Goal: Information Seeking & Learning: Check status

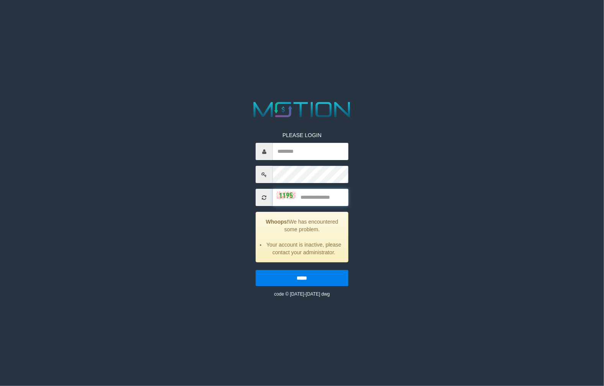
click at [306, 195] on input "text" at bounding box center [311, 197] width 76 height 17
type input "****"
click at [256, 271] on input "*****" at bounding box center [302, 279] width 93 height 16
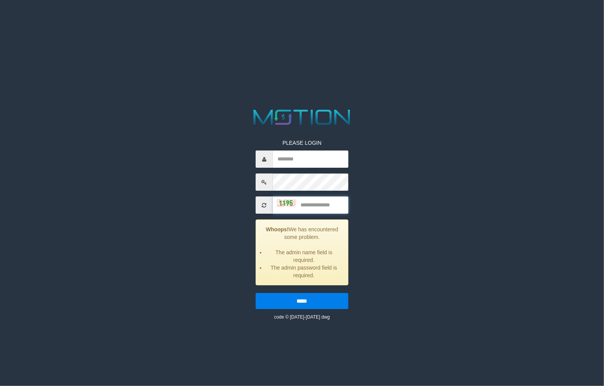
click at [326, 207] on input "text" at bounding box center [311, 205] width 76 height 17
click at [324, 161] on input "text" at bounding box center [311, 159] width 76 height 17
type input "*******"
click at [320, 211] on input "text" at bounding box center [311, 205] width 76 height 17
click at [318, 164] on input "*******" at bounding box center [311, 159] width 76 height 17
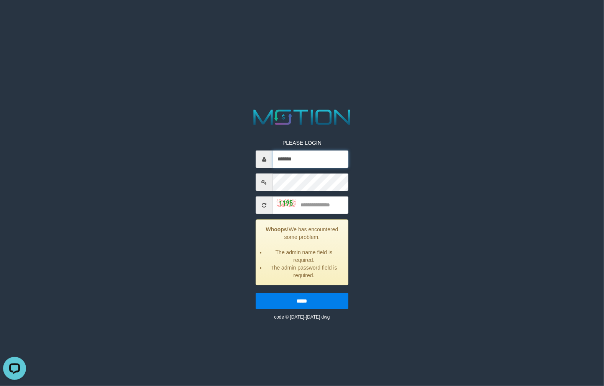
click at [310, 166] on input "*******" at bounding box center [311, 159] width 76 height 17
click at [311, 162] on input "text" at bounding box center [311, 159] width 76 height 17
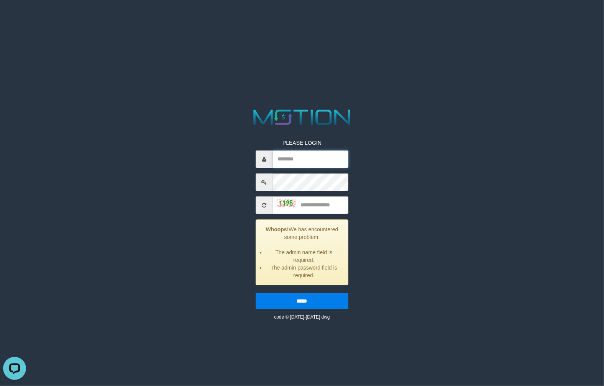
type input "*******"
click at [313, 207] on input "text" at bounding box center [311, 205] width 76 height 17
type input "****"
click at [256, 294] on input "*****" at bounding box center [302, 302] width 93 height 16
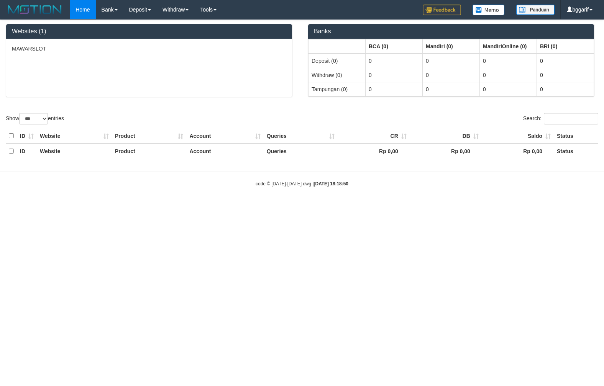
select select "***"
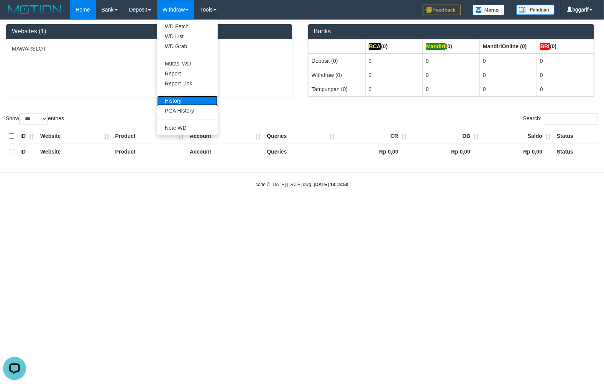
click at [190, 99] on link "History" at bounding box center [187, 101] width 61 height 10
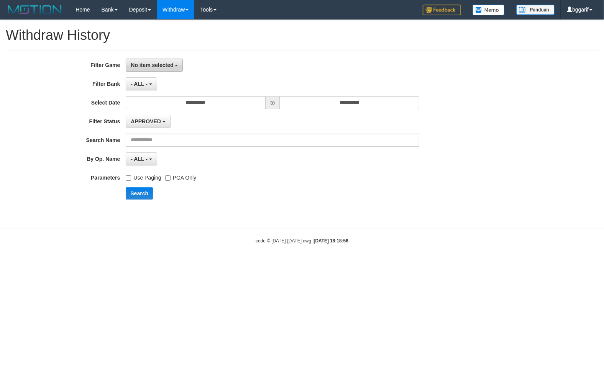
click at [141, 69] on button "No item selected" at bounding box center [154, 65] width 57 height 13
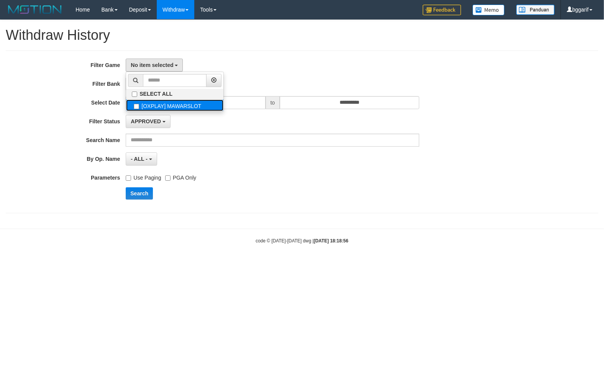
click at [157, 105] on label "[OXPLAY] MAWARSLOT" at bounding box center [174, 105] width 97 height 11
select select "****"
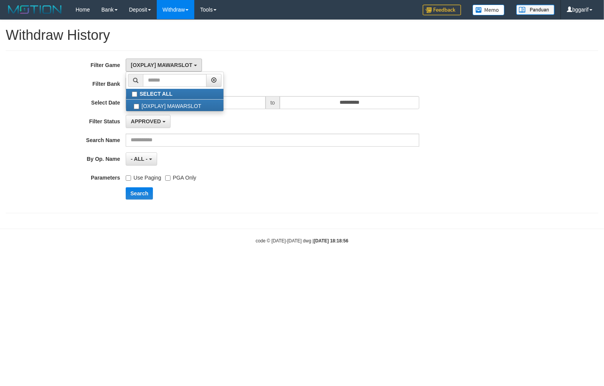
drag, startPoint x: 55, startPoint y: 86, endPoint x: 122, endPoint y: 86, distance: 67.4
click at [56, 86] on label "Filter Bank" at bounding box center [63, 82] width 126 height 10
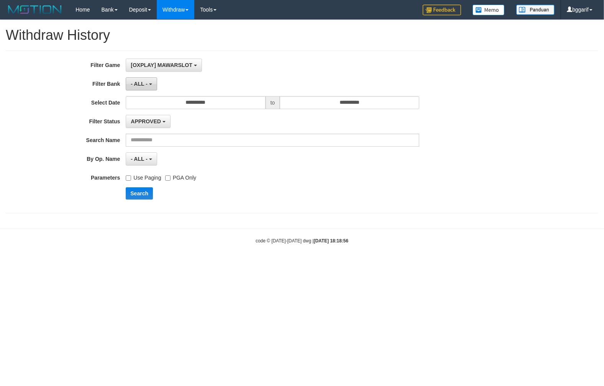
click at [140, 86] on span "- ALL -" at bounding box center [139, 84] width 17 height 6
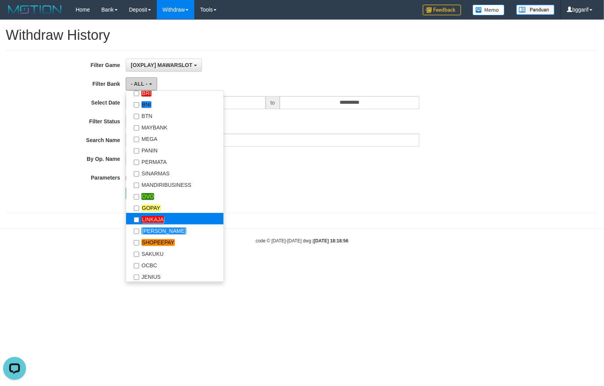
scroll to position [103, 0]
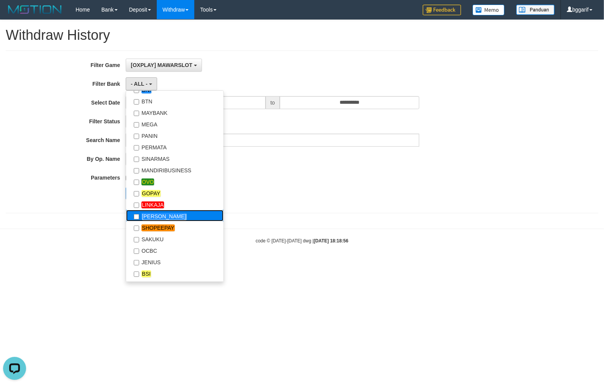
click at [159, 220] on label "[PERSON_NAME]" at bounding box center [174, 215] width 97 height 11
select select "****"
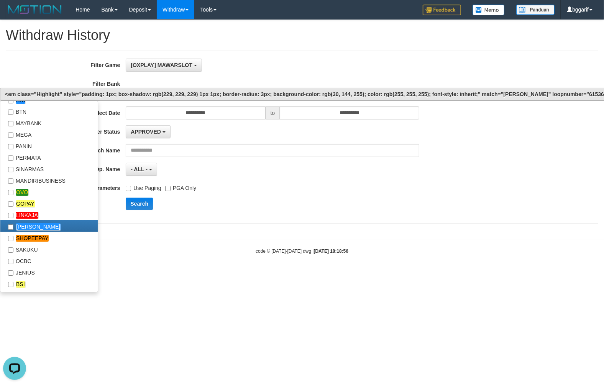
scroll to position [130, 0]
click at [140, 205] on button "Search" at bounding box center [139, 204] width 27 height 12
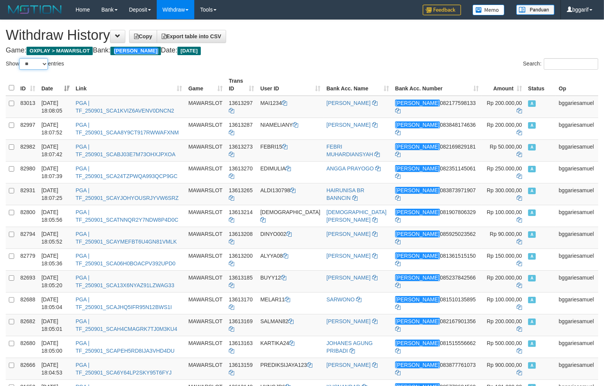
click at [19, 58] on select "** ** ** ***" at bounding box center [33, 63] width 29 height 11
select select "***"
click option "***" at bounding box center [0, 0] width 0 height 0
click at [502, 90] on th "Amount" at bounding box center [503, 85] width 43 height 22
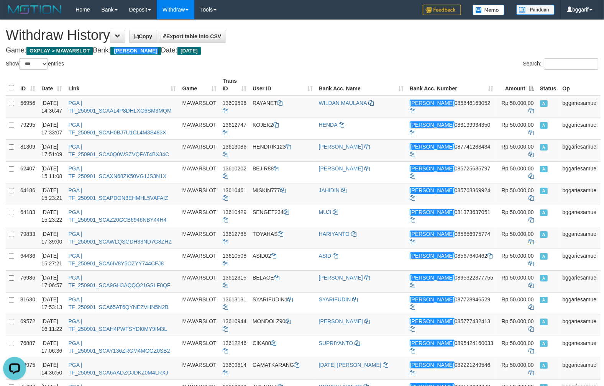
click at [505, 89] on th "Amount" at bounding box center [516, 85] width 41 height 22
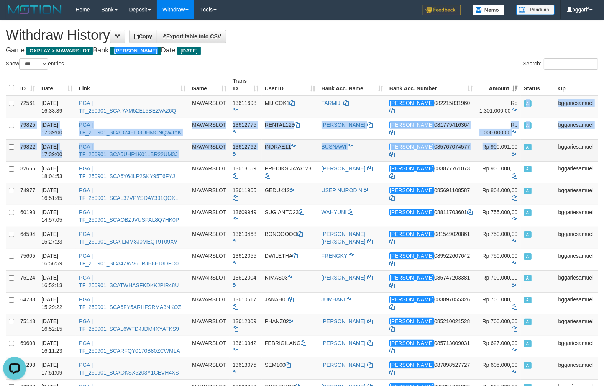
drag, startPoint x: 482, startPoint y: 112, endPoint x: 486, endPoint y: 143, distance: 31.6
click at [484, 118] on td "Rp 1.000.000,00" at bounding box center [498, 129] width 44 height 22
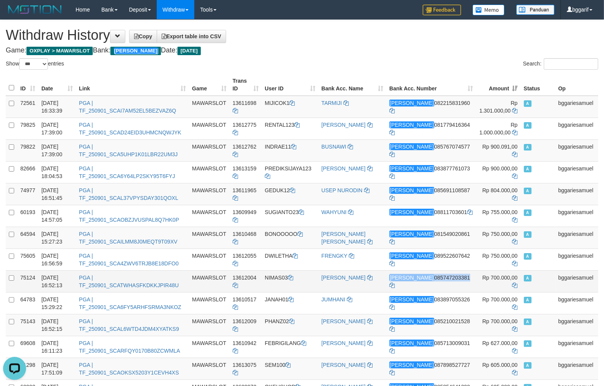
drag, startPoint x: 482, startPoint y: 110, endPoint x: 485, endPoint y: 280, distance: 170.5
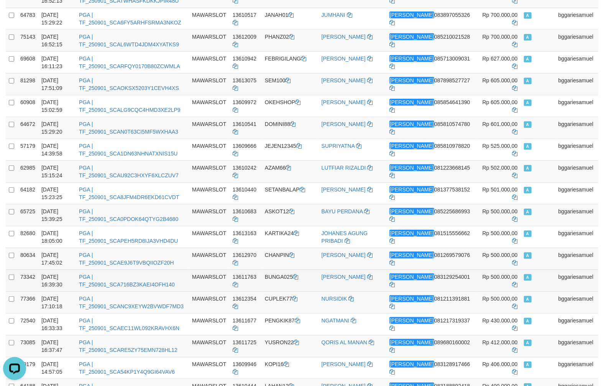
scroll to position [322, 0]
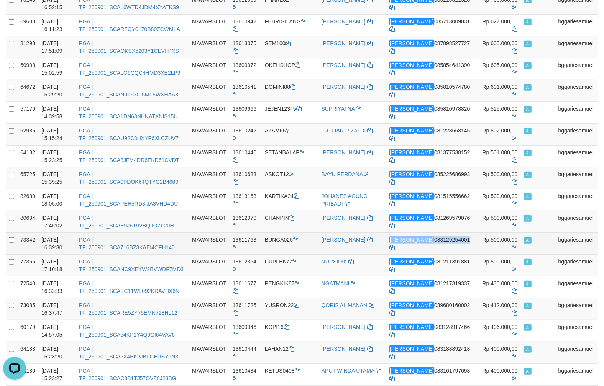
click at [489, 253] on td "Rp 500.000,00" at bounding box center [498, 244] width 44 height 22
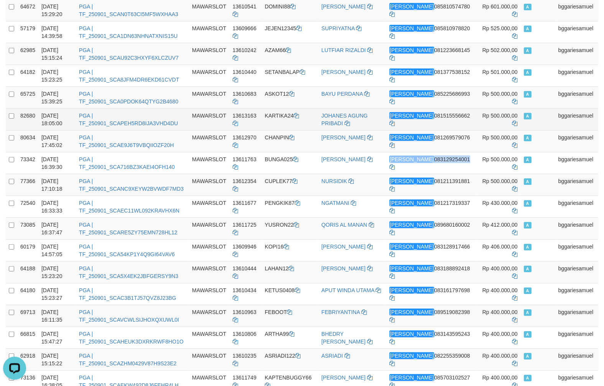
scroll to position [282, 0]
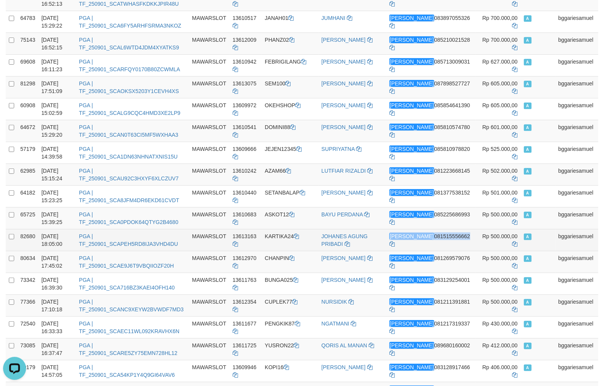
click at [490, 249] on td "Rp 500.000,00" at bounding box center [498, 240] width 44 height 22
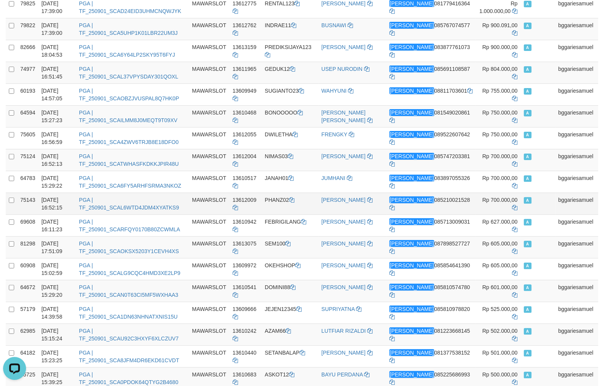
scroll to position [121, 0]
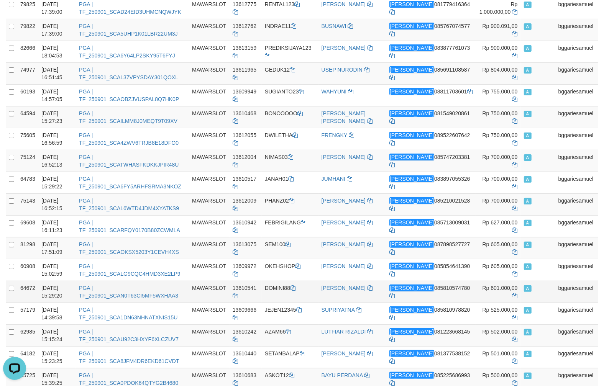
drag, startPoint x: 487, startPoint y: 172, endPoint x: 484, endPoint y: 291, distance: 118.8
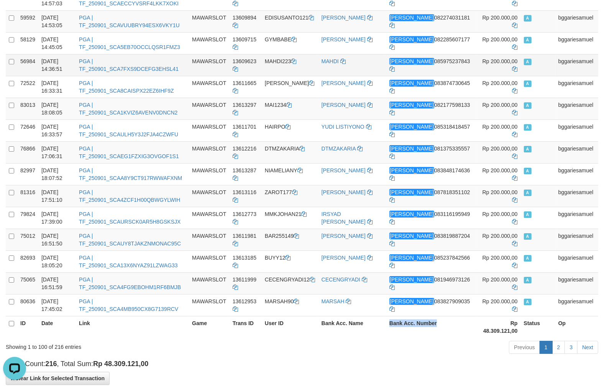
scroll to position [2015, 0]
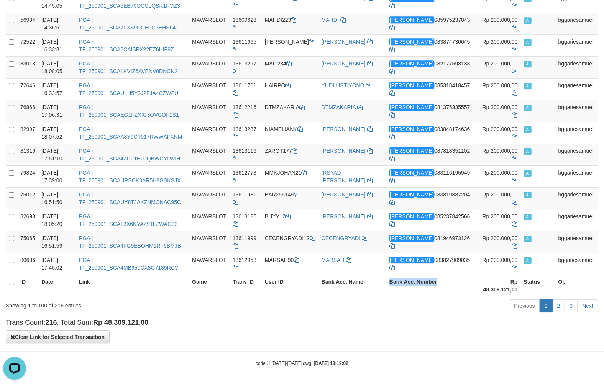
click at [484, 279] on th "Rp 48.309.121,00" at bounding box center [498, 286] width 44 height 22
click at [484, 282] on th "Rp 48.309.121,00" at bounding box center [498, 286] width 44 height 22
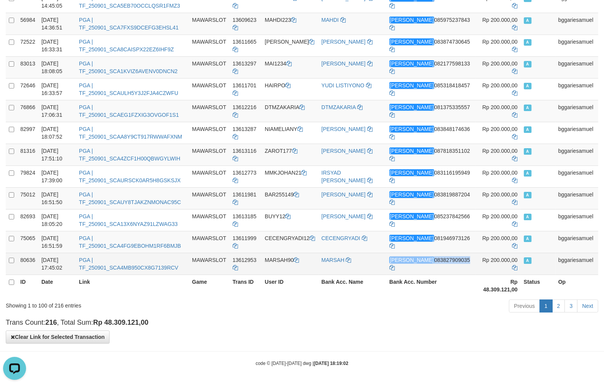
copy td "[PERSON_NAME] 083827909035"
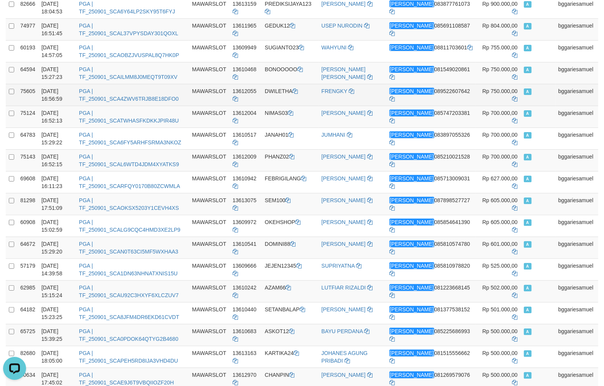
scroll to position [0, 0]
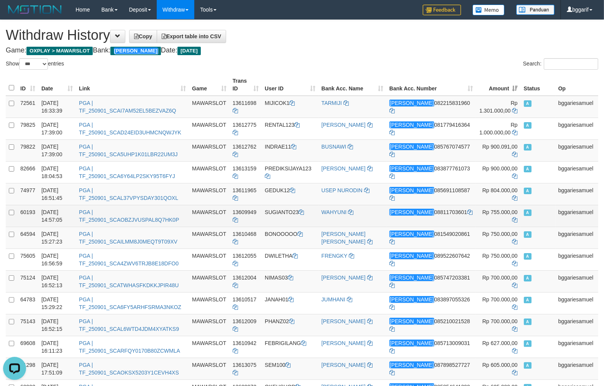
click at [386, 211] on td "WAHYUNI" at bounding box center [352, 216] width 68 height 22
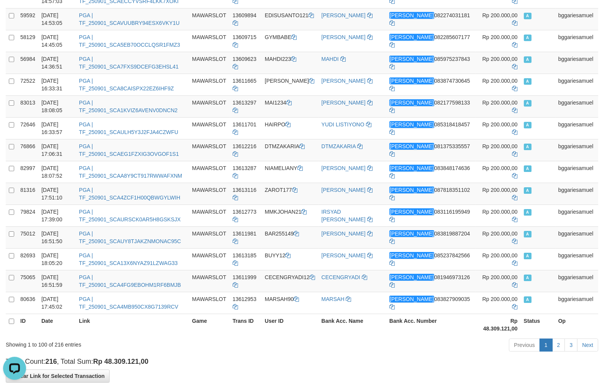
scroll to position [2015, 0]
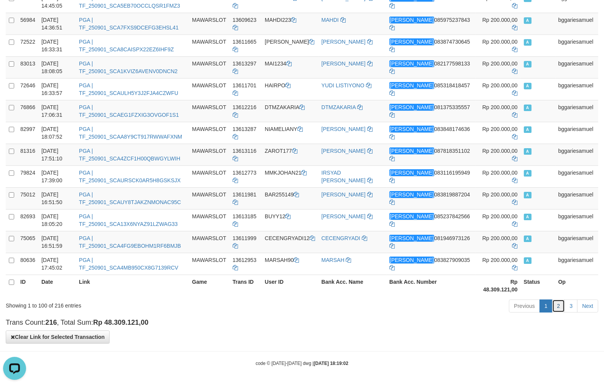
click at [558, 305] on link "2" at bounding box center [558, 306] width 13 height 13
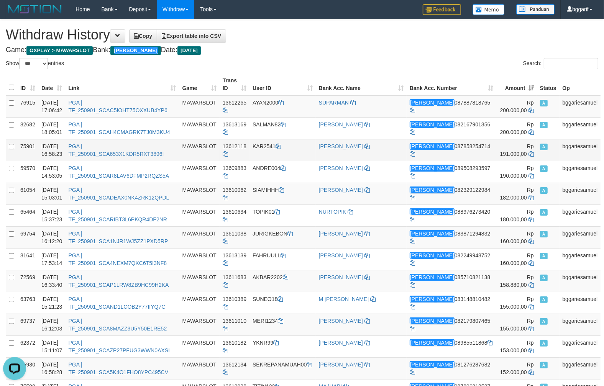
scroll to position [0, 0]
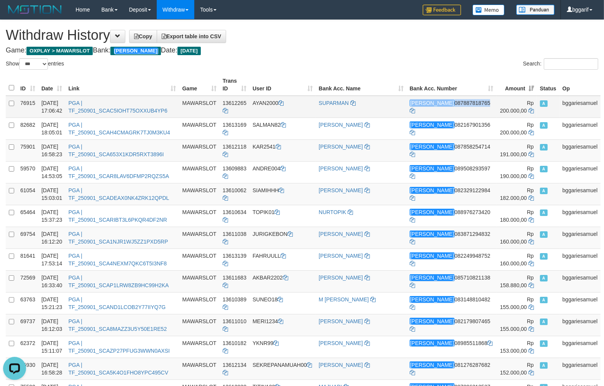
click at [496, 110] on td "Rp 200.000,00" at bounding box center [516, 107] width 41 height 22
drag, startPoint x: 494, startPoint y: 130, endPoint x: 494, endPoint y: 201, distance: 71.7
click at [496, 76] on th "Amount" at bounding box center [516, 85] width 41 height 22
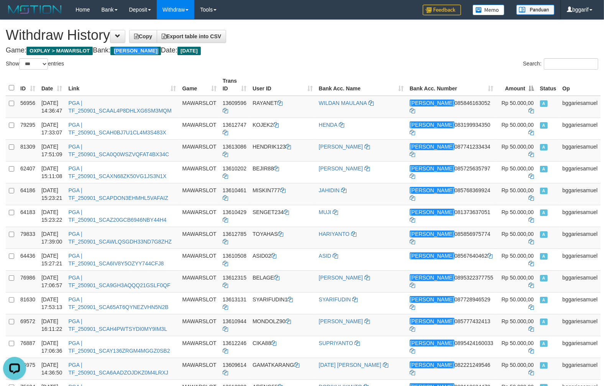
click at [509, 88] on th "Amount" at bounding box center [516, 85] width 41 height 22
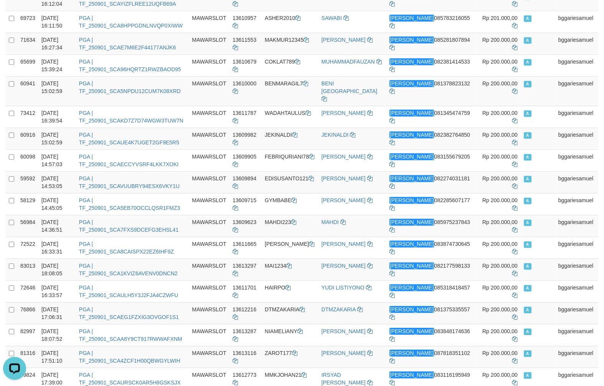
scroll to position [2015, 0]
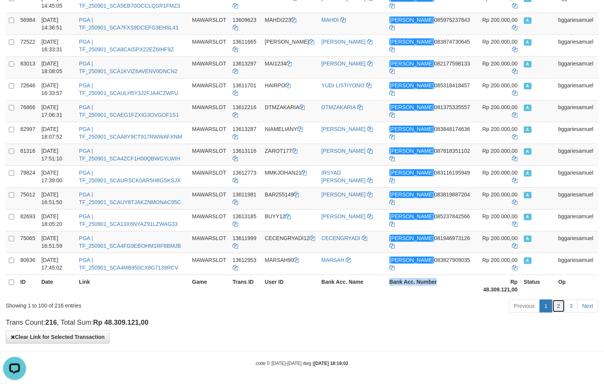
click at [555, 303] on link "2" at bounding box center [558, 306] width 13 height 13
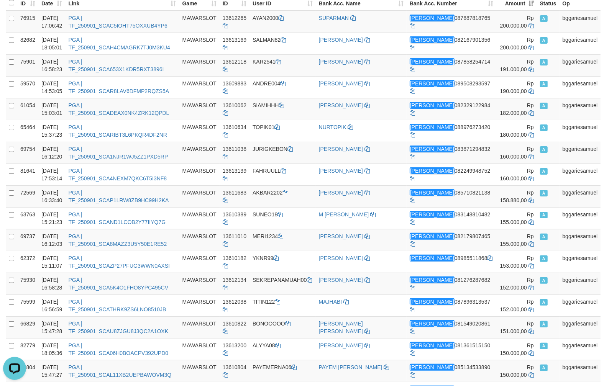
scroll to position [0, 0]
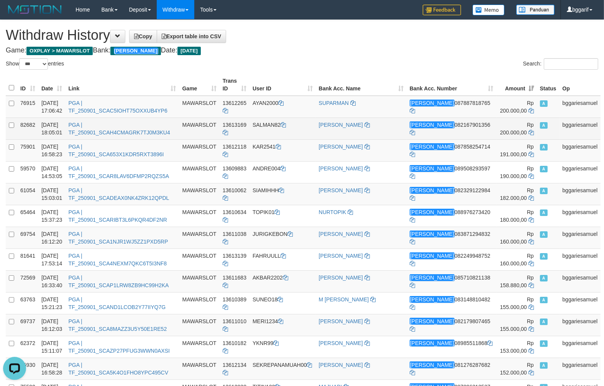
drag, startPoint x: 494, startPoint y: 112, endPoint x: 494, endPoint y: 134, distance: 21.8
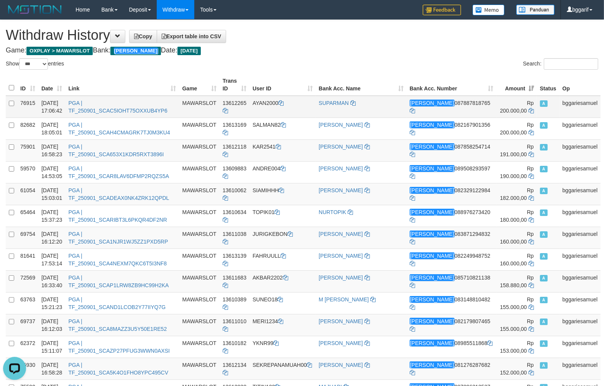
click at [496, 115] on td "Rp 200.000,00" at bounding box center [516, 107] width 41 height 22
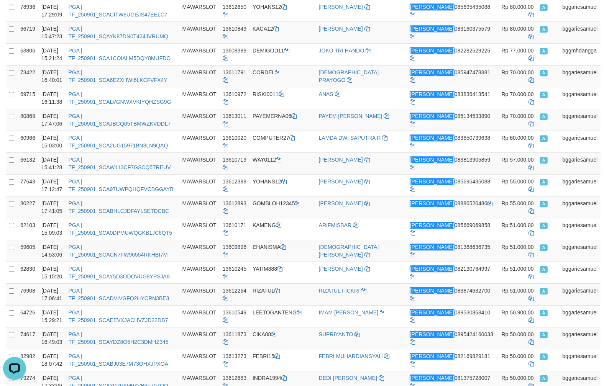
scroll to position [2015, 0]
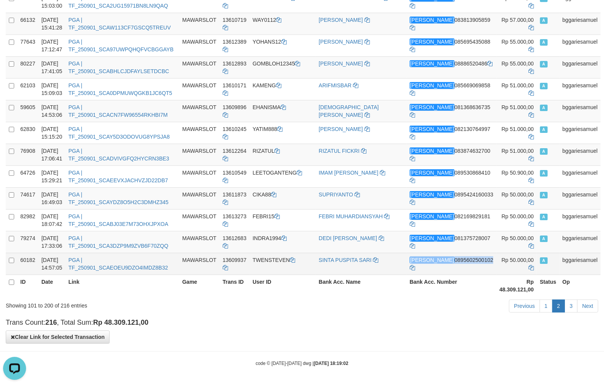
drag, startPoint x: 490, startPoint y: 113, endPoint x: 491, endPoint y: 261, distance: 147.5
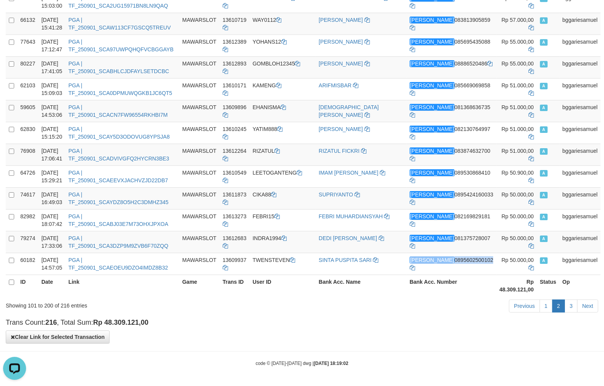
copy td "DANA 0895602500102"
click at [335, 324] on h4 "Trans Count: 216 , Total Sum: Rp 48.309.121,00" at bounding box center [302, 323] width 592 height 8
click at [573, 302] on link "3" at bounding box center [570, 306] width 13 height 13
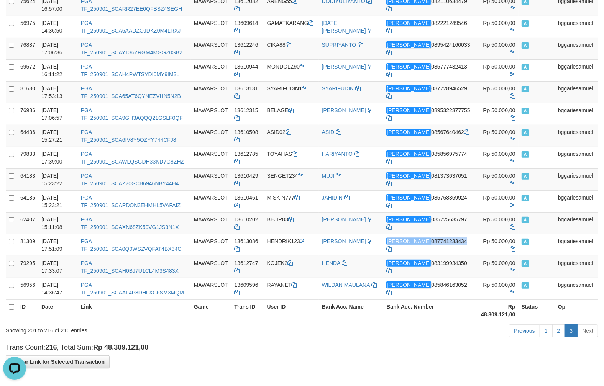
scroll to position [172, 0]
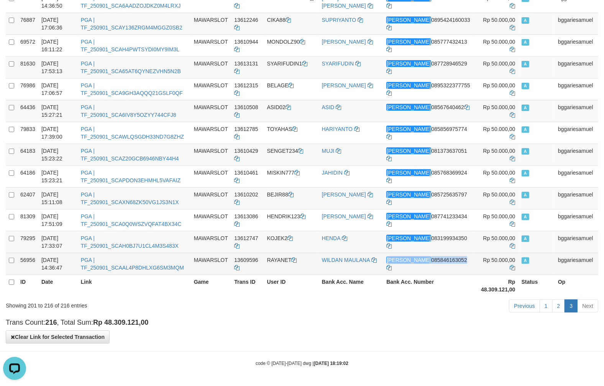
drag, startPoint x: 478, startPoint y: 112, endPoint x: 486, endPoint y: 261, distance: 149.7
click at [486, 261] on tbody "74983 01/09/2025 16:51:46 PGA | TF_250901_SCAMPO5DO3DNNZKXYQML MAWARSLOT 136119…" at bounding box center [302, 100] width 592 height 350
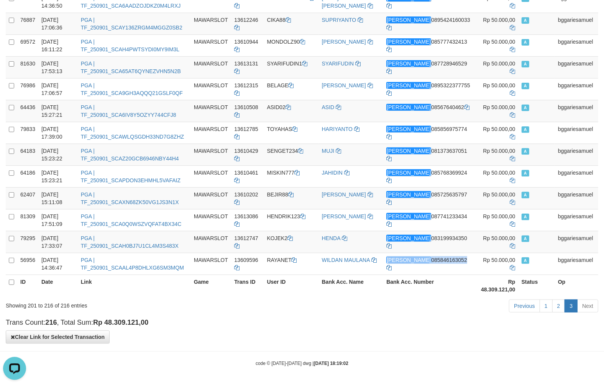
copy td "DANA 085846163052"
click at [254, 323] on h4 "Trans Count: 216 , Total Sum: Rp 48.309.121,00" at bounding box center [302, 323] width 592 height 8
click at [544, 303] on link "1" at bounding box center [546, 306] width 13 height 13
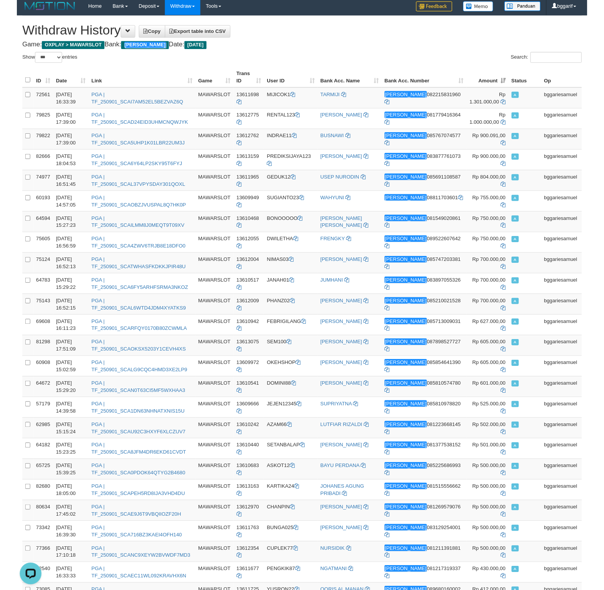
scroll to position [0, 0]
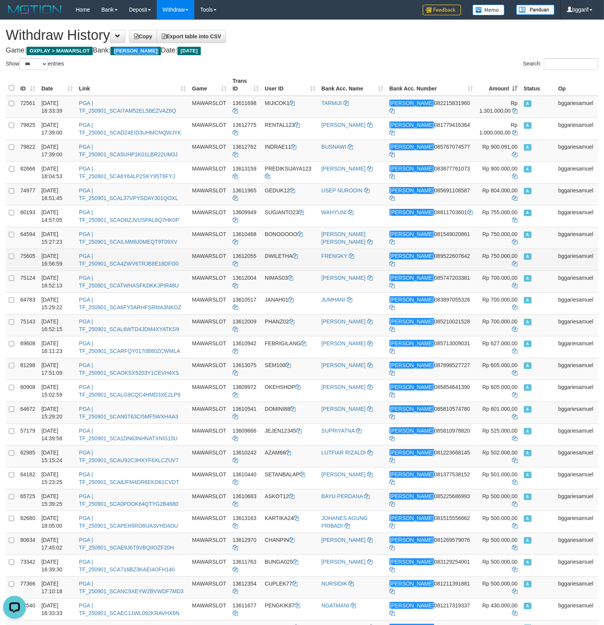
click at [482, 258] on span "Rp 750.000,00" at bounding box center [499, 256] width 35 height 6
drag, startPoint x: 479, startPoint y: 258, endPoint x: 491, endPoint y: 254, distance: 12.1
click at [491, 254] on span "Rp 750.000,00" at bounding box center [499, 256] width 35 height 6
copy span "750.000"
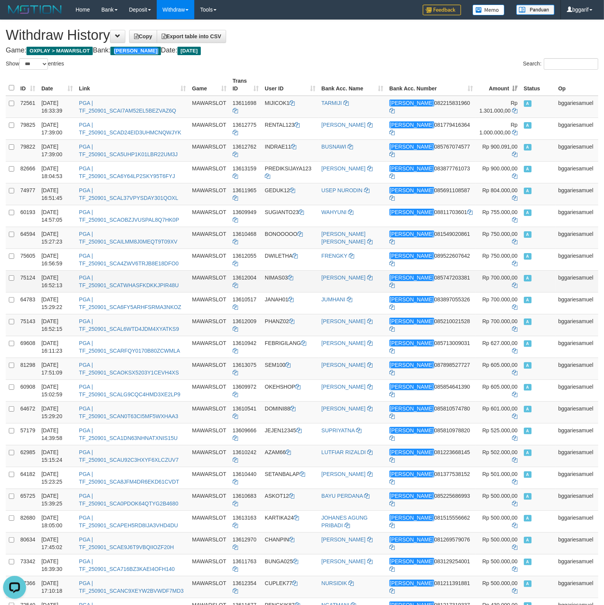
click at [485, 277] on span "Rp 700.000,00" at bounding box center [499, 278] width 35 height 6
drag, startPoint x: 485, startPoint y: 277, endPoint x: 491, endPoint y: 277, distance: 6.1
click at [491, 277] on span "Rp 700.000,00" at bounding box center [499, 278] width 35 height 6
copy span "700.000"
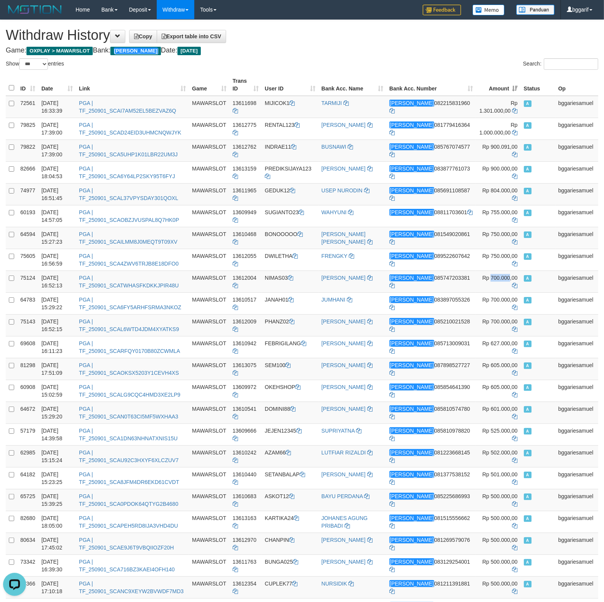
click at [405, 32] on h1 "Withdraw History Copy Export table into CSV" at bounding box center [302, 35] width 592 height 15
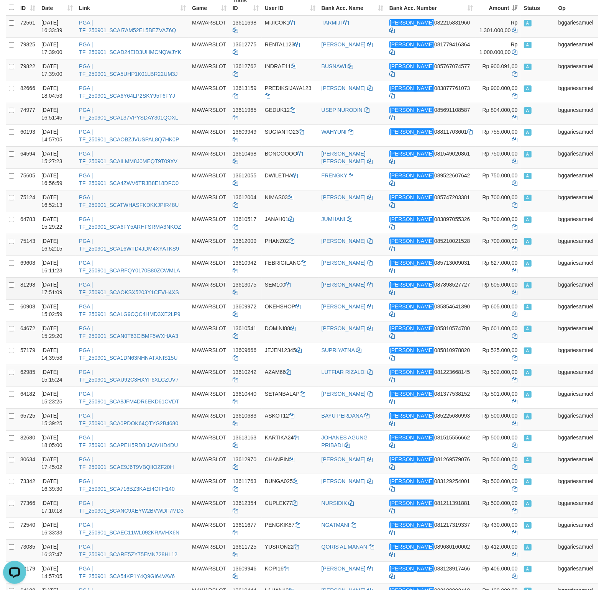
scroll to position [121, 0]
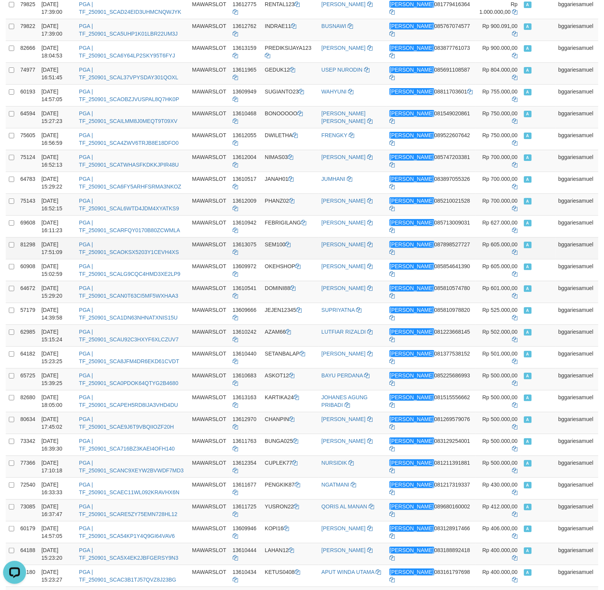
click at [483, 243] on td "Rp 605.000,00" at bounding box center [498, 248] width 44 height 22
click at [483, 244] on span "Rp 605.000,00" at bounding box center [499, 244] width 35 height 6
drag, startPoint x: 483, startPoint y: 244, endPoint x: 490, endPoint y: 245, distance: 7.3
click at [490, 245] on span "Rp 605.000,00" at bounding box center [499, 244] width 35 height 6
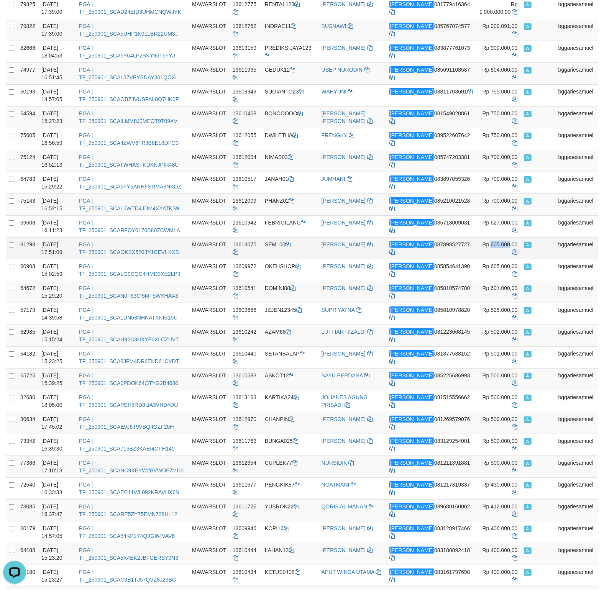
copy span "605.000"
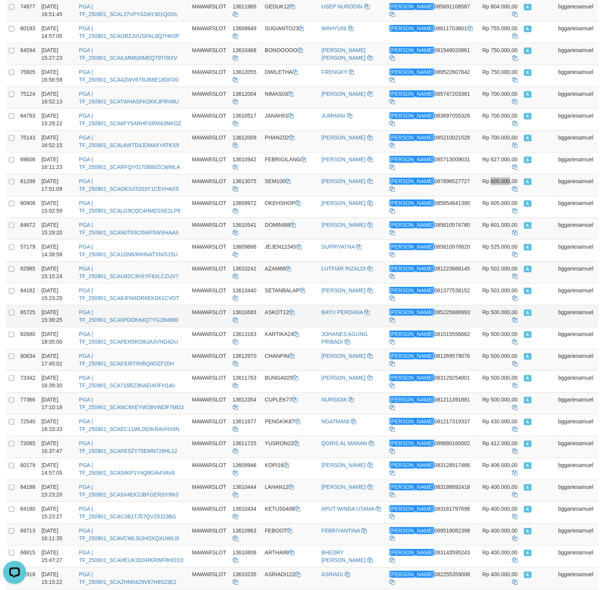
scroll to position [201, 0]
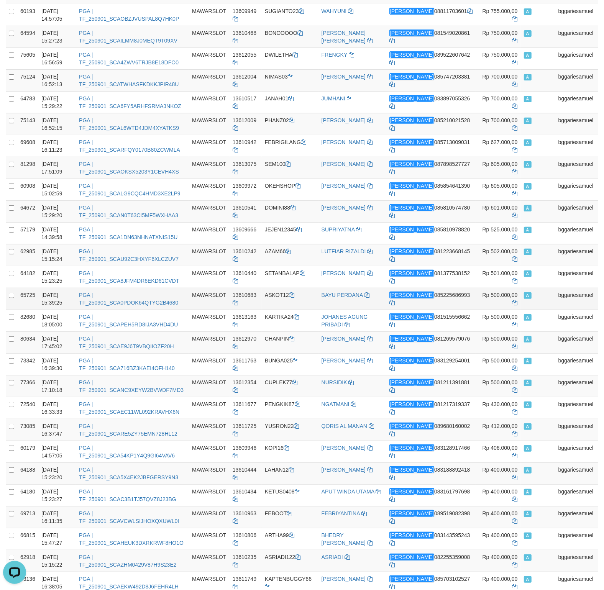
click at [482, 297] on span "Rp 500.000,00" at bounding box center [499, 295] width 35 height 6
drag, startPoint x: 482, startPoint y: 297, endPoint x: 490, endPoint y: 297, distance: 8.1
click at [490, 297] on span "Rp 500.000,00" at bounding box center [499, 295] width 35 height 6
copy span "500.000"
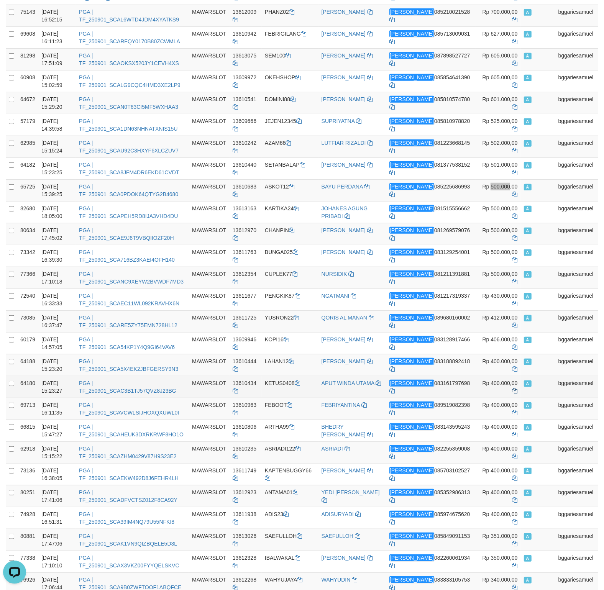
scroll to position [322, 0]
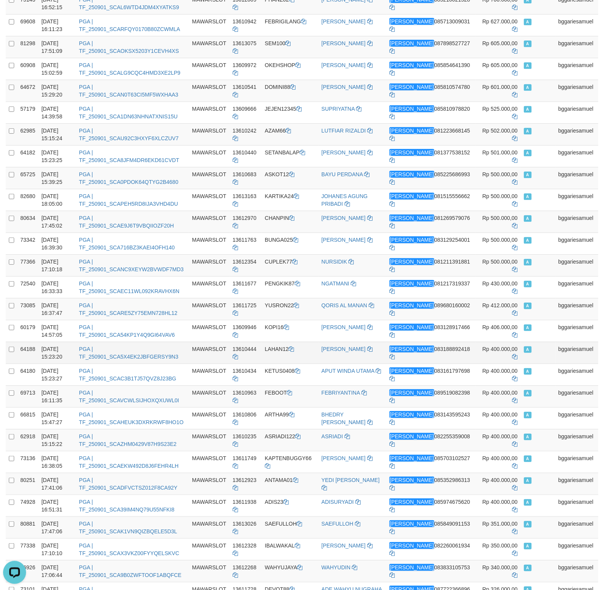
click at [484, 349] on span "Rp 400.000,00" at bounding box center [499, 349] width 35 height 6
drag, startPoint x: 484, startPoint y: 349, endPoint x: 491, endPoint y: 350, distance: 6.9
click at [491, 350] on span "Rp 400.000,00" at bounding box center [499, 349] width 35 height 6
copy span "400.000"
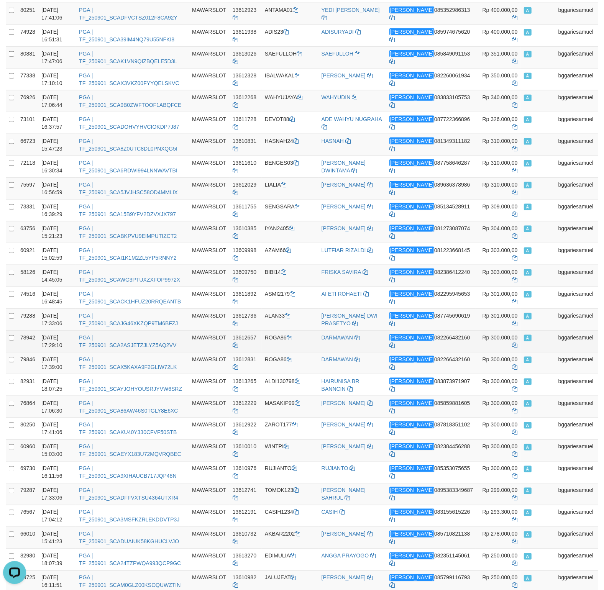
scroll to position [805, 0]
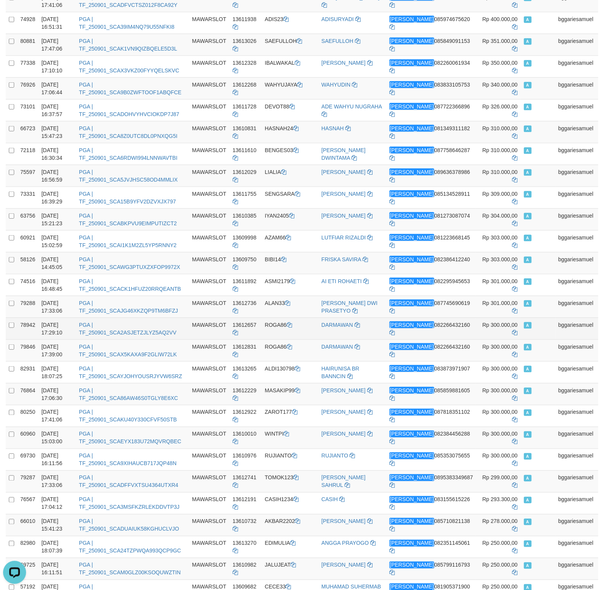
click at [485, 328] on span "Rp 300.000,00" at bounding box center [499, 325] width 35 height 6
drag, startPoint x: 485, startPoint y: 330, endPoint x: 496, endPoint y: 330, distance: 11.1
click at [496, 328] on span "Rp 300.000,00" at bounding box center [499, 325] width 35 height 6
copy span "300.000"
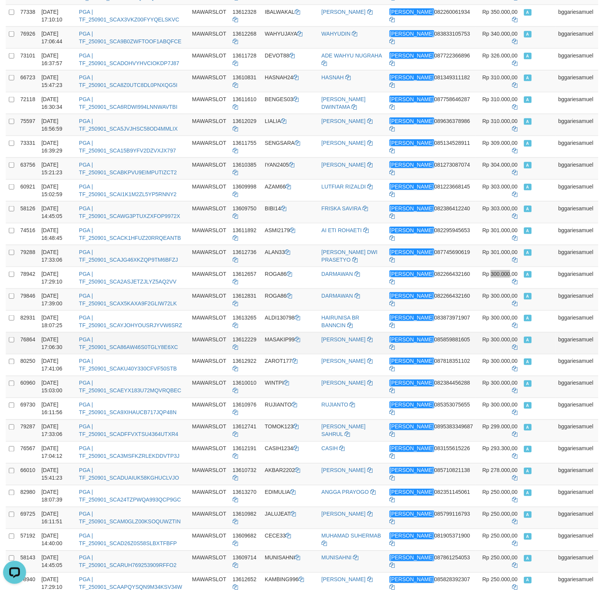
scroll to position [885, 0]
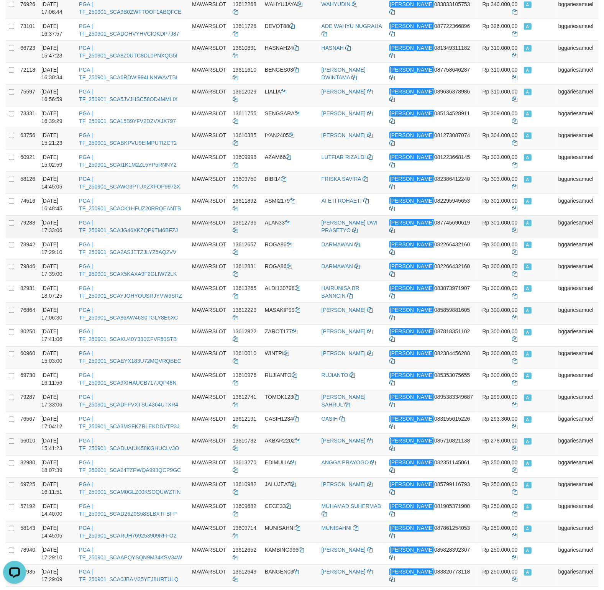
drag, startPoint x: 547, startPoint y: 222, endPoint x: 551, endPoint y: 221, distance: 4.0
click at [549, 222] on td "A" at bounding box center [538, 226] width 34 height 22
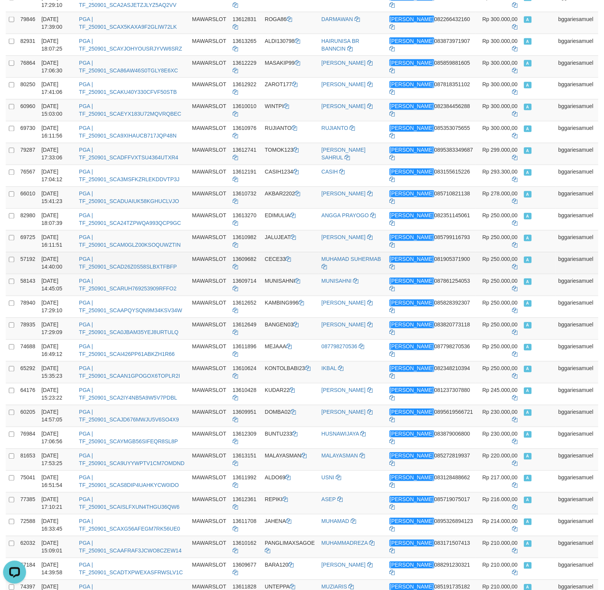
scroll to position [1167, 0]
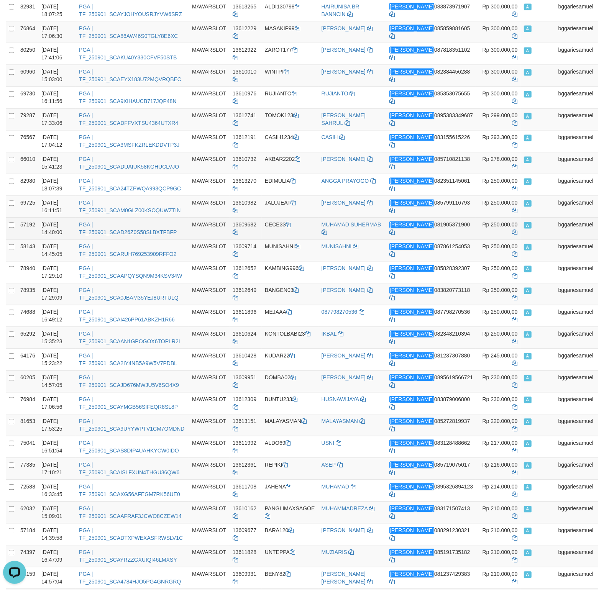
click at [486, 228] on span "Rp 250.000,00" at bounding box center [499, 225] width 35 height 6
copy span "250.000"
drag, startPoint x: 486, startPoint y: 232, endPoint x: 492, endPoint y: 232, distance: 5.7
click at [492, 228] on span "Rp 250.000,00" at bounding box center [499, 225] width 35 height 6
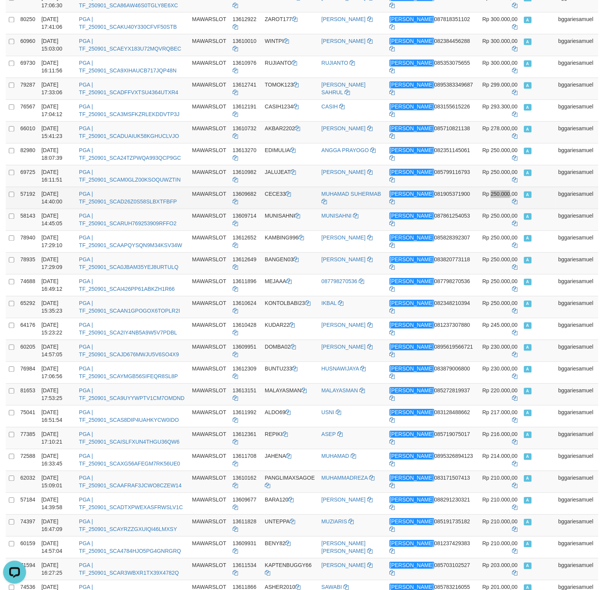
scroll to position [1207, 0]
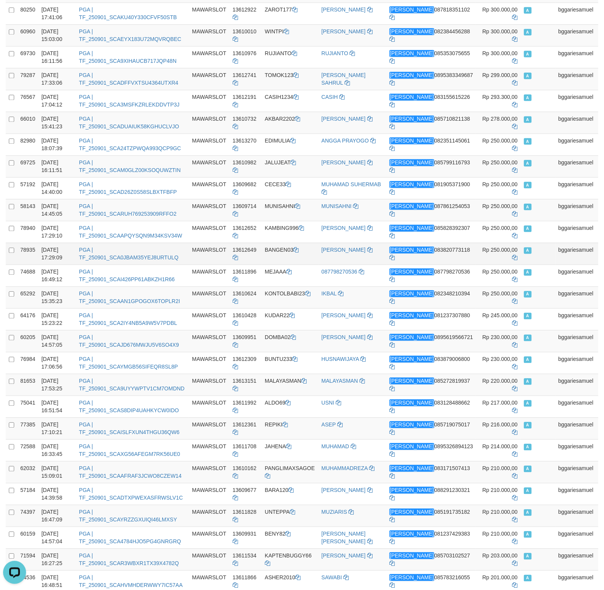
click at [590, 251] on td "bggariesamuel" at bounding box center [576, 254] width 43 height 22
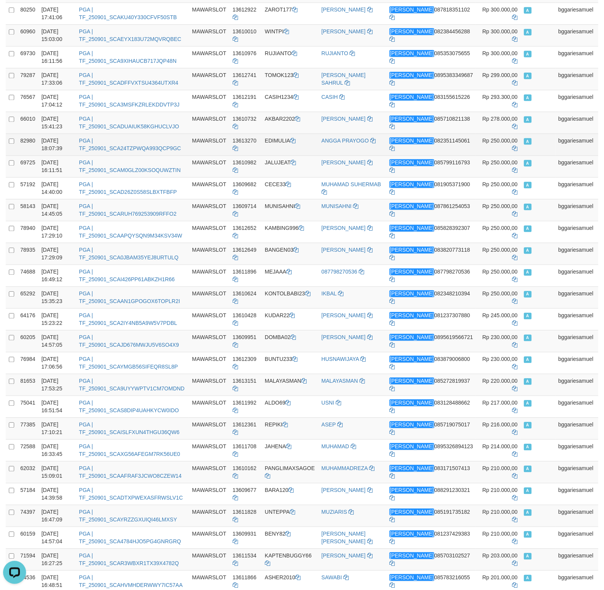
click at [283, 145] on td "EDIMULIA" at bounding box center [290, 145] width 57 height 22
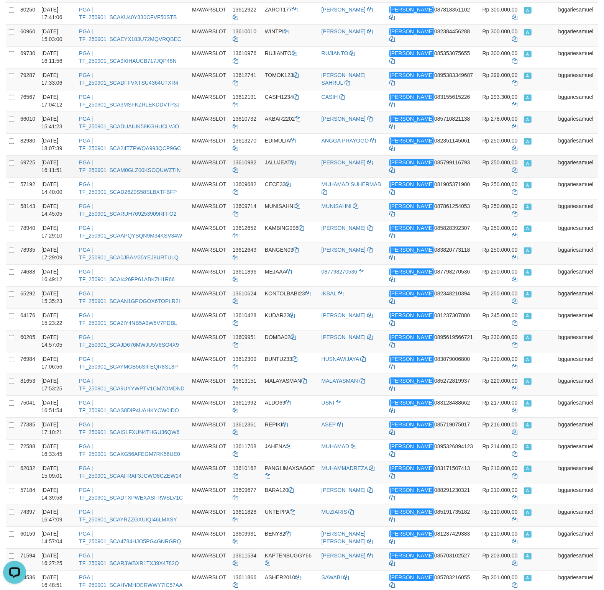
click at [285, 169] on td "JALUJEAT" at bounding box center [290, 167] width 57 height 22
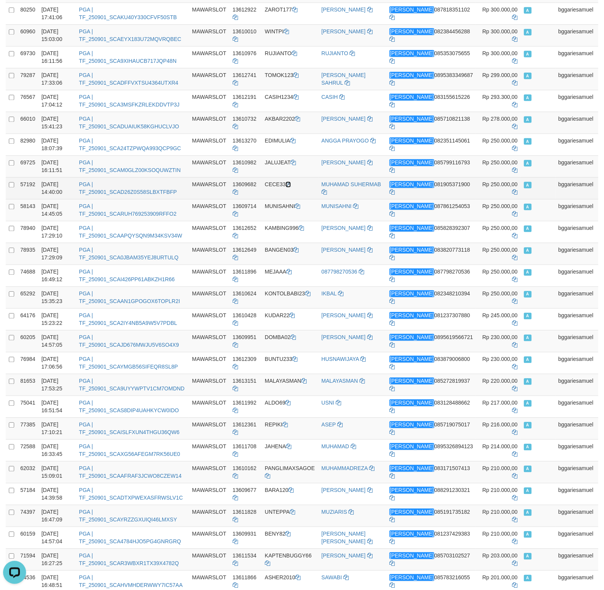
click at [291, 187] on icon at bounding box center [287, 184] width 5 height 5
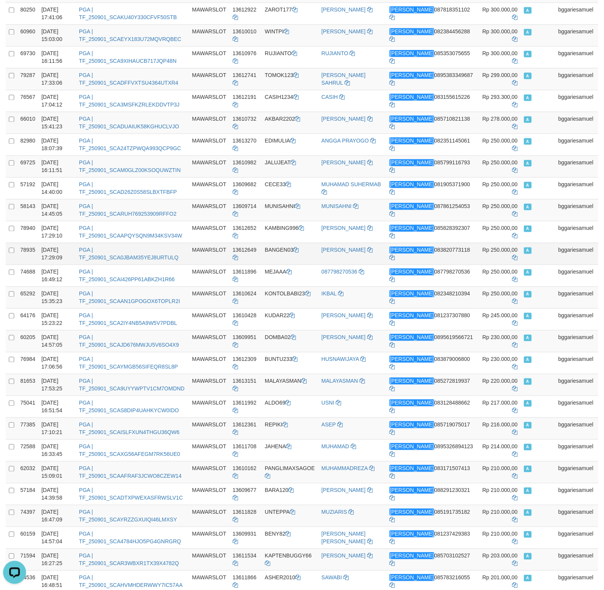
click at [553, 254] on td "A" at bounding box center [538, 254] width 34 height 22
click at [300, 209] on icon at bounding box center [297, 206] width 5 height 5
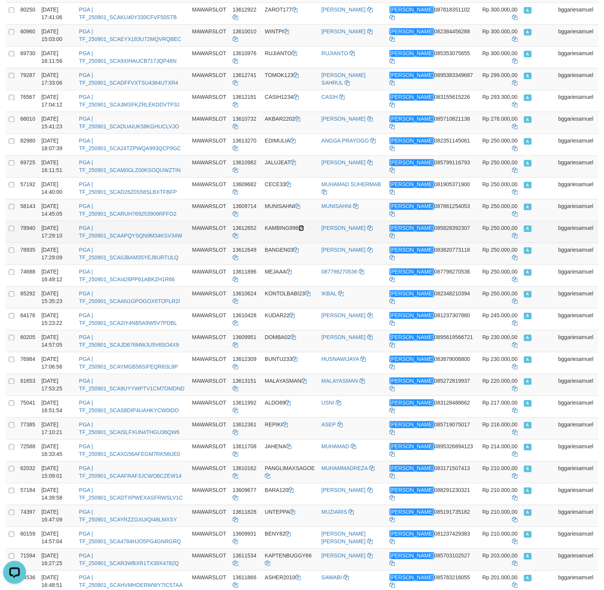
click at [304, 231] on icon at bounding box center [300, 228] width 5 height 5
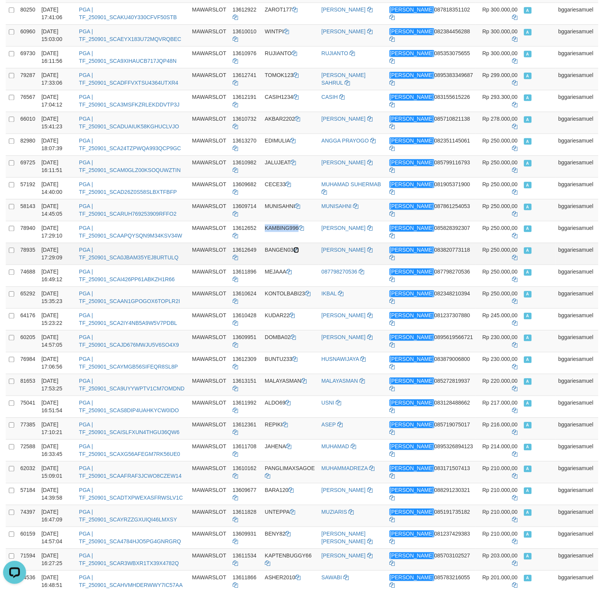
click at [299, 253] on icon at bounding box center [296, 250] width 5 height 5
click at [369, 301] on td "IKBAL" at bounding box center [352, 298] width 68 height 22
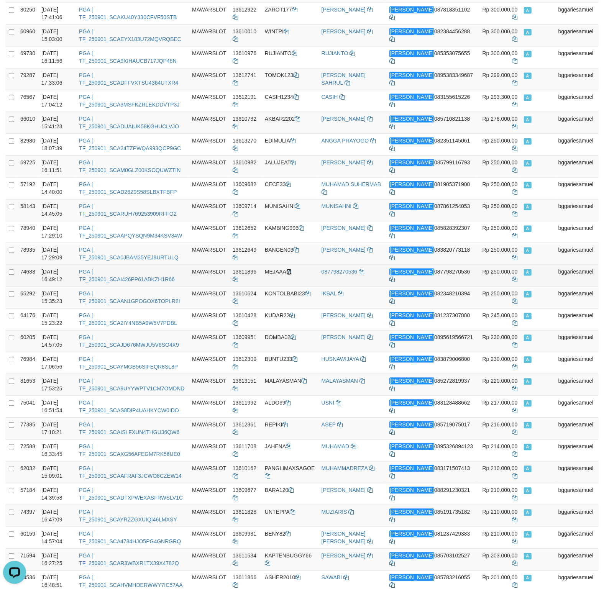
click at [292, 275] on icon at bounding box center [288, 271] width 5 height 5
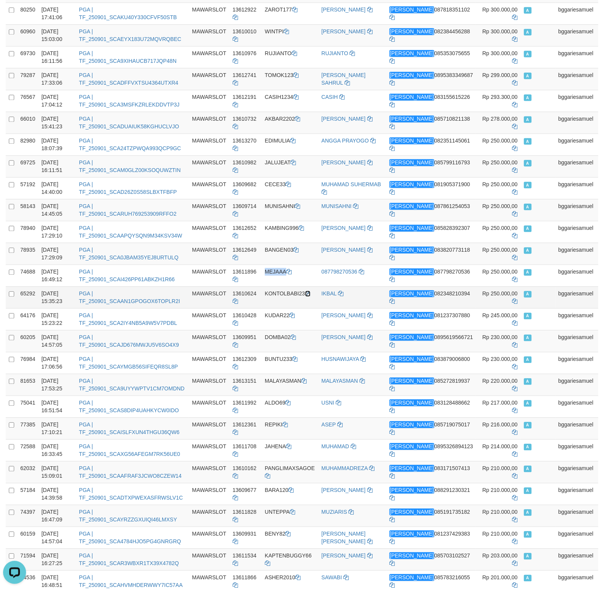
click at [310, 297] on icon at bounding box center [307, 293] width 5 height 5
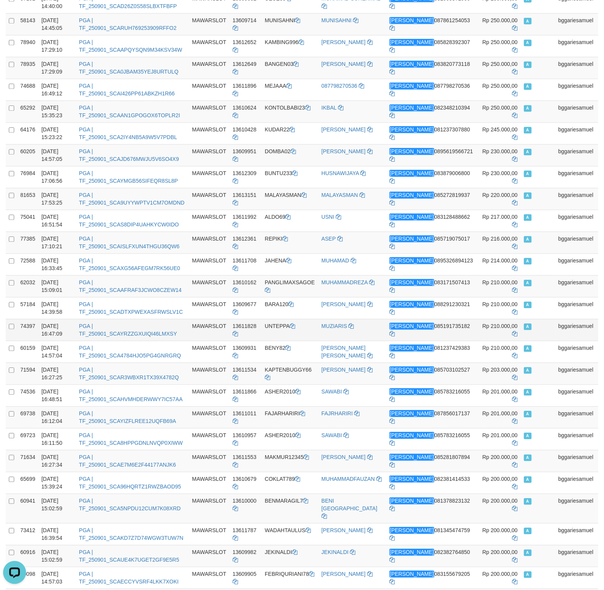
scroll to position [1408, 0]
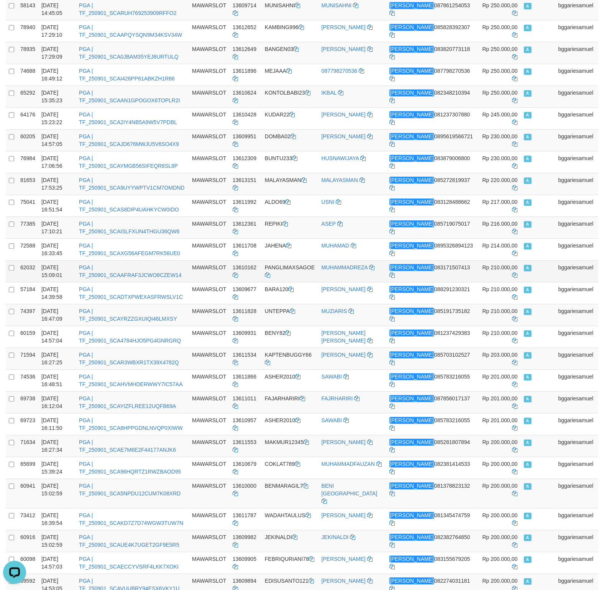
click at [484, 271] on span "Rp 210.000,00" at bounding box center [499, 267] width 35 height 6
drag, startPoint x: 484, startPoint y: 276, endPoint x: 490, endPoint y: 276, distance: 5.7
click at [490, 271] on span "Rp 210.000,00" at bounding box center [499, 267] width 35 height 6
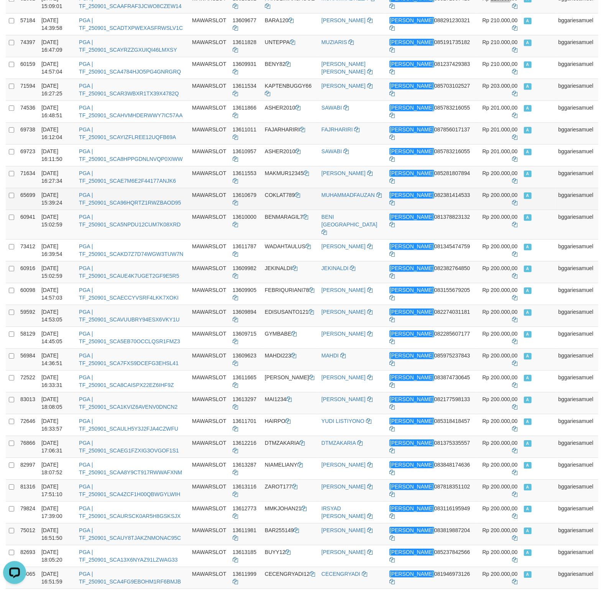
scroll to position [1690, 0]
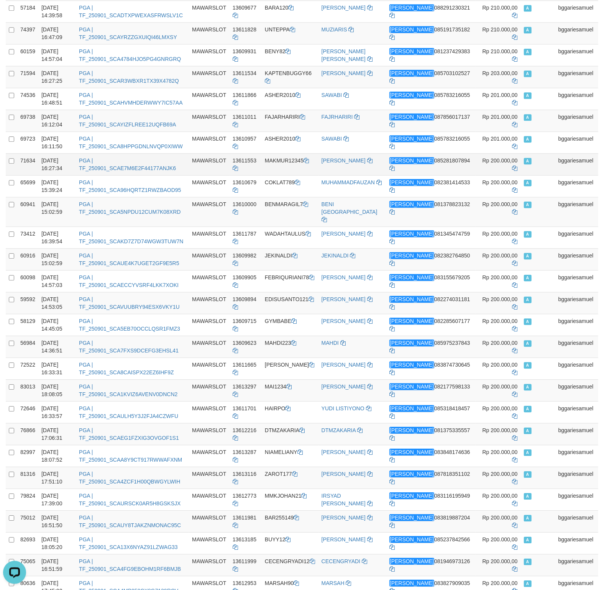
click at [483, 164] on span "Rp 200.000,00" at bounding box center [499, 160] width 35 height 6
drag, startPoint x: 483, startPoint y: 167, endPoint x: 492, endPoint y: 167, distance: 8.4
click at [492, 164] on span "Rp 200.000,00" at bounding box center [499, 160] width 35 height 6
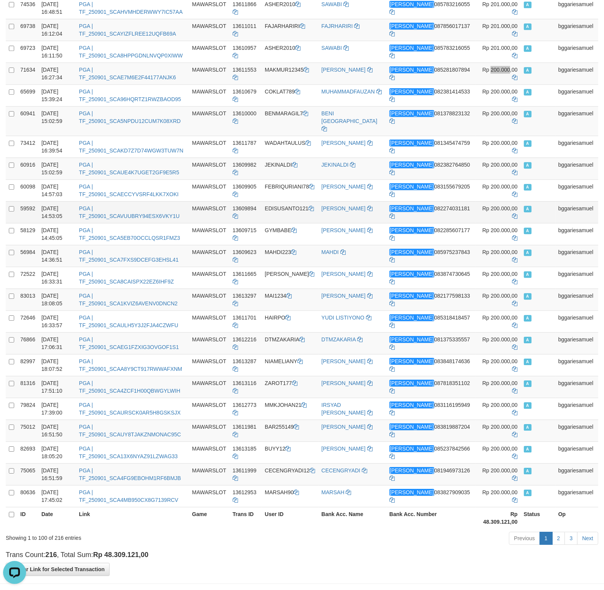
scroll to position [1771, 0]
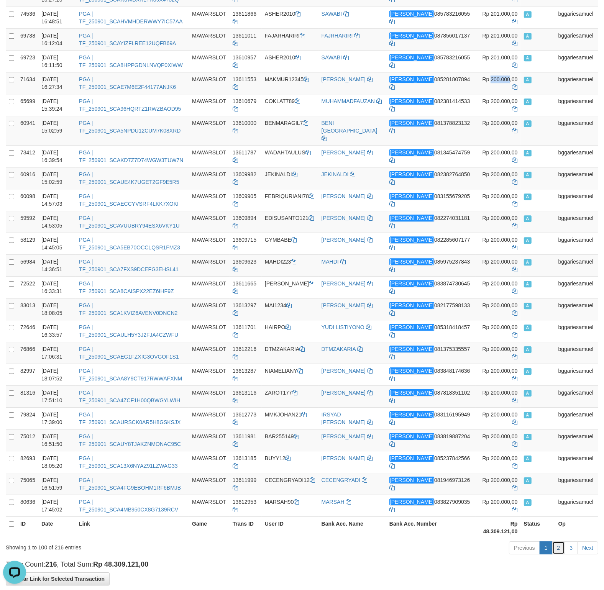
click link "2"
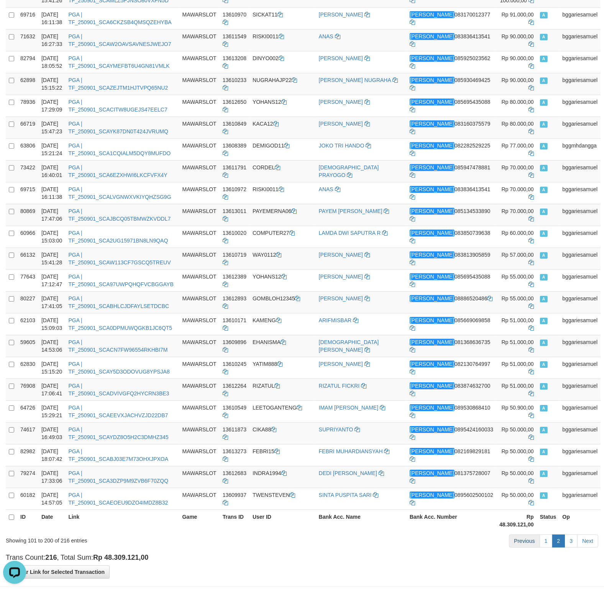
scroll to position [1811, 0]
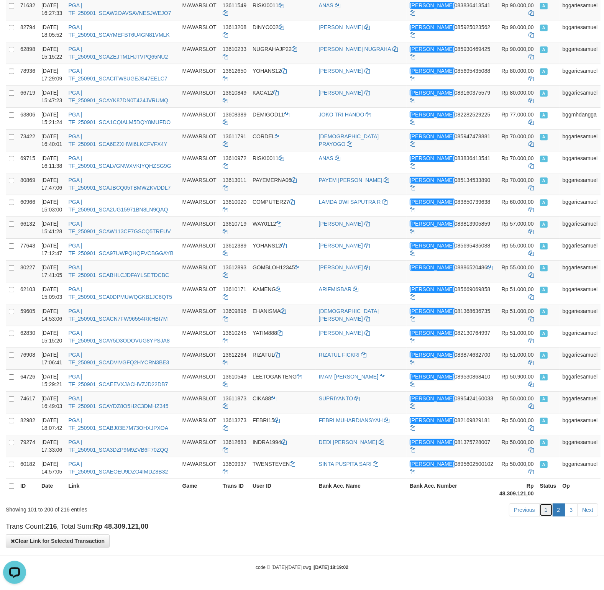
click link "1"
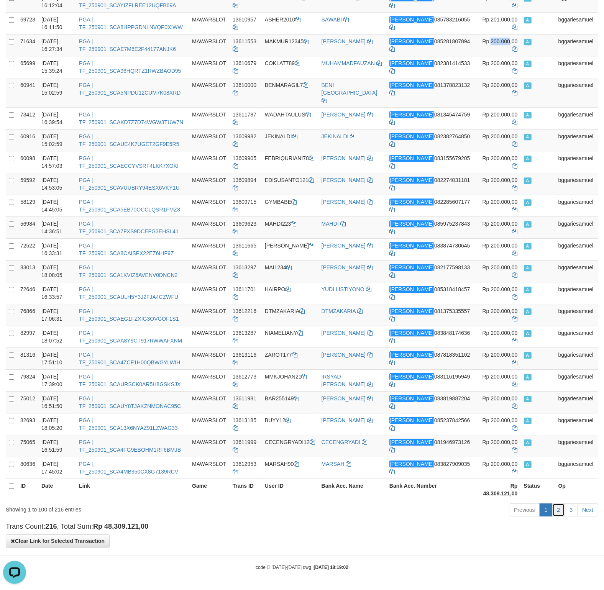
click link "2"
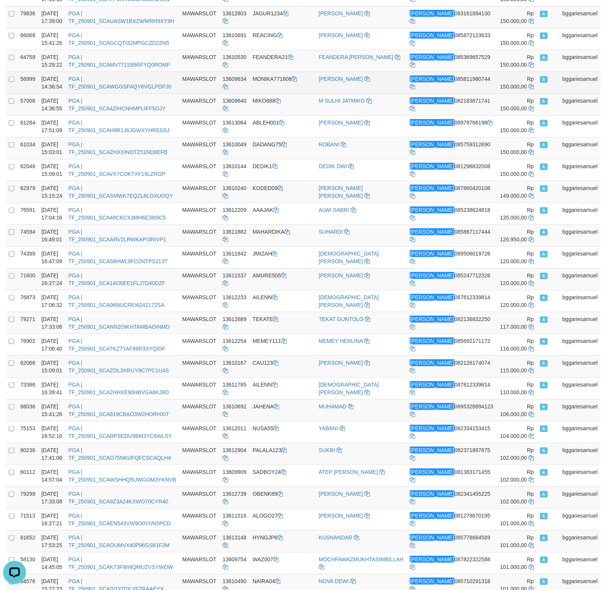
scroll to position [603, 0]
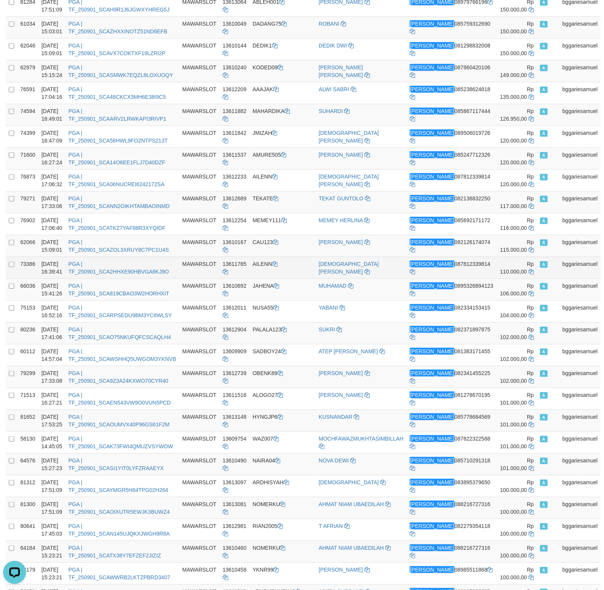
click td "bggariesamuel"
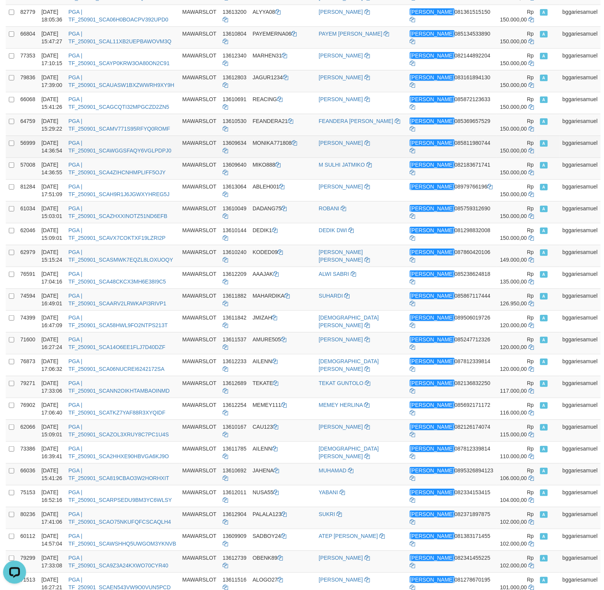
scroll to position [362, 0]
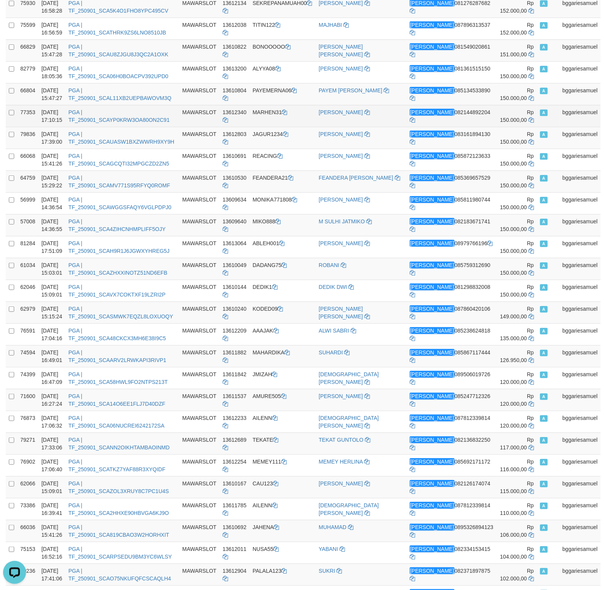
click span "Rp 150.000,00"
drag, startPoint x: 488, startPoint y: 112, endPoint x: 500, endPoint y: 112, distance: 12.3
click span "Rp 150.000,00"
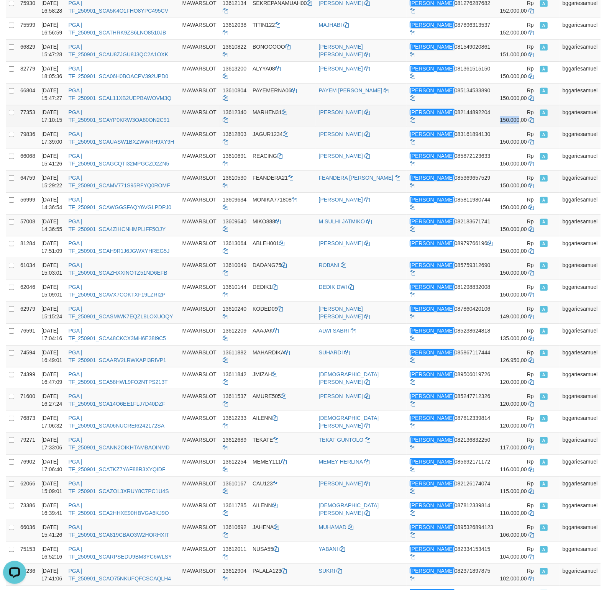
drag, startPoint x: 488, startPoint y: 112, endPoint x: 500, endPoint y: 113, distance: 12.4
click span "Rp 150.000,00"
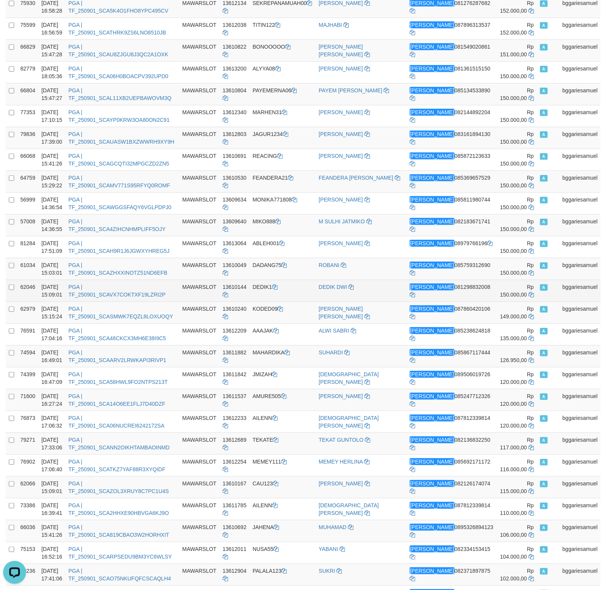
click td "A"
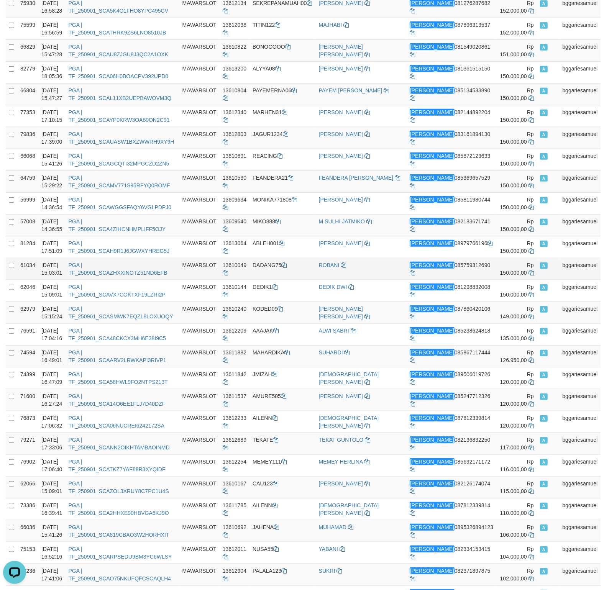
click td "A"
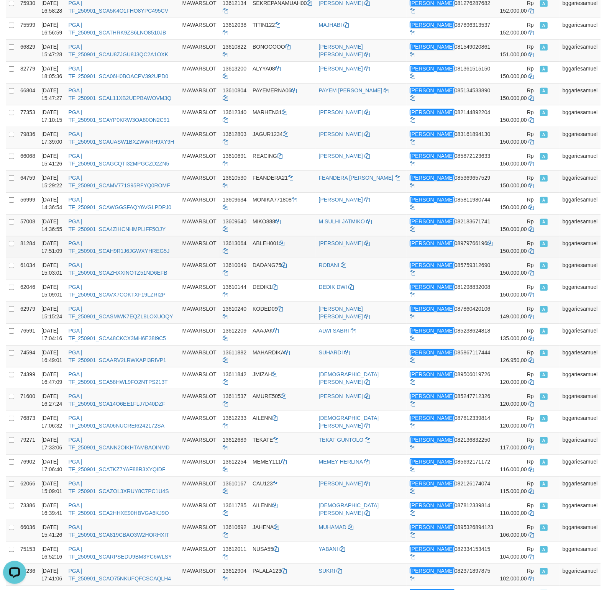
click td "A"
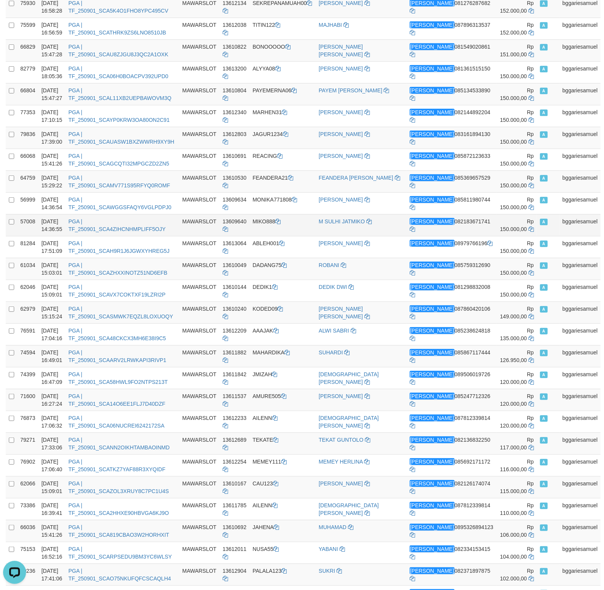
click td "A"
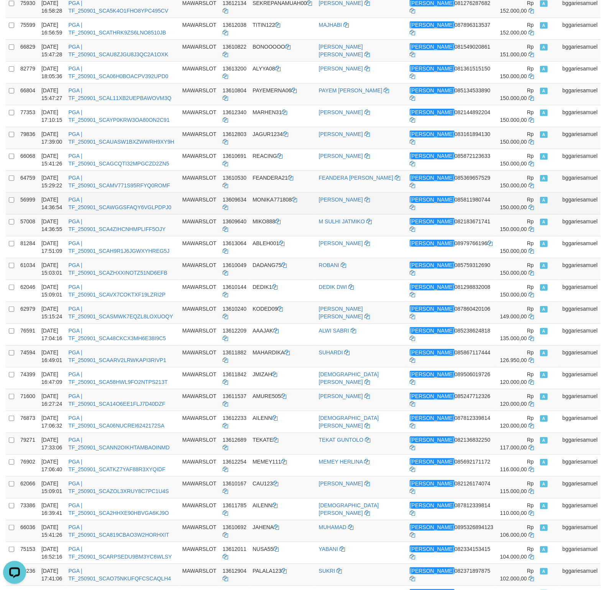
click td "A"
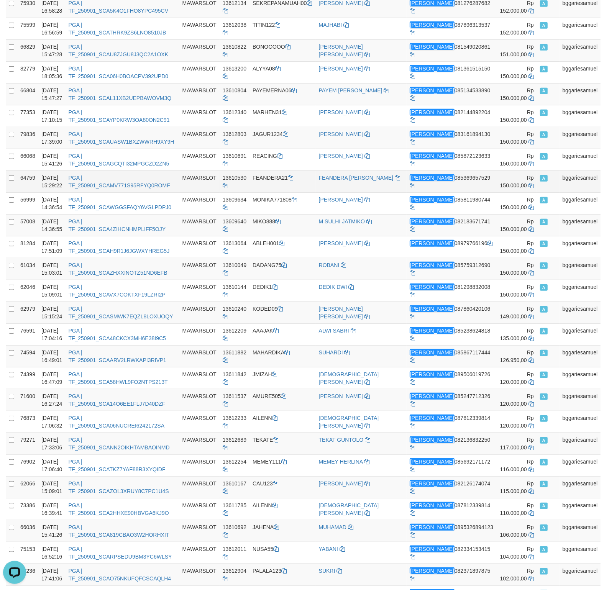
click td "A"
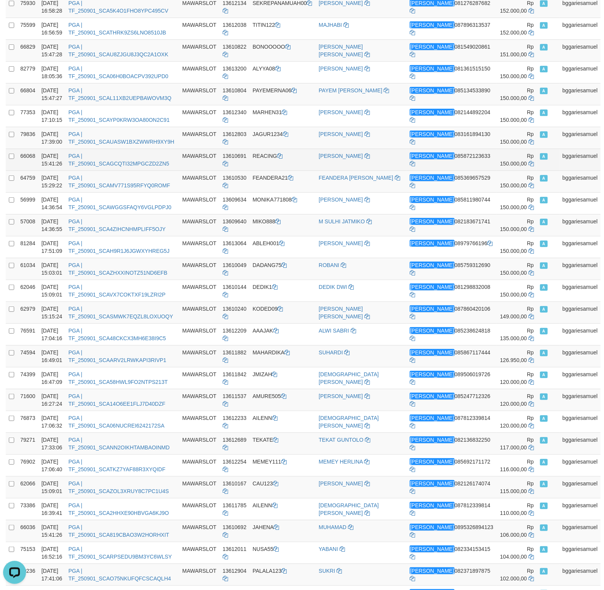
click td "A"
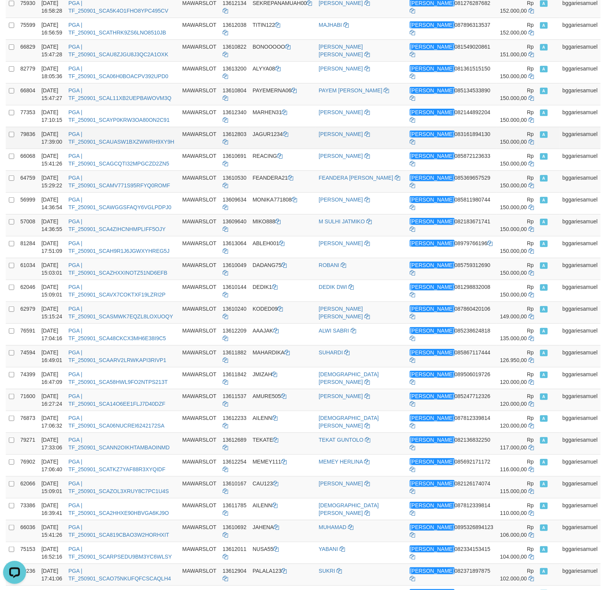
click td "A"
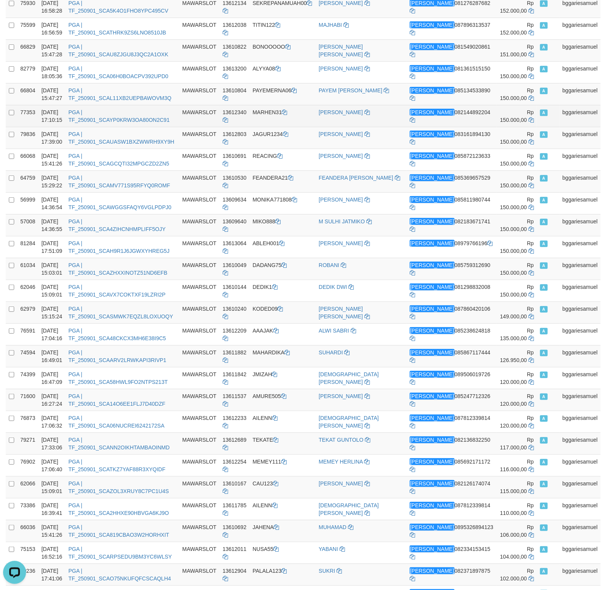
click td "A"
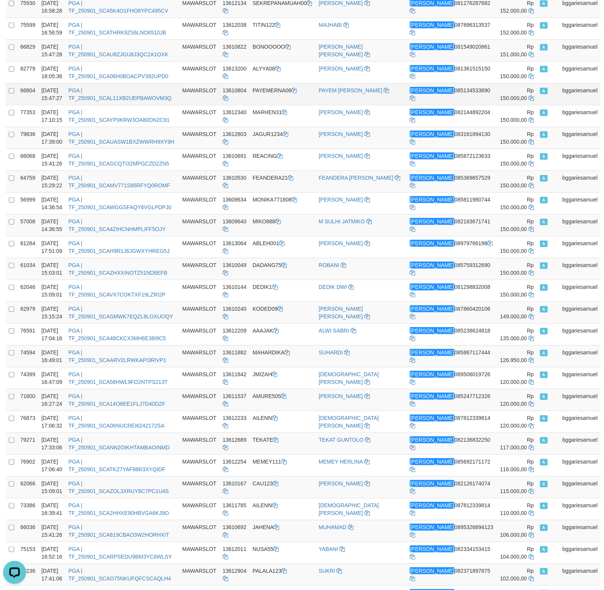
click td "A"
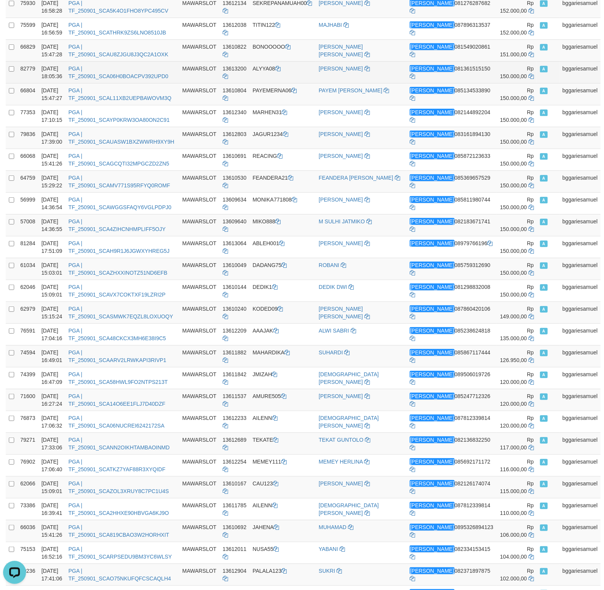
click td "A"
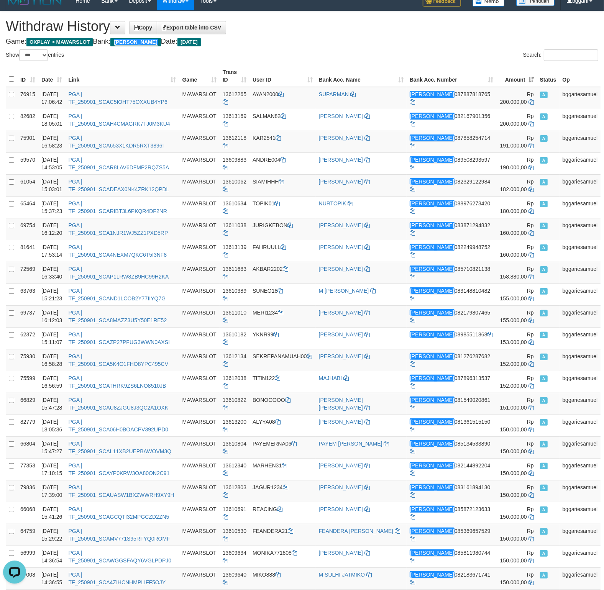
scroll to position [0, 0]
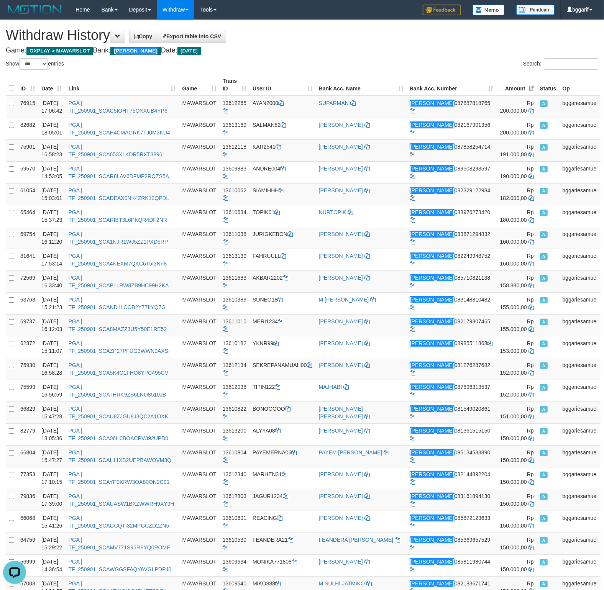
click div "**********"
click h4 "Game: OXPLAY > MAWARSLOT Bank: DANA Date: Today"
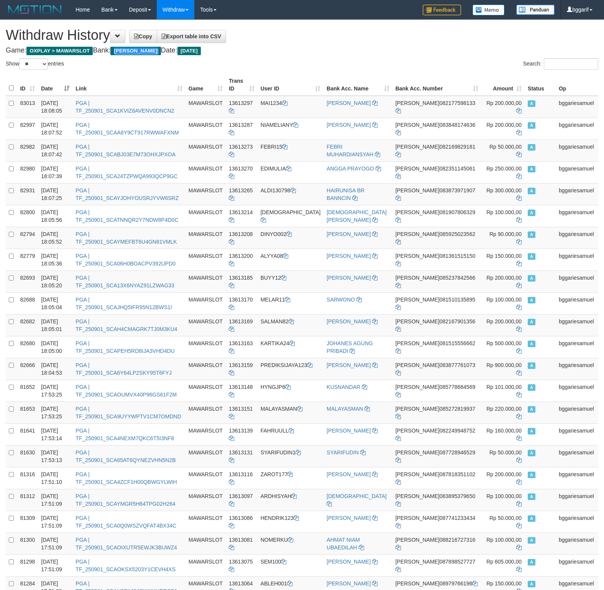
select select "**"
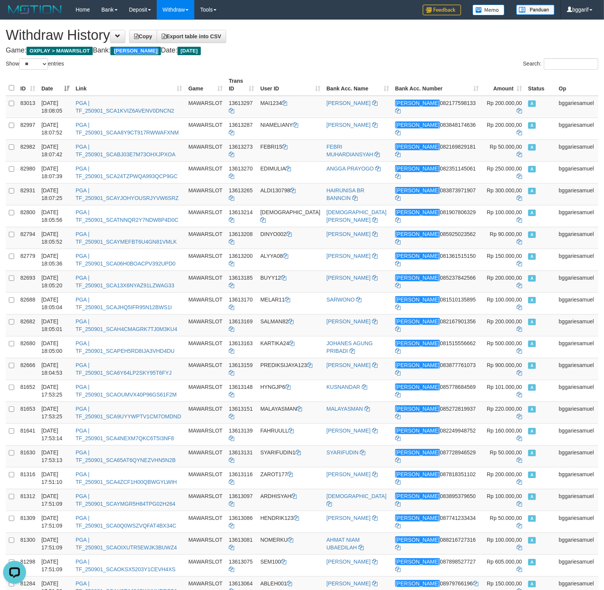
click at [459, 64] on div "Search:" at bounding box center [453, 64] width 290 height 13
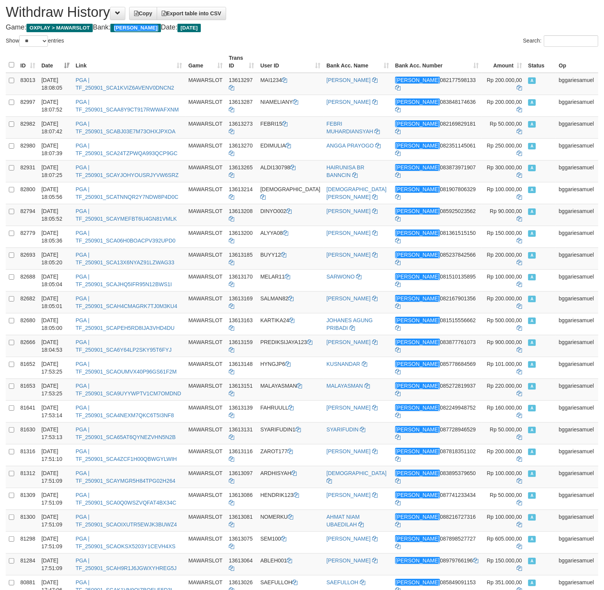
scroll to position [40, 0]
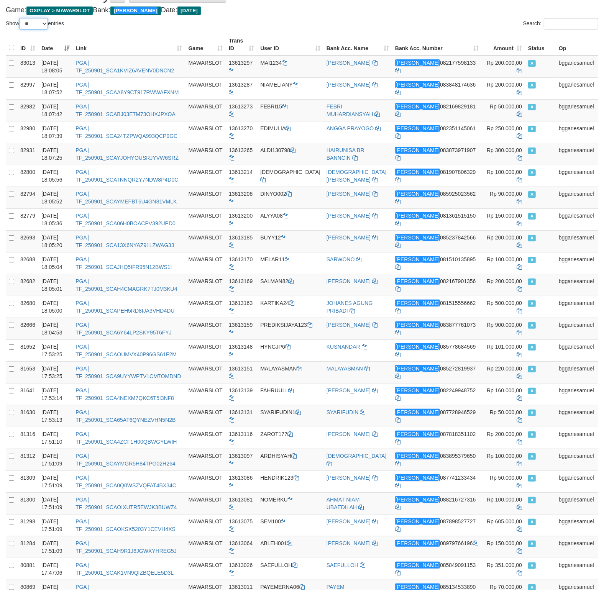
click at [19, 18] on select "** ** ** ***" at bounding box center [33, 23] width 29 height 11
select select "***"
click option "***" at bounding box center [0, 0] width 0 height 0
click at [509, 49] on th "Amount" at bounding box center [503, 45] width 43 height 22
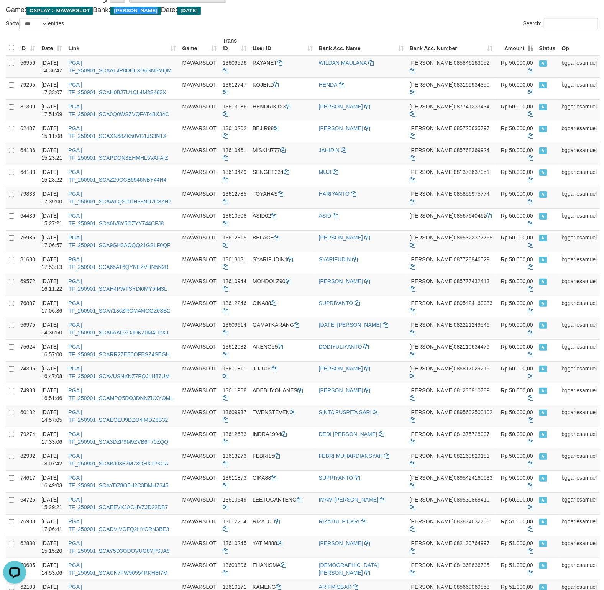
click at [509, 49] on th "Amount" at bounding box center [515, 45] width 41 height 22
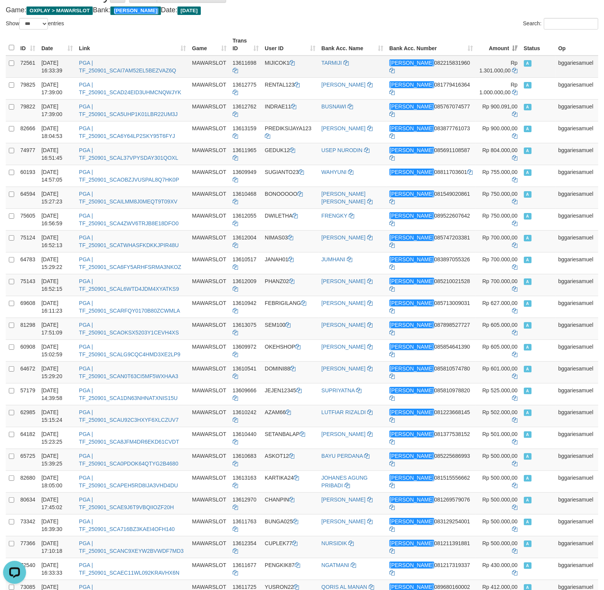
click at [482, 71] on td "Rp 1.301.000,00" at bounding box center [498, 67] width 44 height 22
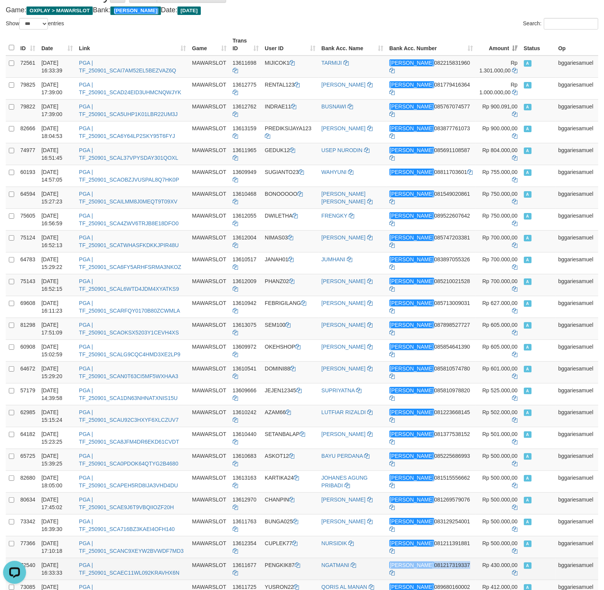
drag, startPoint x: 486, startPoint y: 68, endPoint x: 473, endPoint y: 578, distance: 510.2
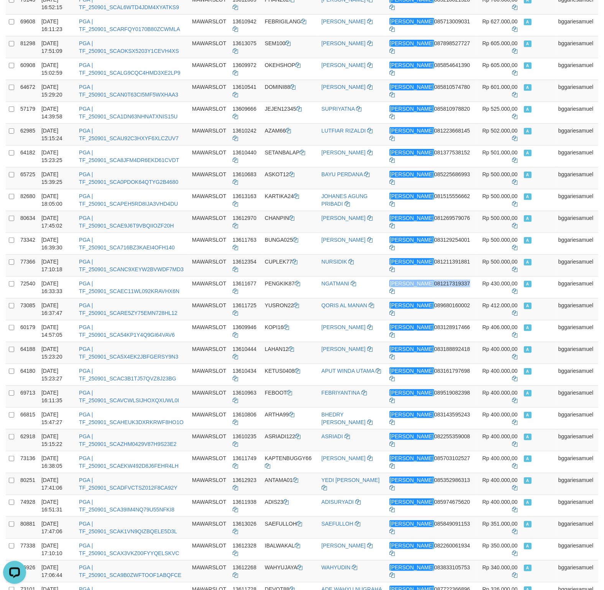
scroll to position [523, 0]
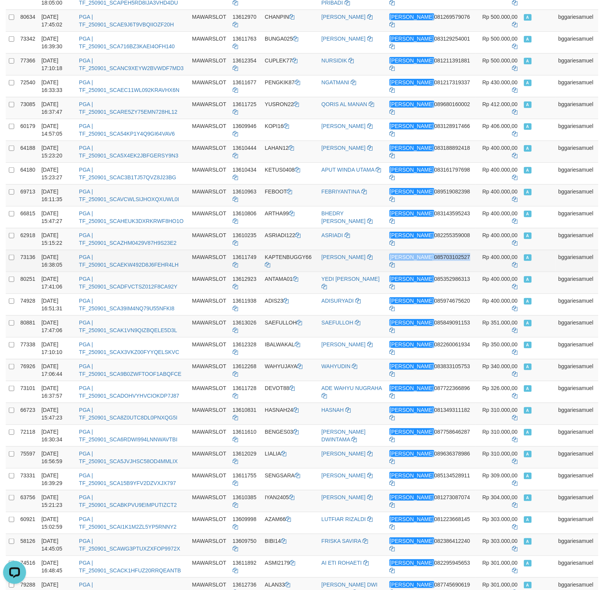
drag, startPoint x: 490, startPoint y: 115, endPoint x: 492, endPoint y: 261, distance: 146.0
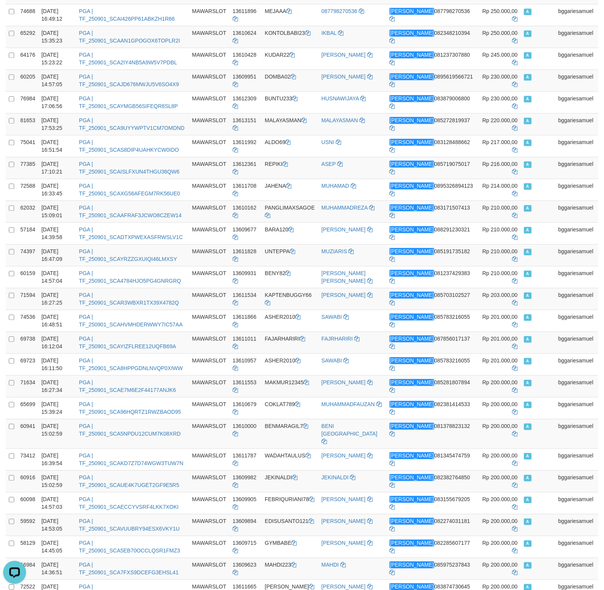
scroll to position [1811, 0]
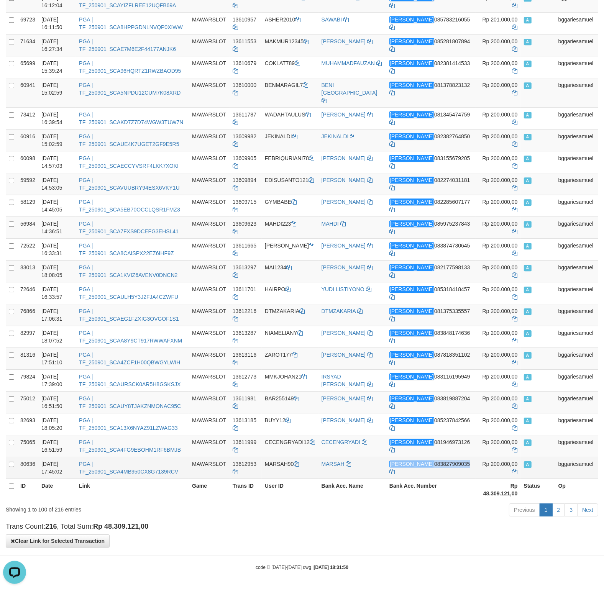
drag, startPoint x: 490, startPoint y: 112, endPoint x: 485, endPoint y: 467, distance: 355.6
copy td "[PERSON_NAME] 083827909035"
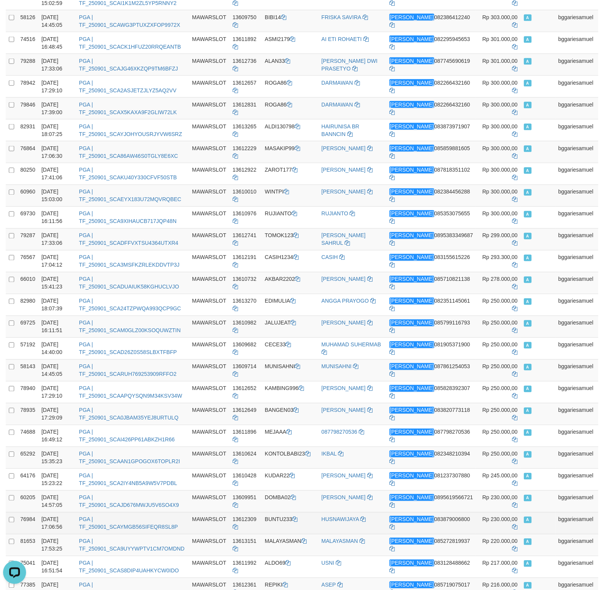
scroll to position [886, 0]
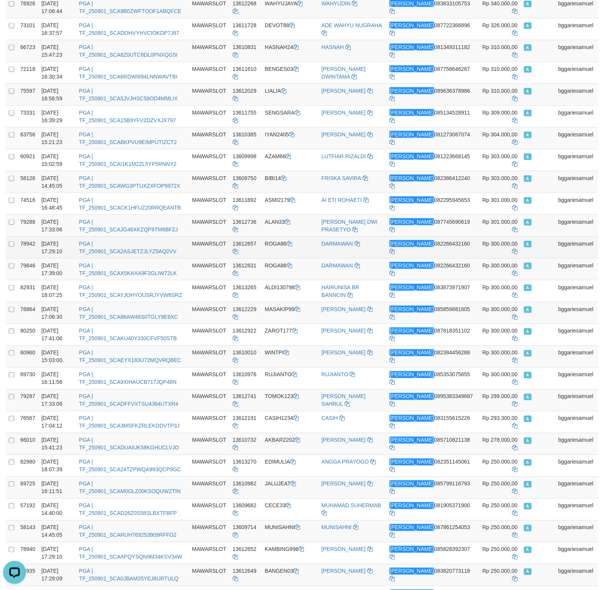
click at [485, 247] on span "Rp 300.000,00" at bounding box center [499, 244] width 35 height 6
drag, startPoint x: 485, startPoint y: 248, endPoint x: 499, endPoint y: 249, distance: 14.2
click at [499, 247] on span "Rp 300.000,00" at bounding box center [499, 244] width 35 height 6
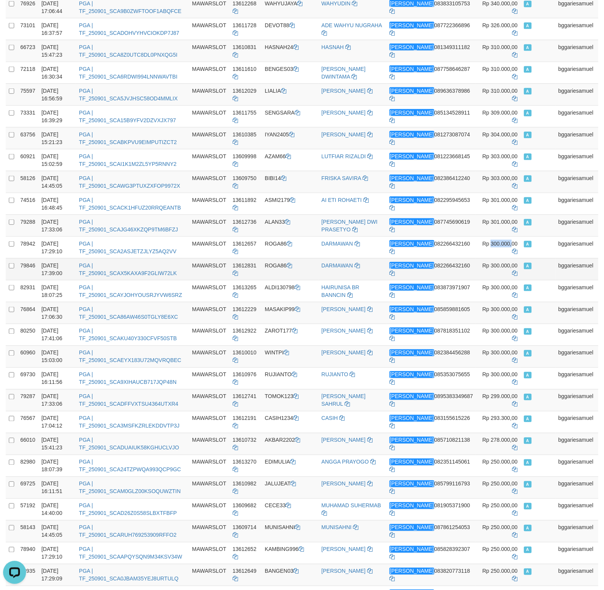
copy span "300.000,"
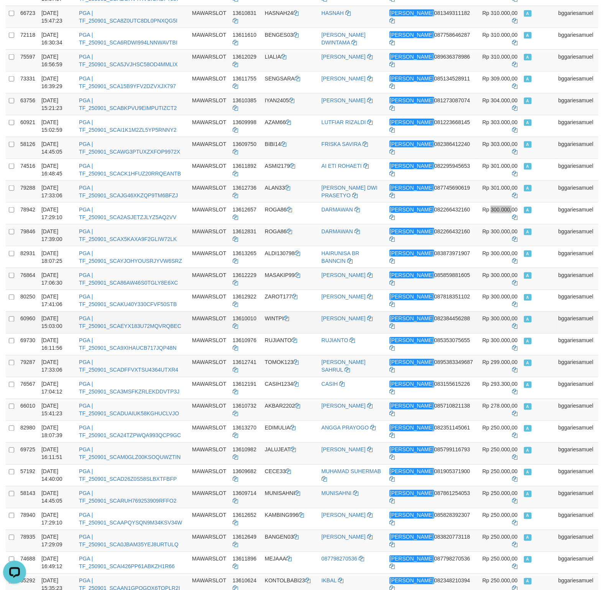
scroll to position [966, 0]
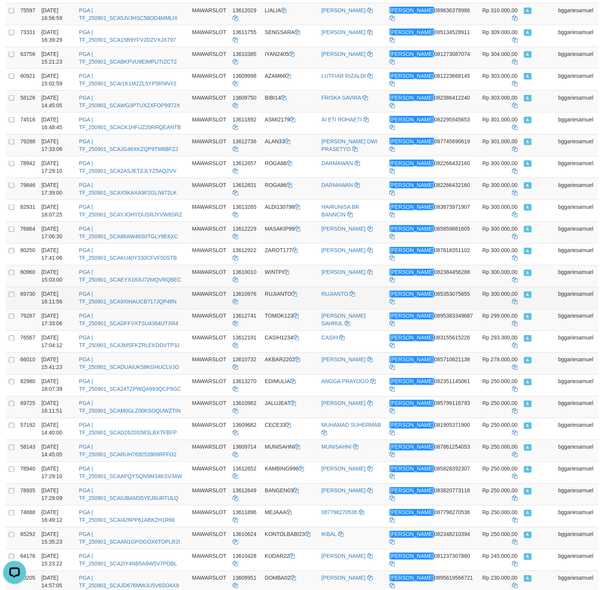
click at [533, 301] on td "A" at bounding box center [538, 298] width 34 height 22
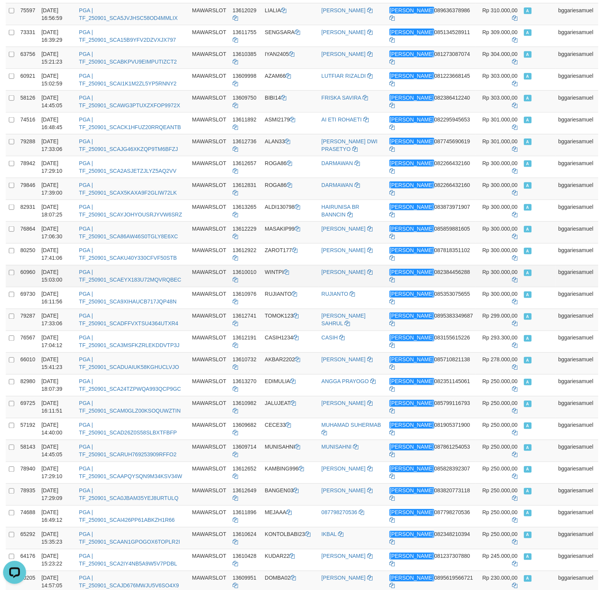
click at [536, 283] on td "A" at bounding box center [538, 276] width 34 height 22
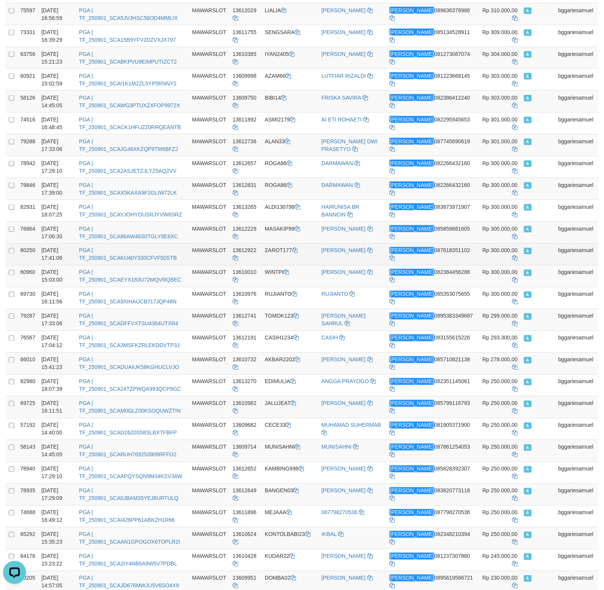
click at [540, 262] on td "A" at bounding box center [538, 254] width 34 height 22
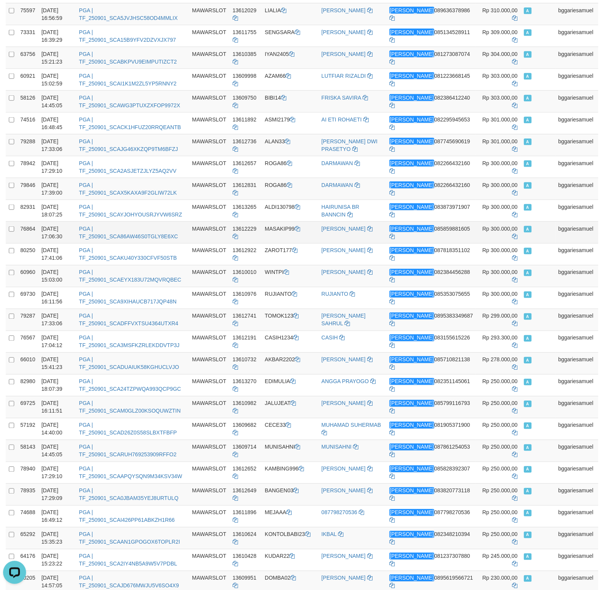
click at [540, 235] on td "A" at bounding box center [538, 232] width 34 height 22
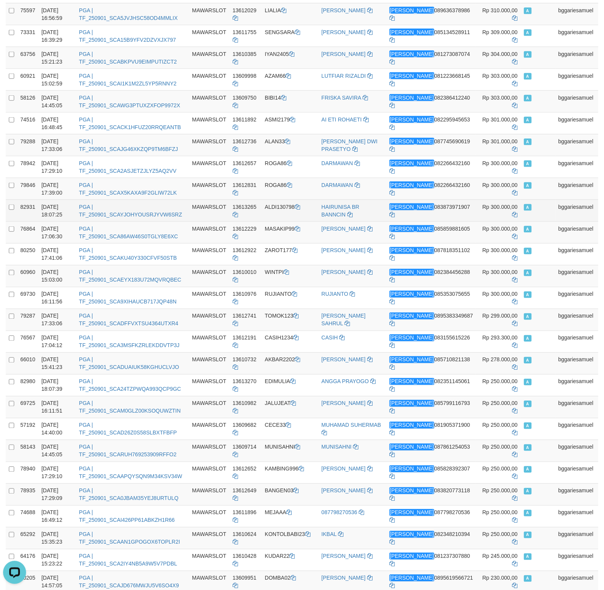
click at [540, 216] on td "A" at bounding box center [538, 211] width 34 height 22
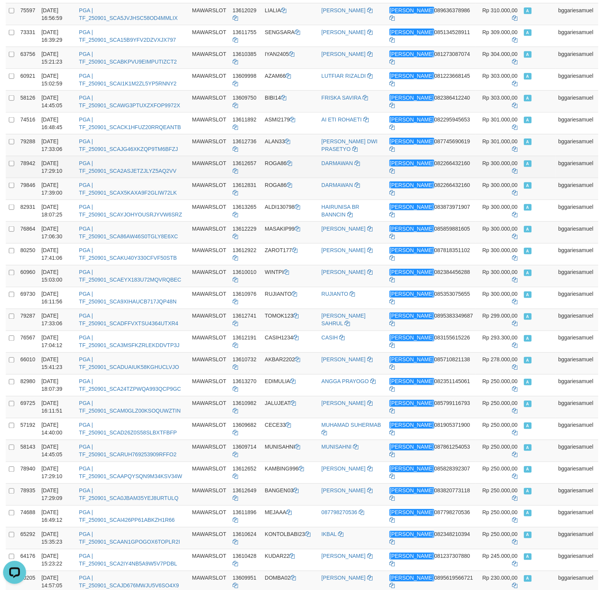
drag, startPoint x: 541, startPoint y: 188, endPoint x: 541, endPoint y: 174, distance: 13.4
click at [541, 187] on td "A" at bounding box center [538, 189] width 34 height 22
click at [540, 166] on td "A" at bounding box center [538, 167] width 34 height 22
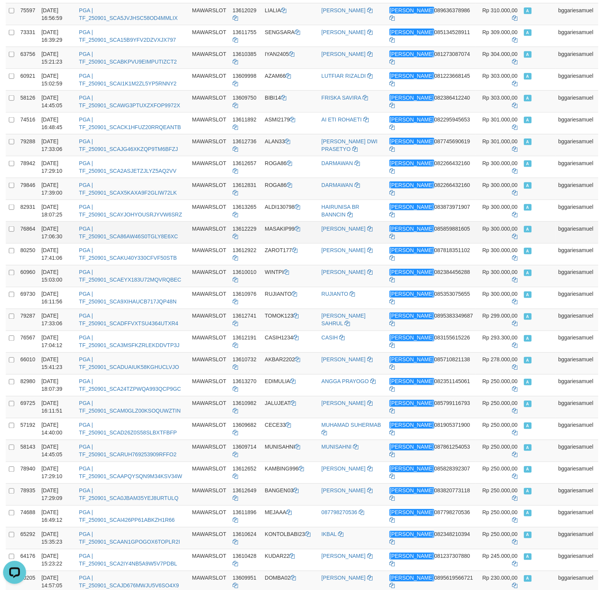
click at [556, 242] on td "bggariesamuel" at bounding box center [576, 232] width 43 height 22
click at [582, 272] on td "bggariesamuel" at bounding box center [576, 276] width 43 height 22
click at [594, 271] on td "bggariesamuel" at bounding box center [576, 276] width 43 height 22
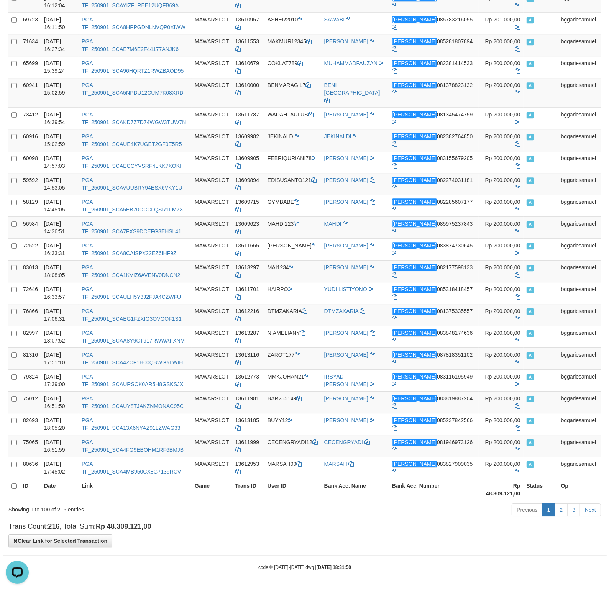
scroll to position [927, 0]
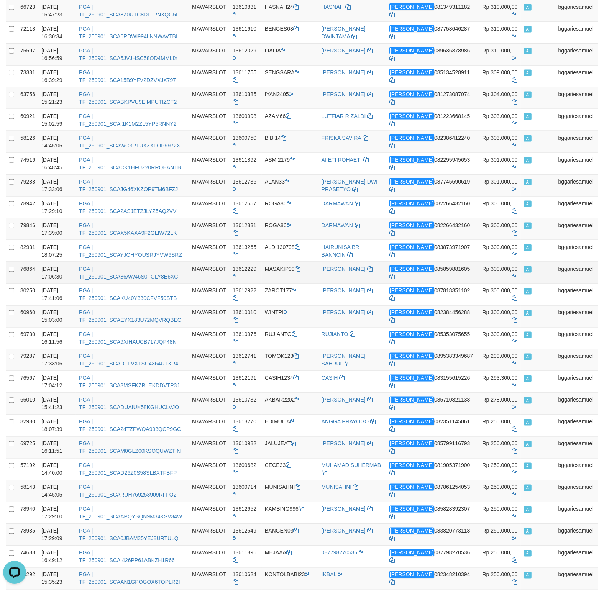
click at [555, 268] on td "bggariesamuel" at bounding box center [576, 272] width 43 height 22
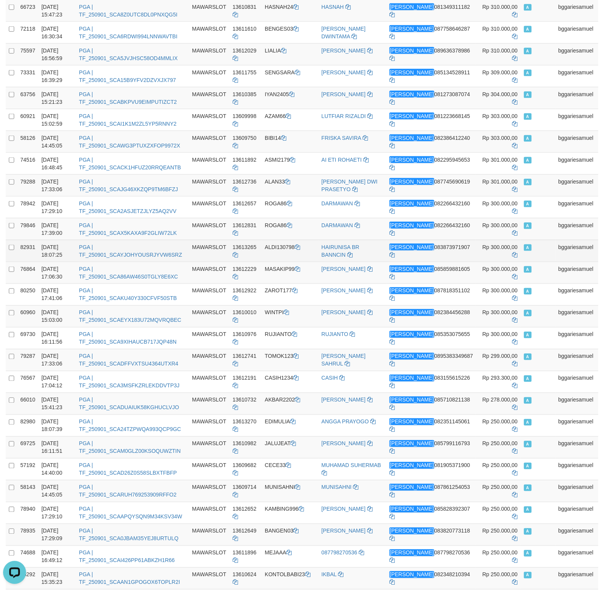
click at [536, 261] on td "A" at bounding box center [538, 250] width 34 height 22
click at [560, 245] on td "bggariesamuel" at bounding box center [576, 250] width 43 height 22
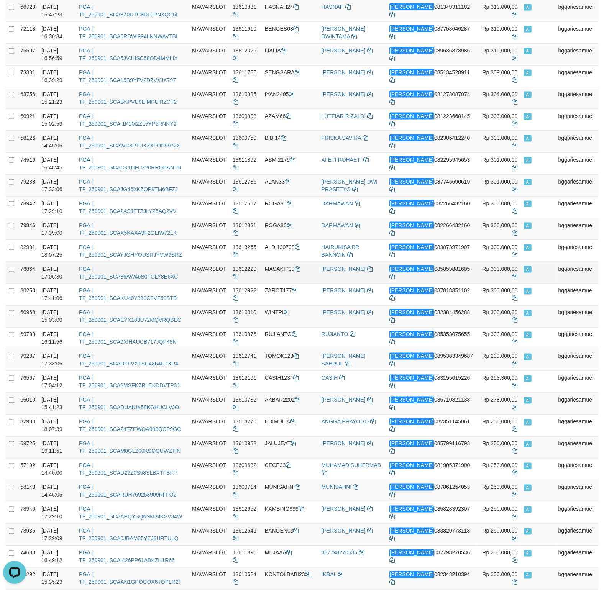
click at [184, 272] on td "PGA | TF_250901_SCA86AW46S0TGLY8E6XC" at bounding box center [132, 272] width 113 height 22
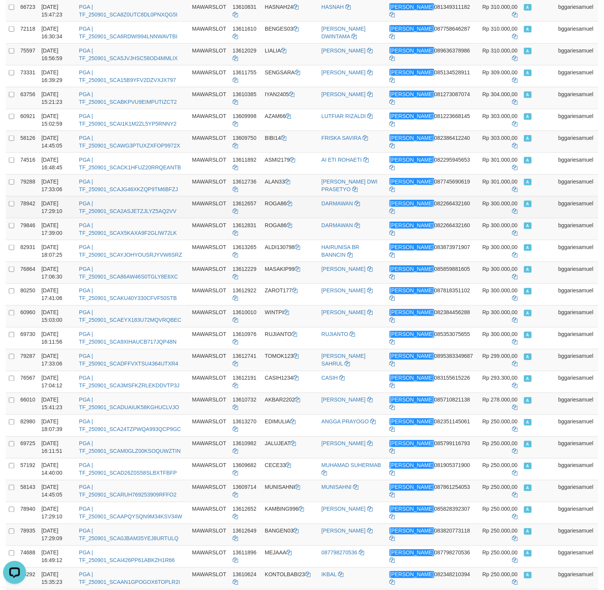
click at [560, 215] on td "bggariesamuel" at bounding box center [576, 207] width 43 height 22
click at [484, 206] on span "Rp 300.000,00" at bounding box center [499, 203] width 35 height 6
drag, startPoint x: 484, startPoint y: 208, endPoint x: 497, endPoint y: 207, distance: 13.1
click at [497, 206] on span "Rp 300.000,00" at bounding box center [499, 203] width 35 height 6
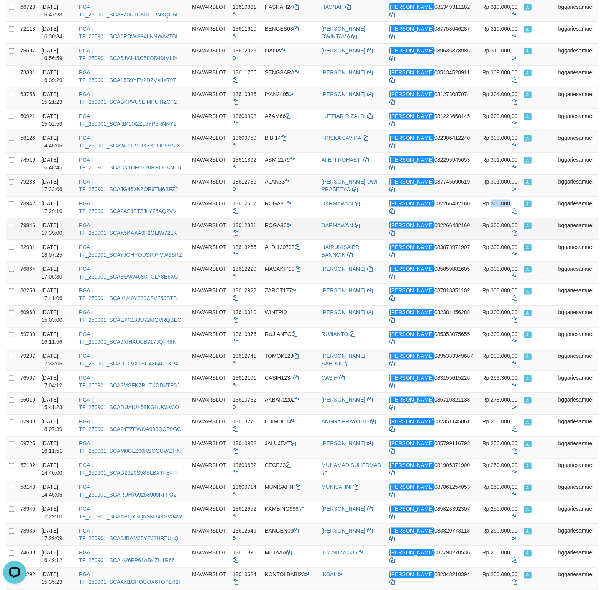
copy span "300.000"
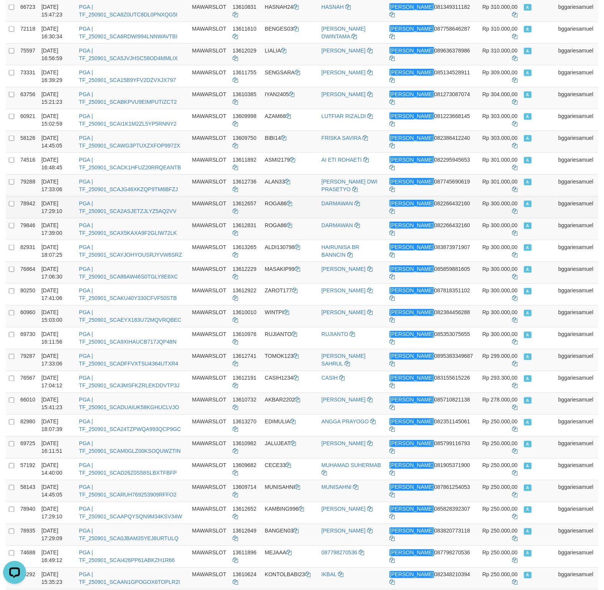
click td "A"
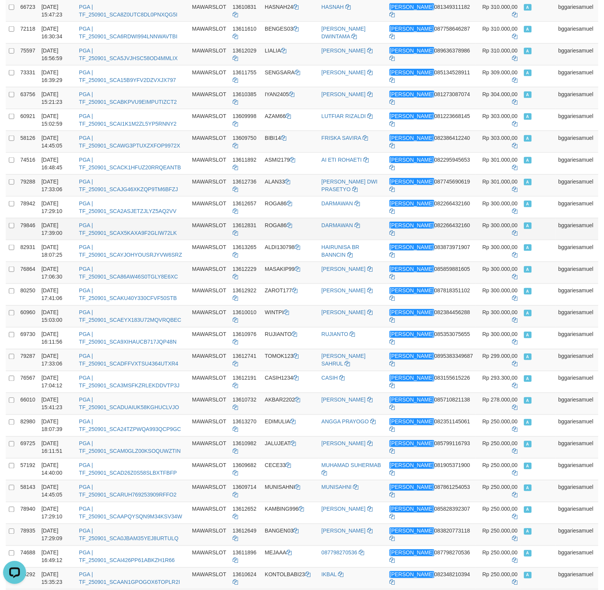
click td "A"
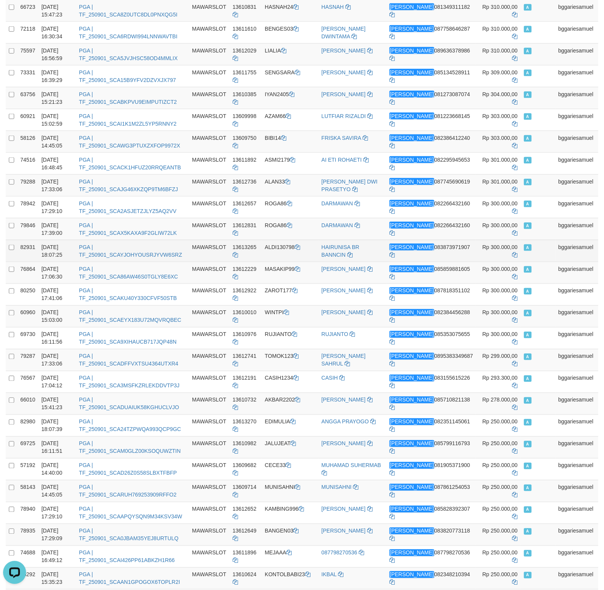
click td "A"
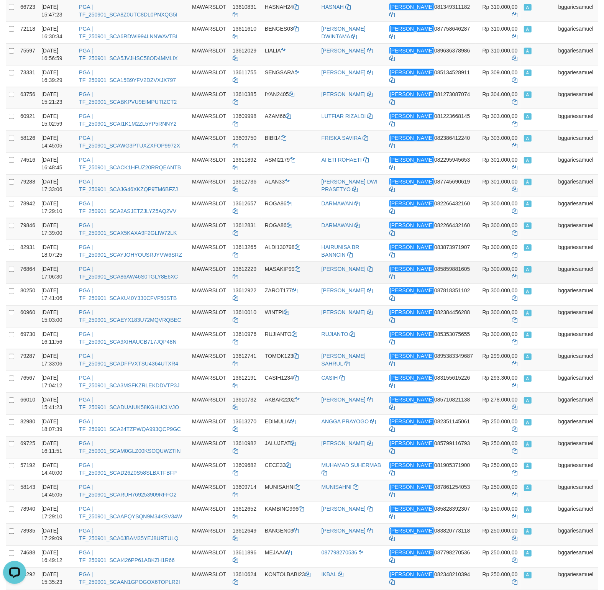
click td "A"
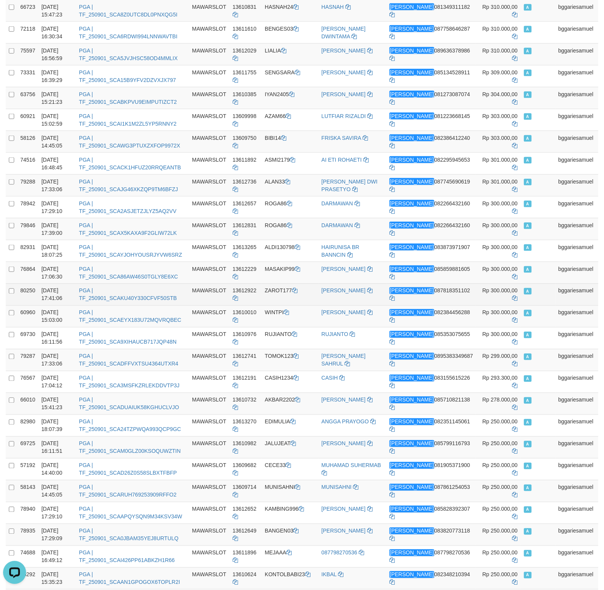
click td "A"
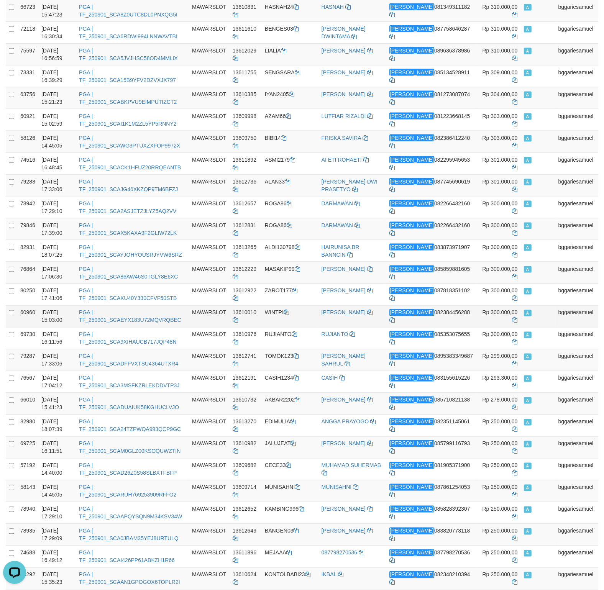
click td "A"
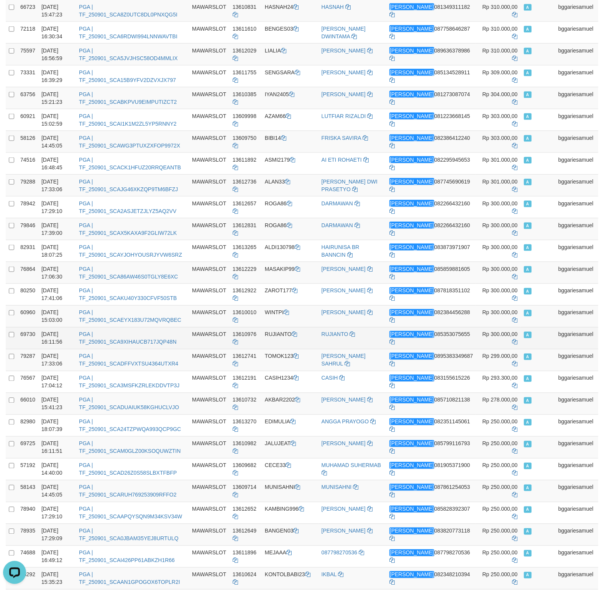
click td "A"
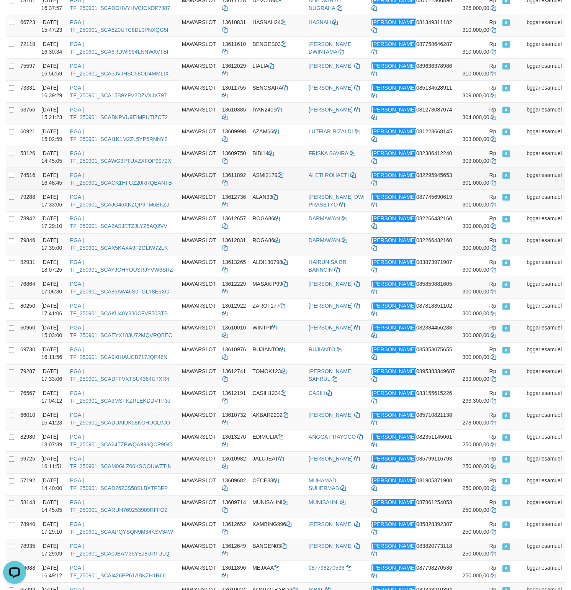
click td "bggariesamuel"
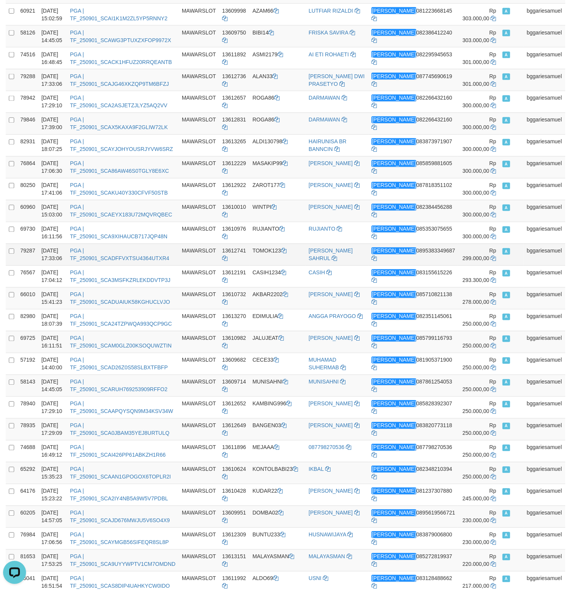
scroll to position [1128, 0]
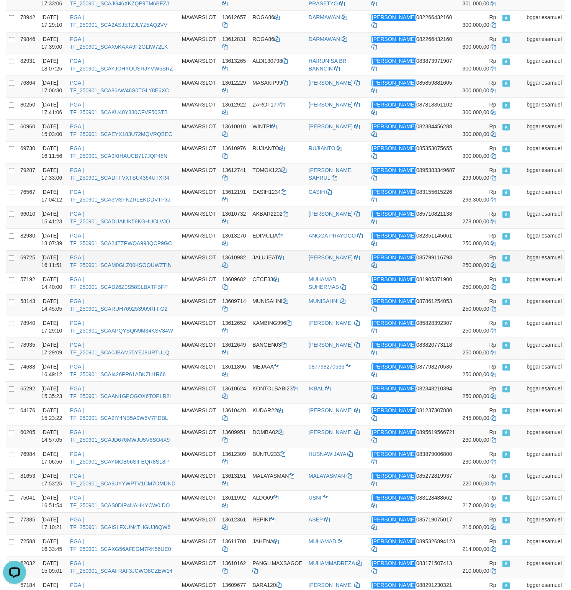
click span "Rp 250.000,00"
copy span "250.000"
drag, startPoint x: 460, startPoint y: 248, endPoint x: 471, endPoint y: 248, distance: 11.1
click span "Rp 250.000,00"
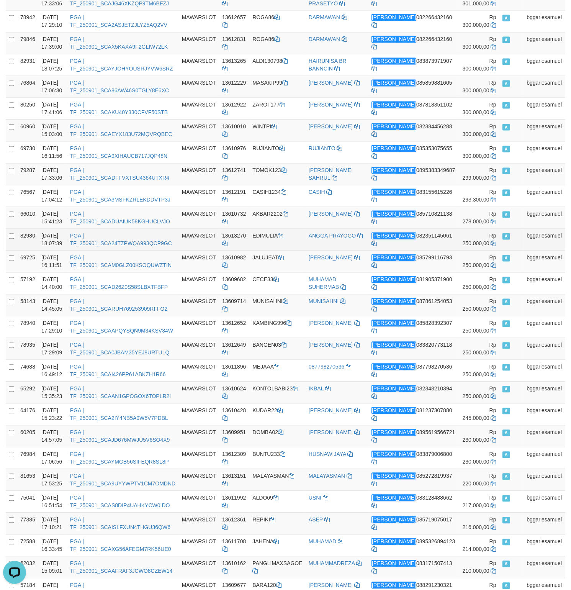
click td "A"
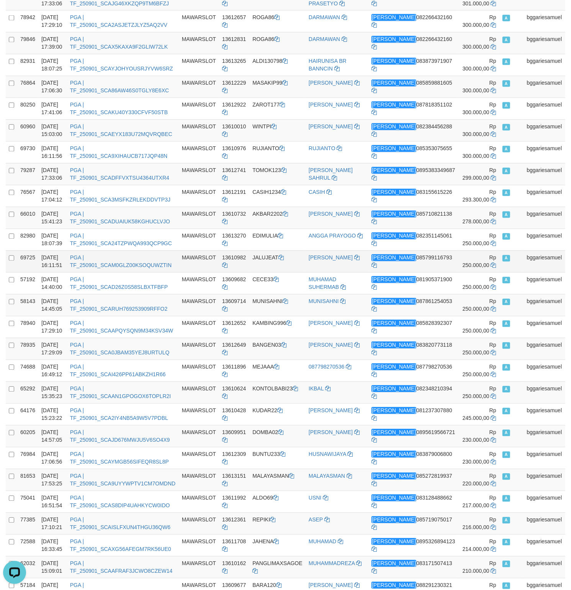
click td "A"
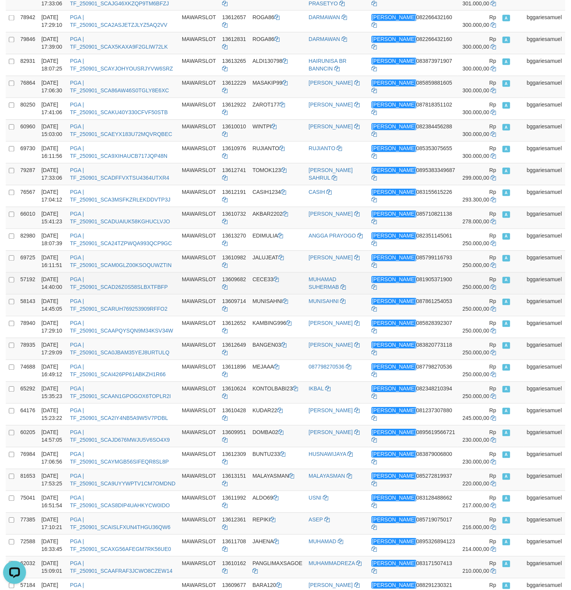
click td "A"
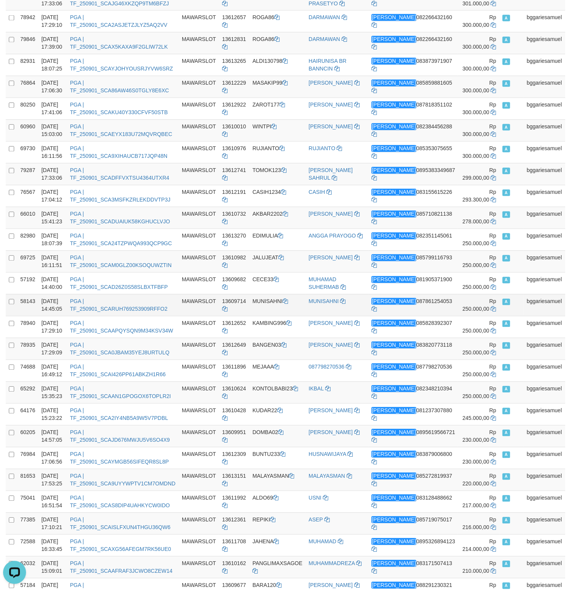
click td "A"
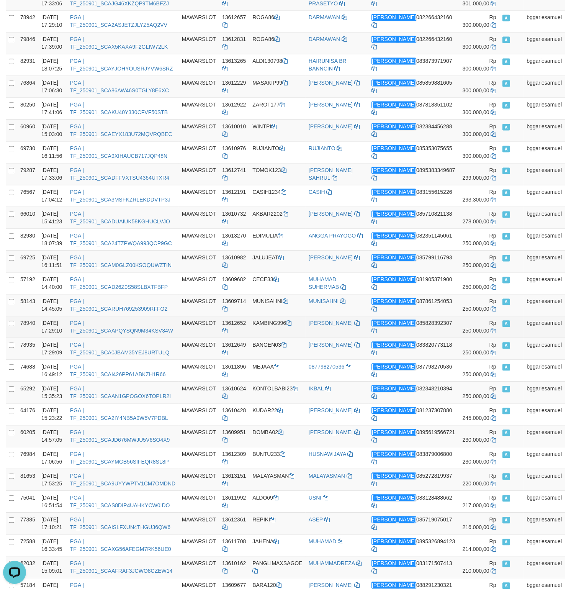
click td "A"
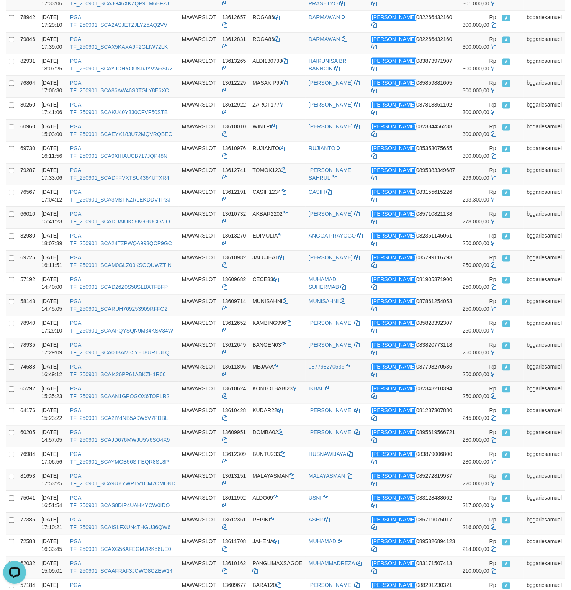
click td "A"
drag, startPoint x: 512, startPoint y: 385, endPoint x: 507, endPoint y: 377, distance: 9.1
click td "A"
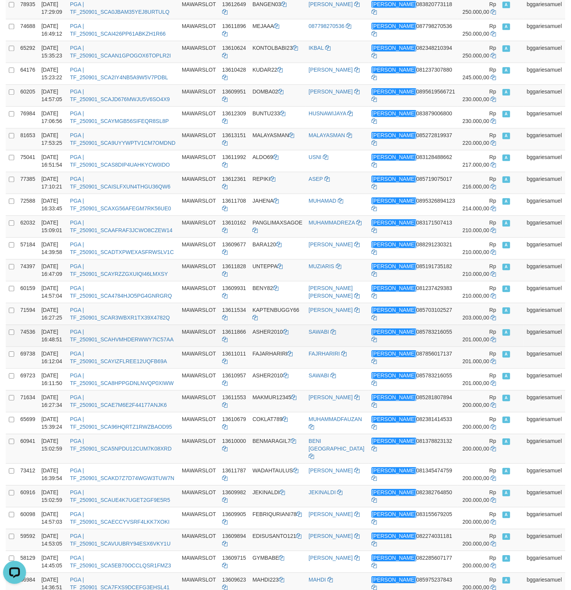
scroll to position [1490, 0]
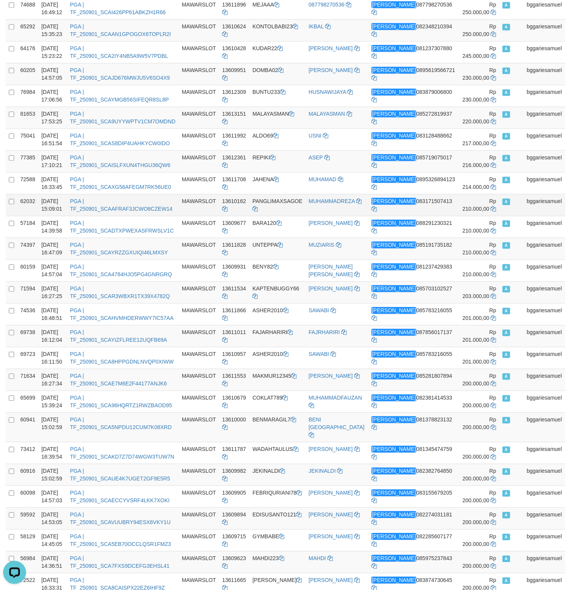
click td "A"
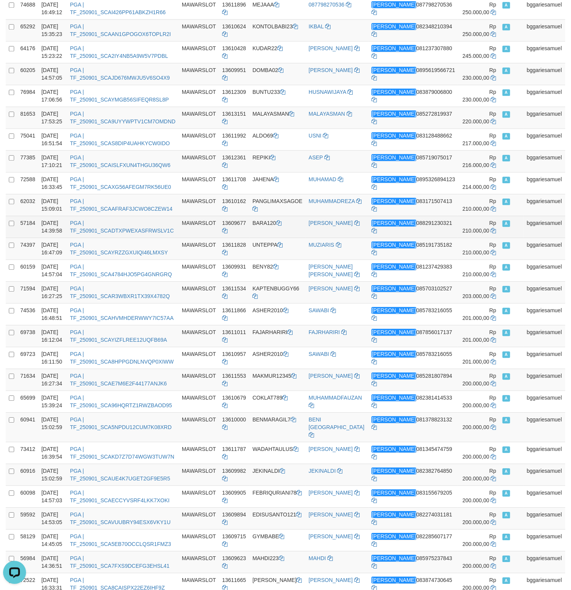
click td "A"
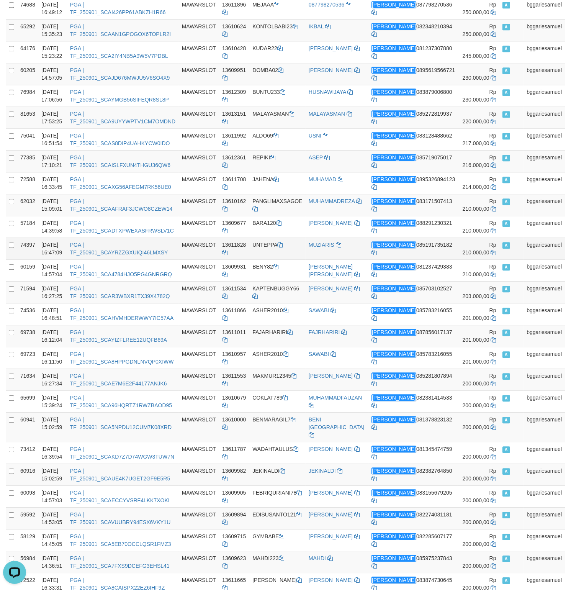
click td "A"
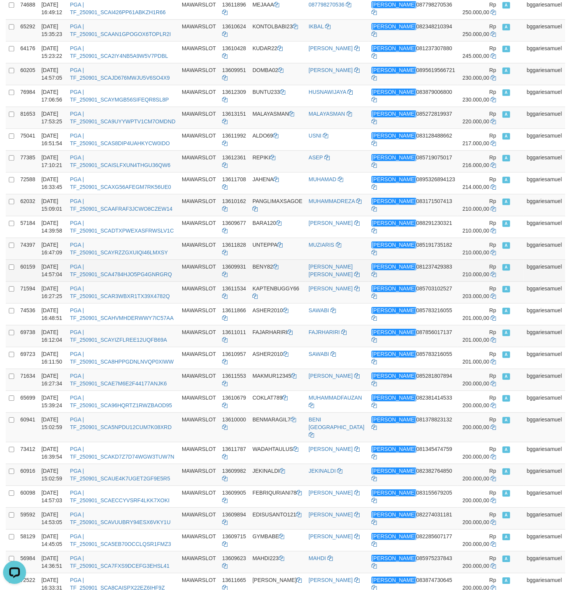
click td "A"
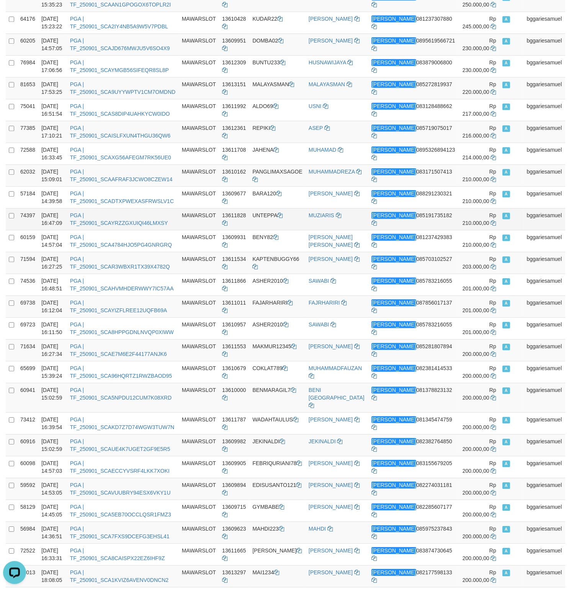
scroll to position [1530, 0]
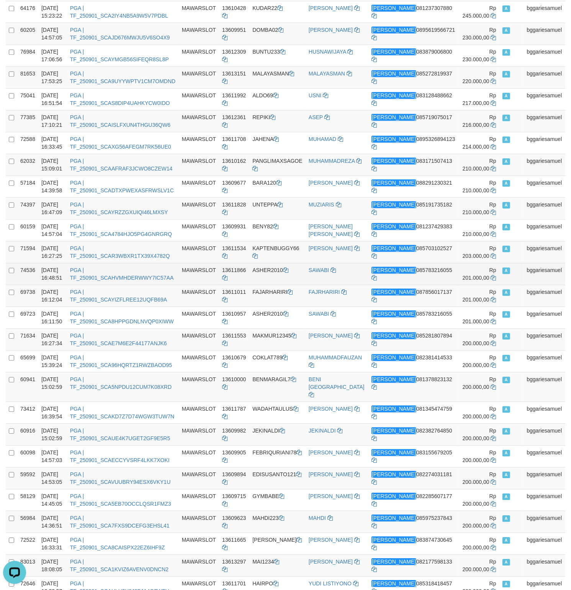
click td "Rp 201.000,00"
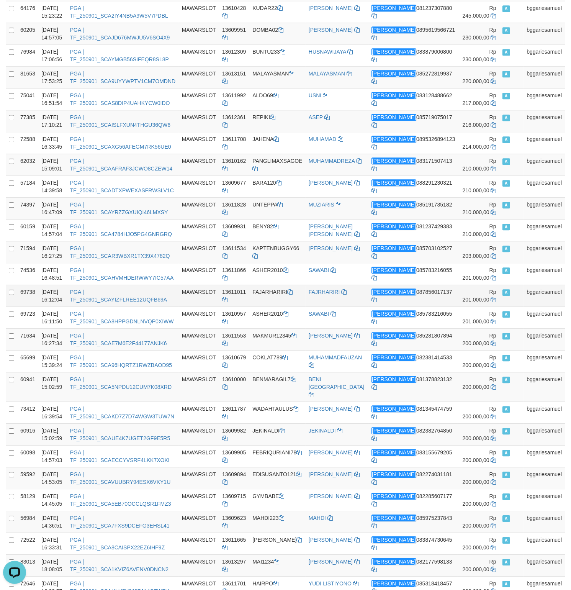
click span "Rp 201.000,00"
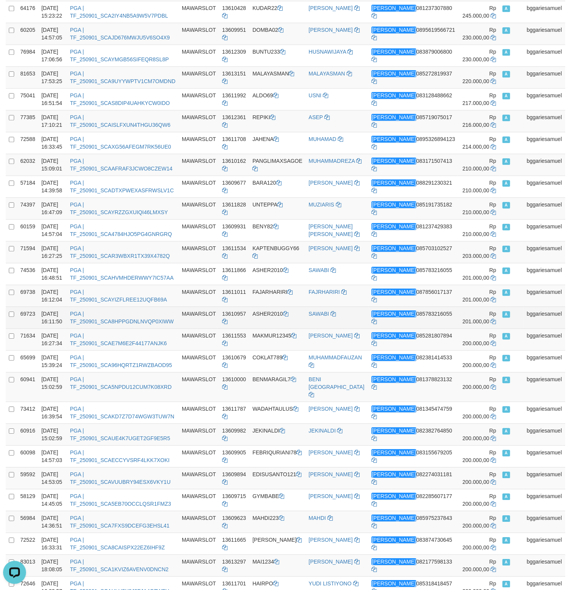
click span "Rp 201.000,00"
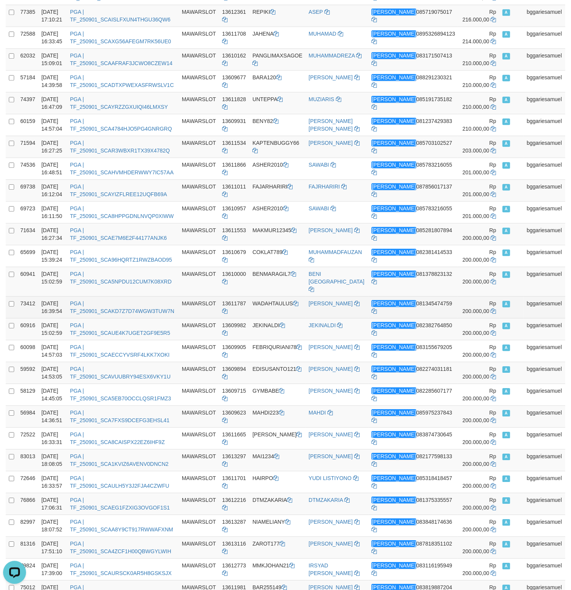
scroll to position [1651, 0]
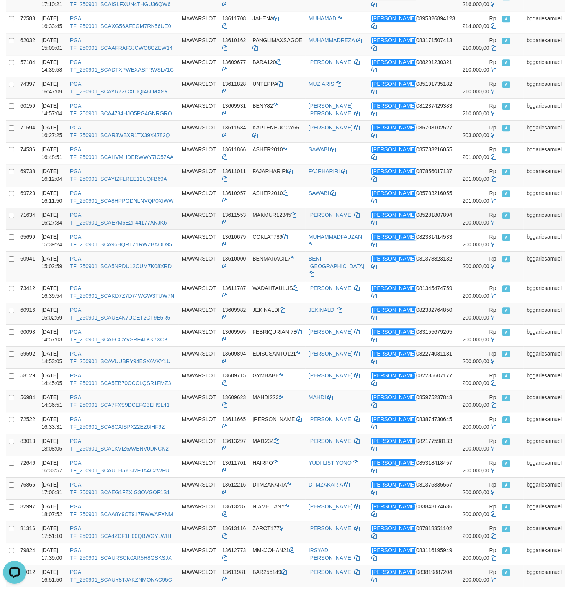
click span "Rp 200.000,00"
drag, startPoint x: 456, startPoint y: 207, endPoint x: 469, endPoint y: 206, distance: 12.7
click span "Rp 200.000,00"
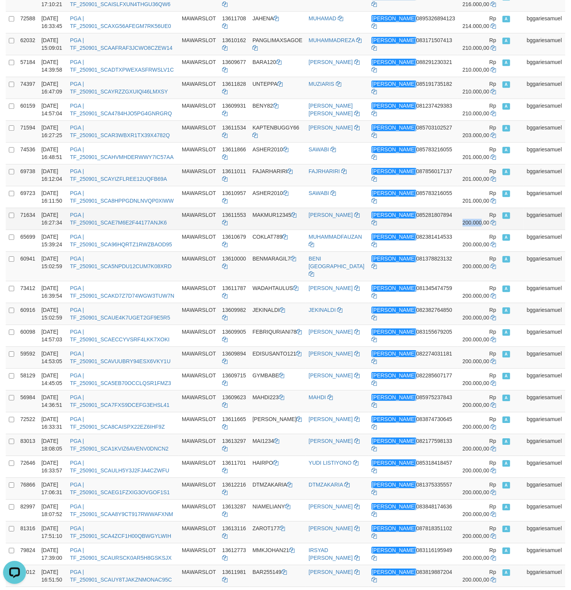
drag, startPoint x: 461, startPoint y: 206, endPoint x: 473, endPoint y: 206, distance: 11.5
click span "Rp 200.000,00"
copy span "200.000"
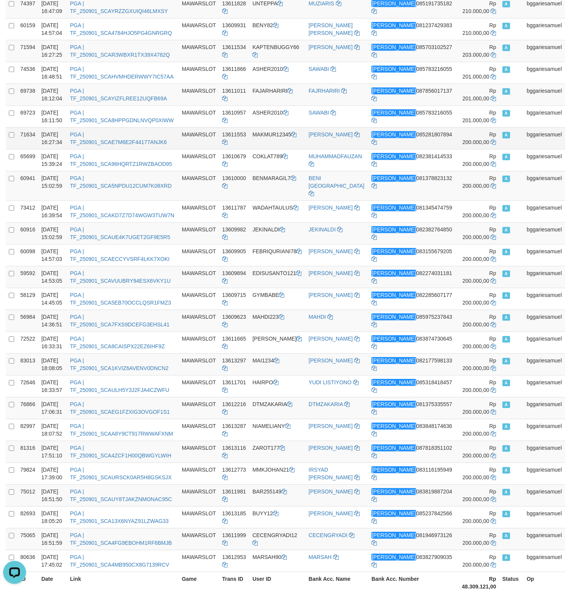
click td "A"
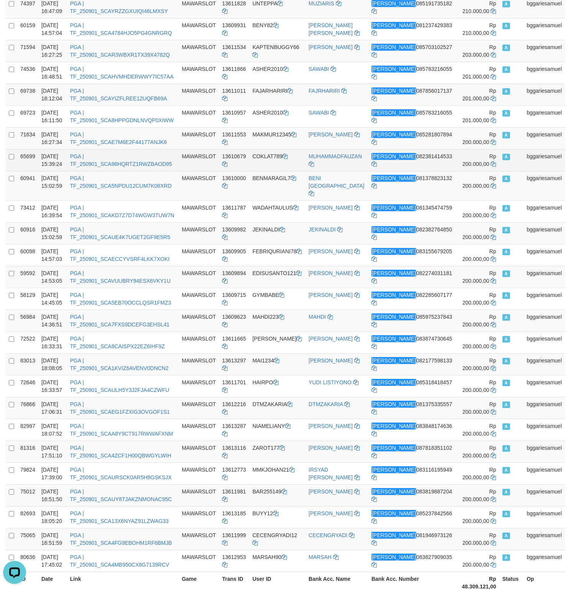
click td "A"
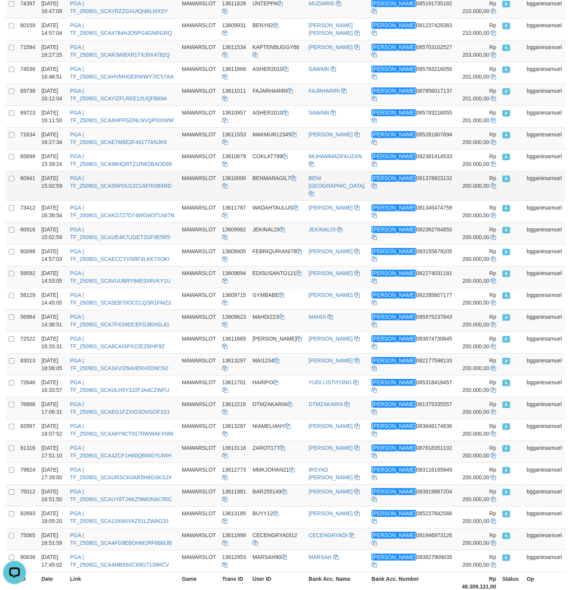
click td "A"
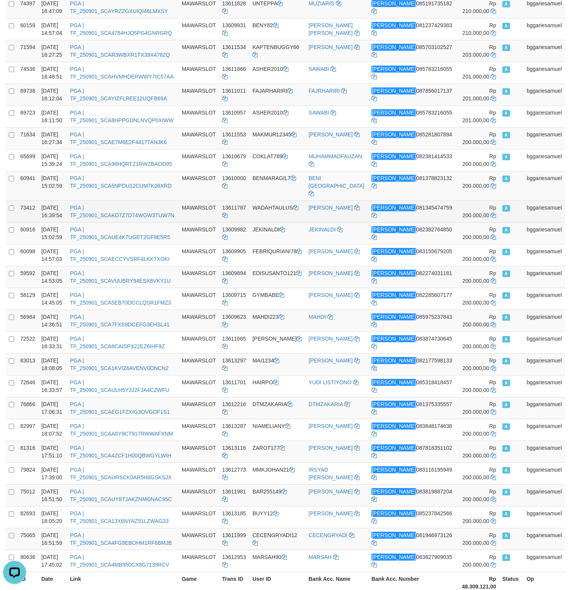
click td "A"
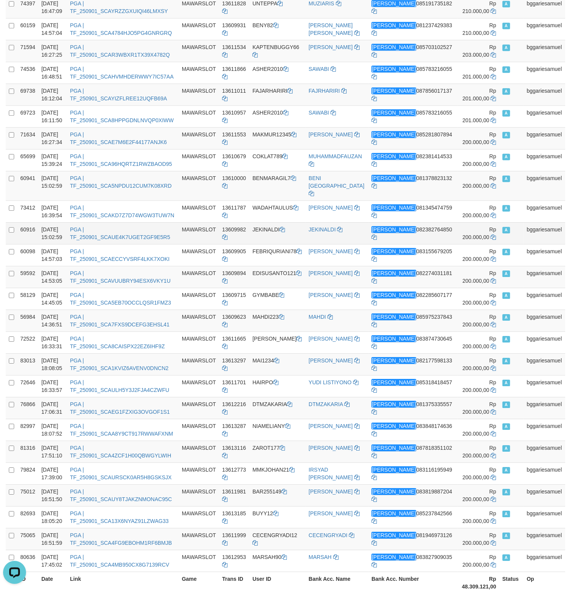
click td "A"
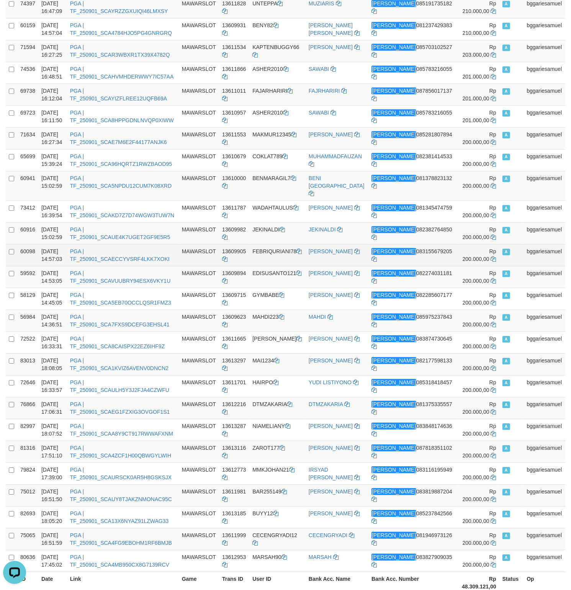
click td "A"
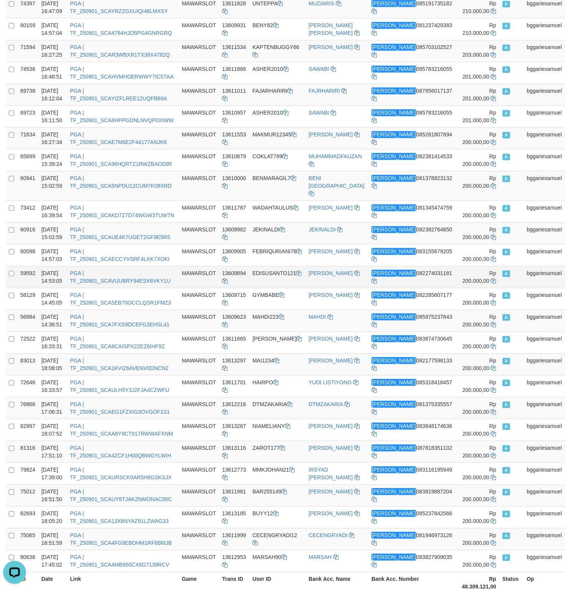
click td "A"
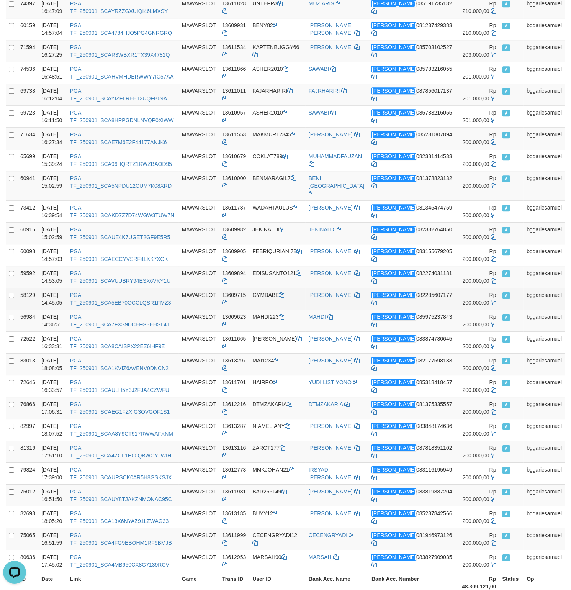
click td "A"
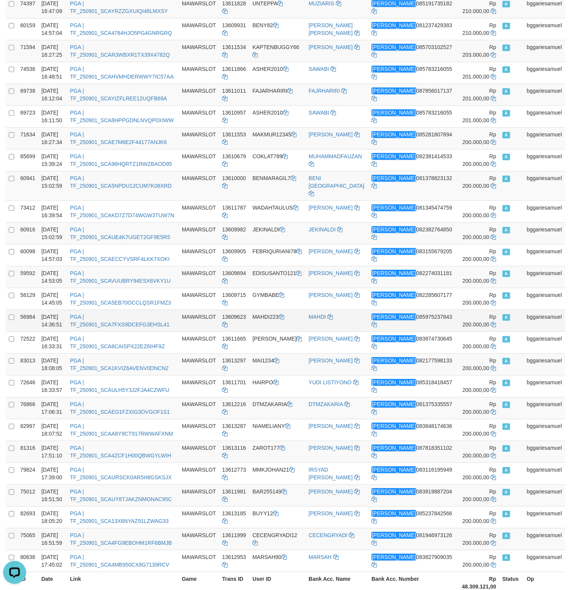
click td "A"
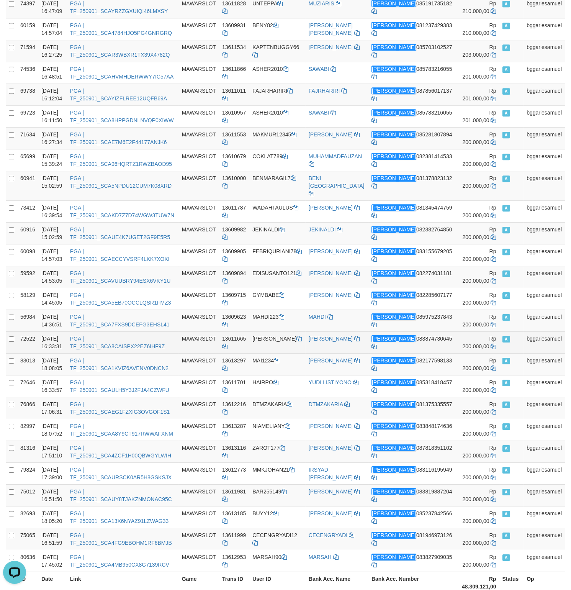
click td "A"
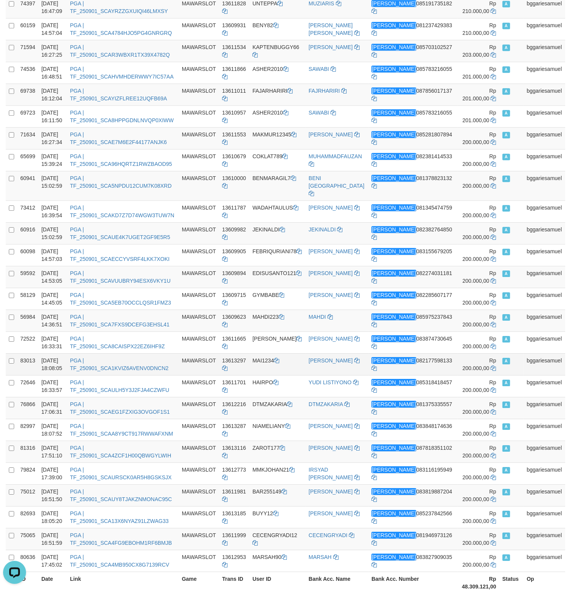
click td "A"
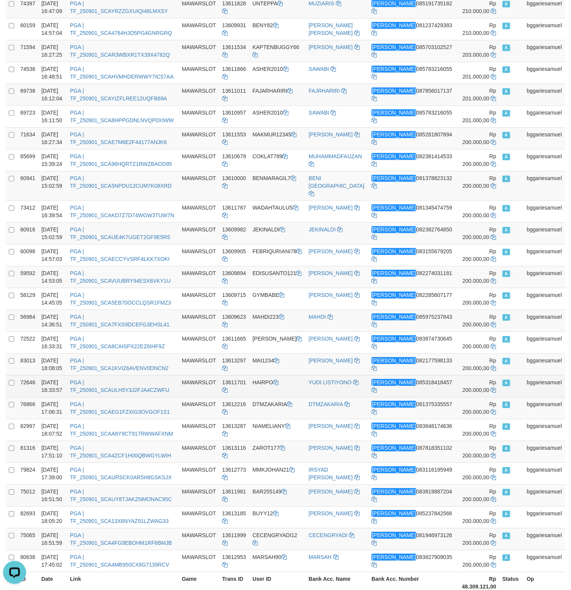
click td "A"
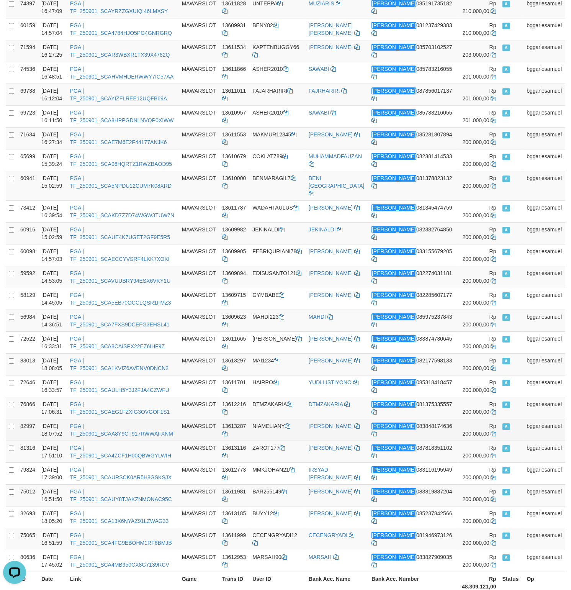
click td "A"
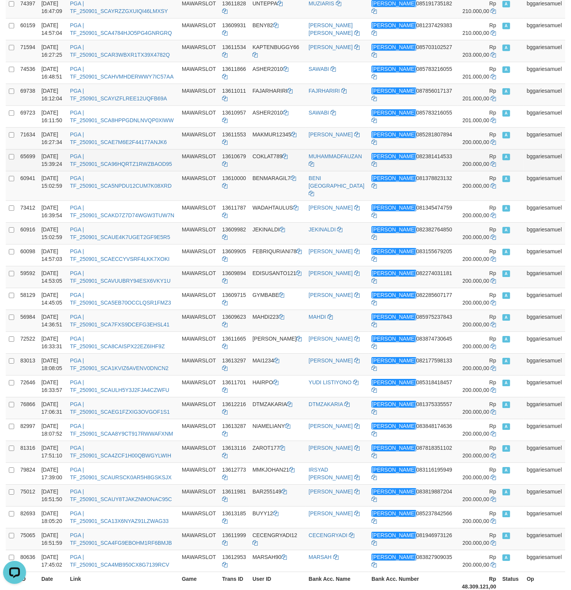
drag, startPoint x: 511, startPoint y: 125, endPoint x: 512, endPoint y: 146, distance: 20.3
click td "A"
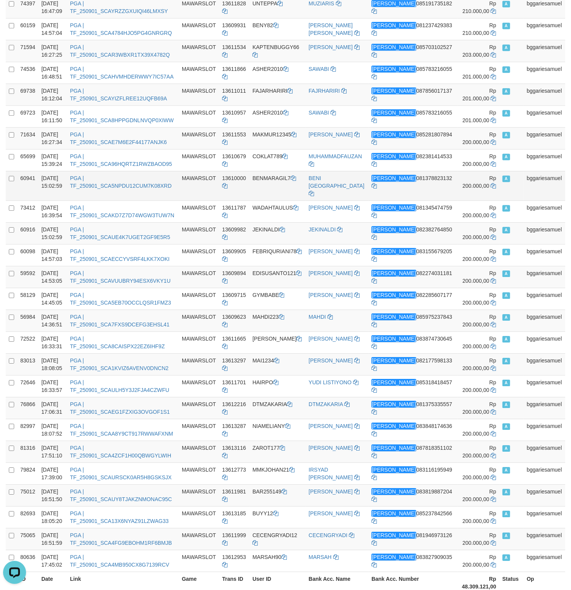
click td "A"
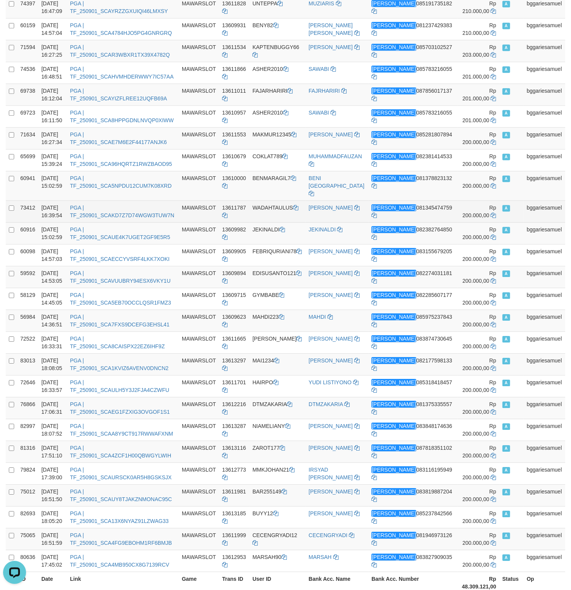
click td "A"
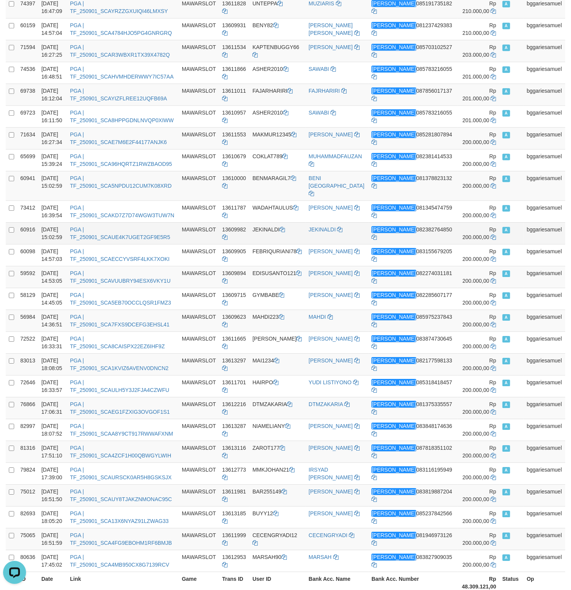
click td "A"
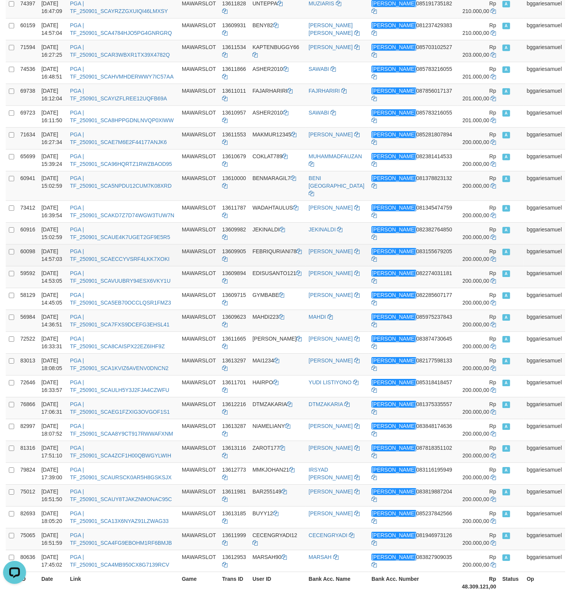
click td "A"
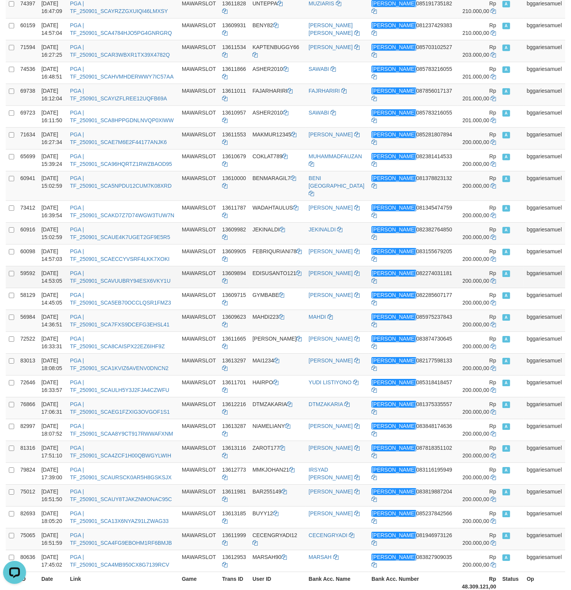
click td "A"
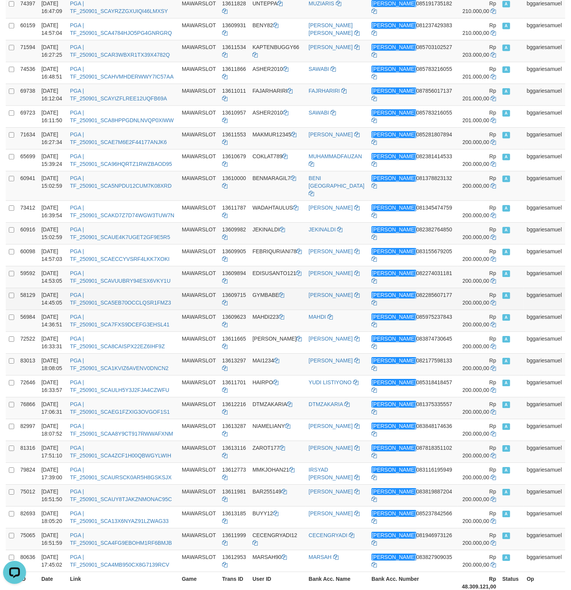
click td "A"
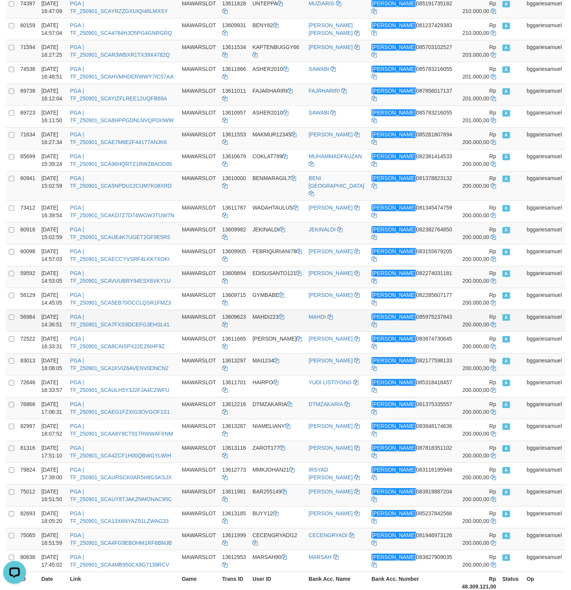
click td "A"
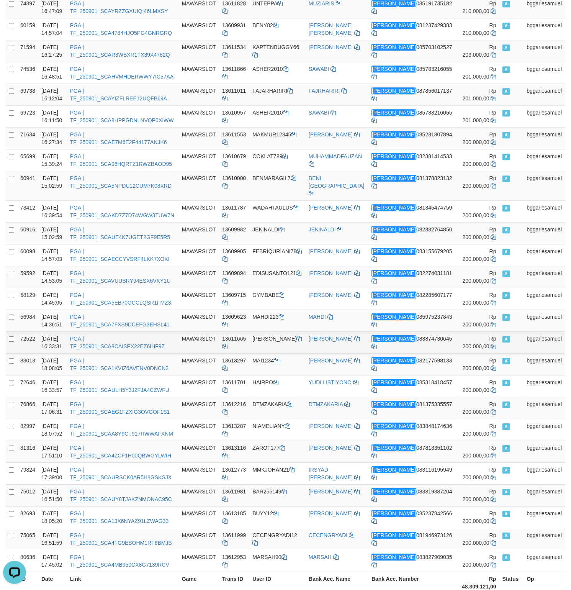
drag, startPoint x: 515, startPoint y: 328, endPoint x: 517, endPoint y: 336, distance: 8.2
click td "A"
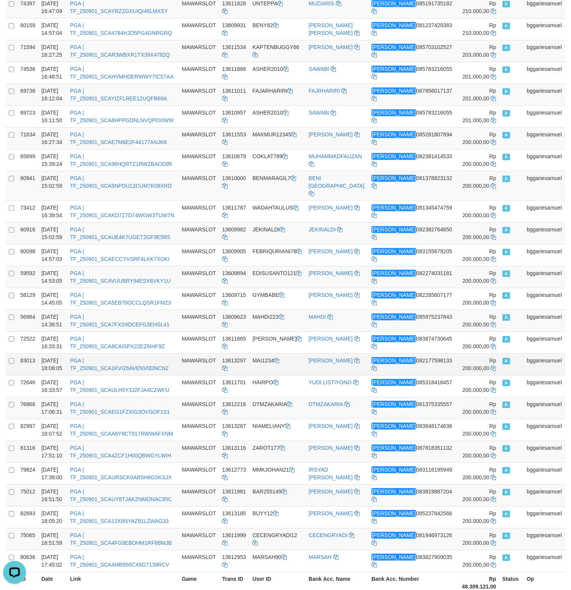
click td "A"
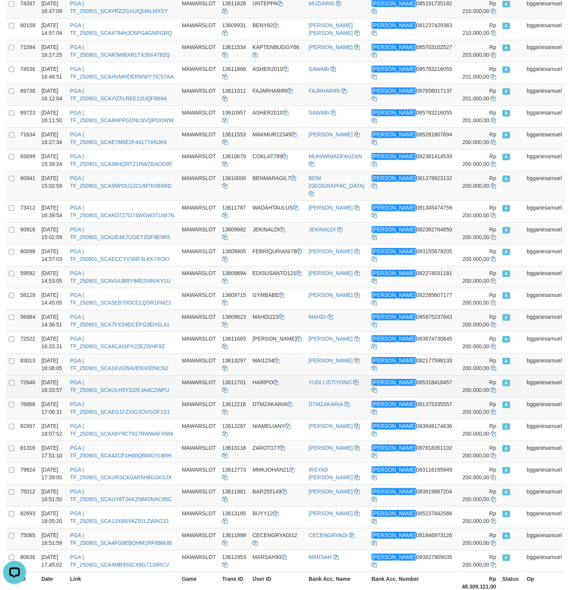
click td "A"
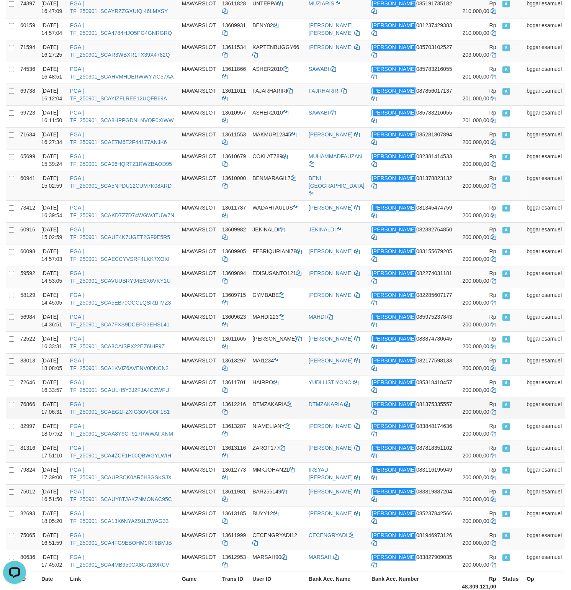
drag, startPoint x: 510, startPoint y: 389, endPoint x: 519, endPoint y: 401, distance: 15.3
click td "A"
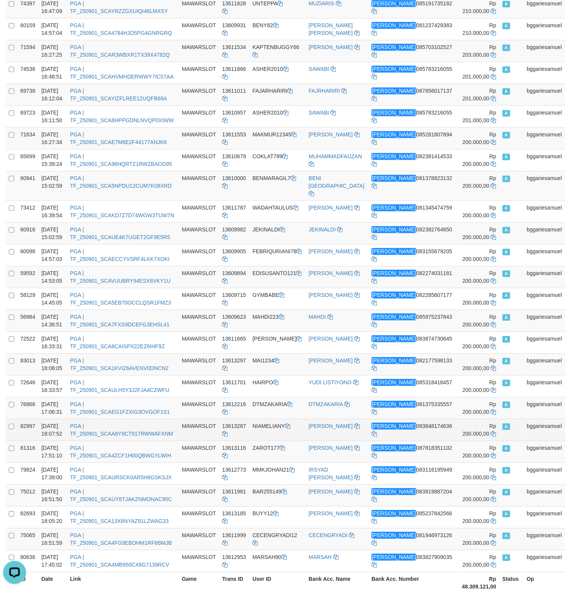
click td "A"
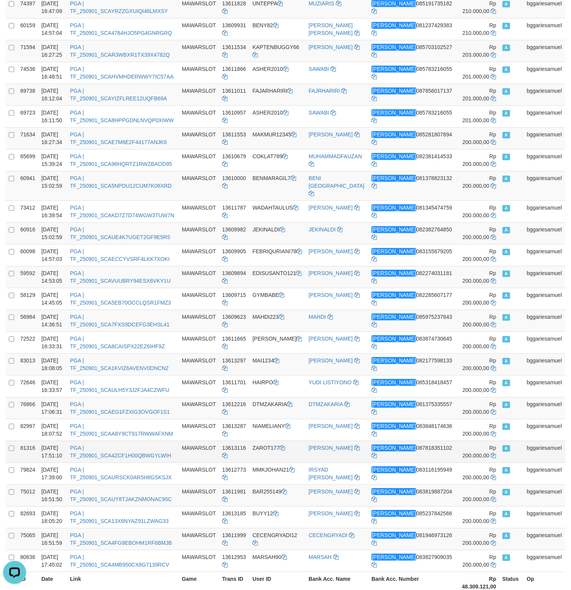
click td "A"
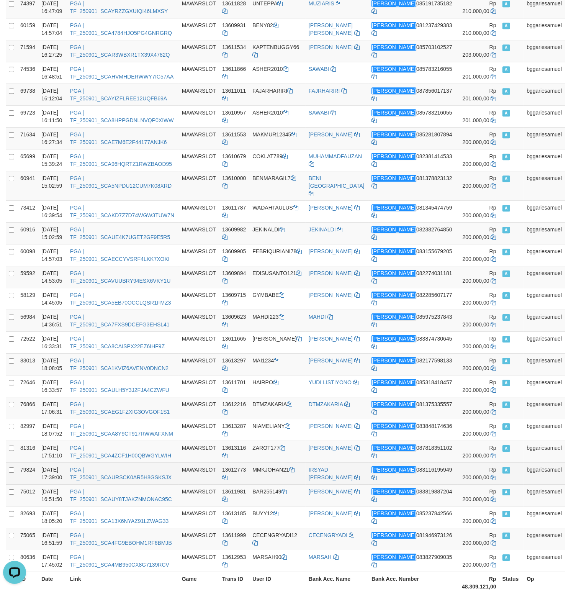
click td "A"
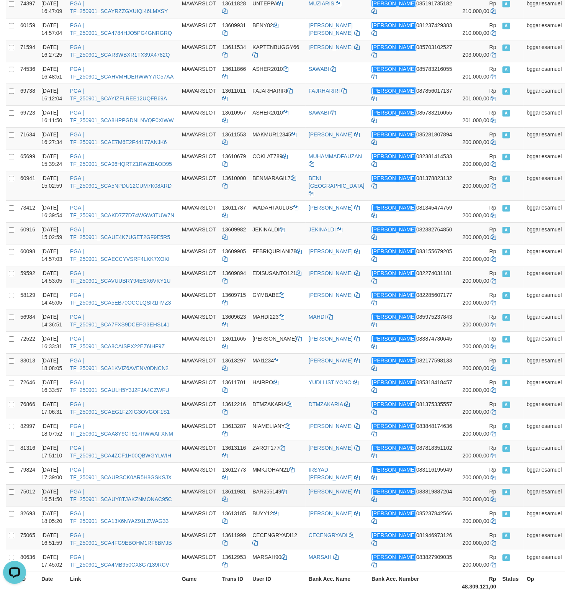
click td "A"
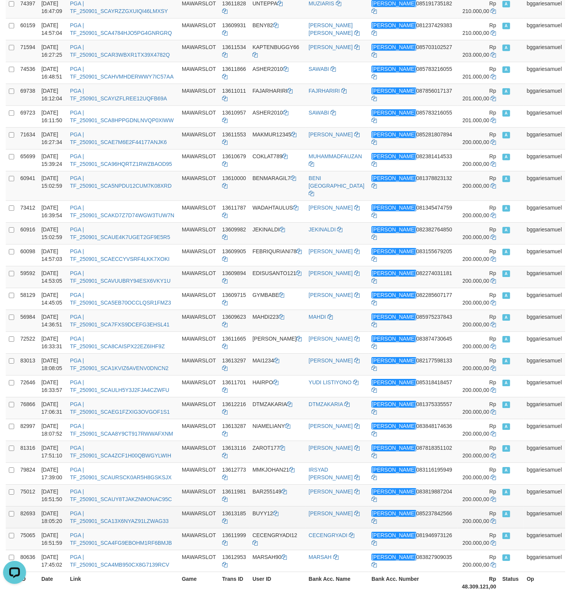
click td "A"
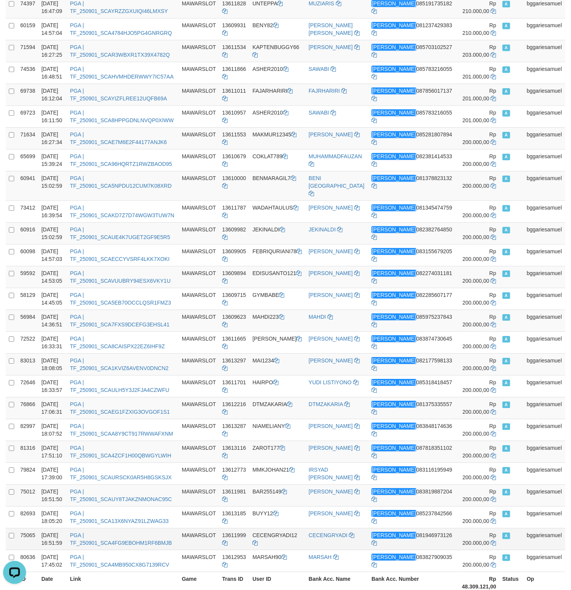
drag, startPoint x: 505, startPoint y: 516, endPoint x: 513, endPoint y: 522, distance: 9.6
click td "A"
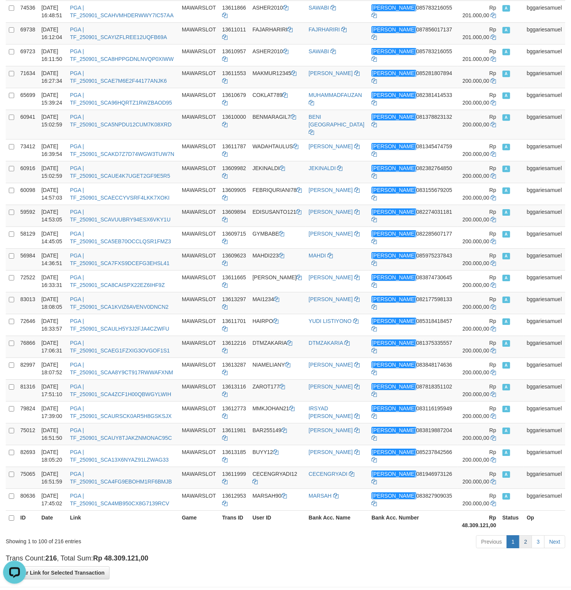
scroll to position [1811, 0]
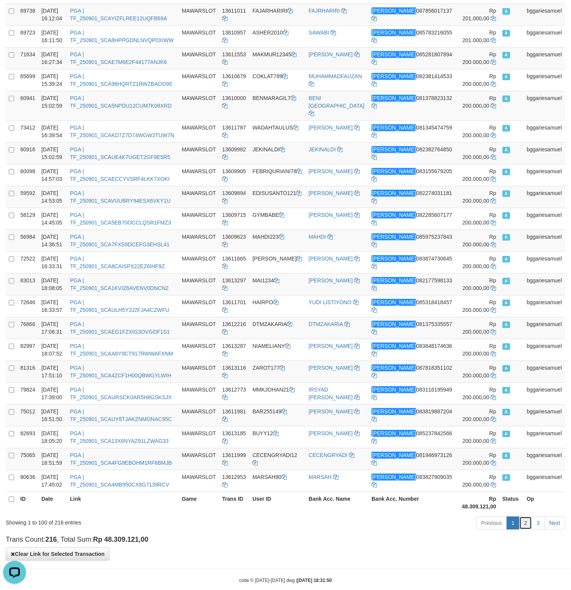
click link "2"
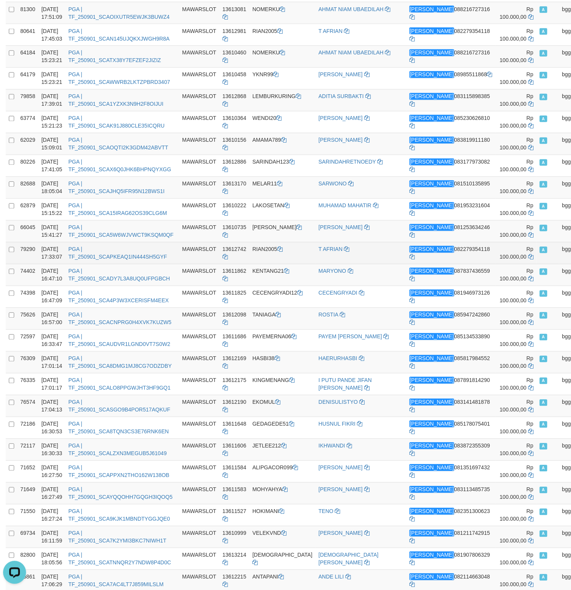
scroll to position [0, 0]
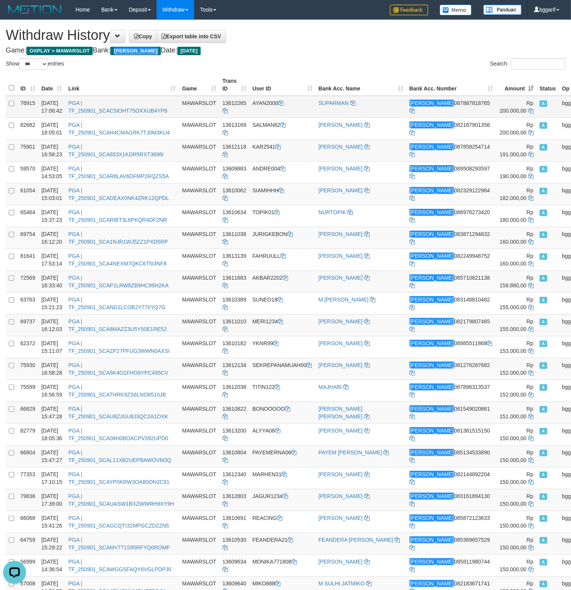
click td "Rp 200.000,00"
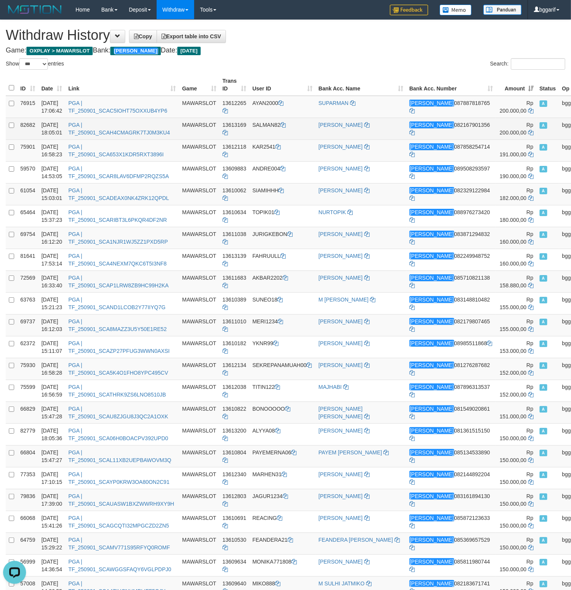
click span "Rp 200.000,00"
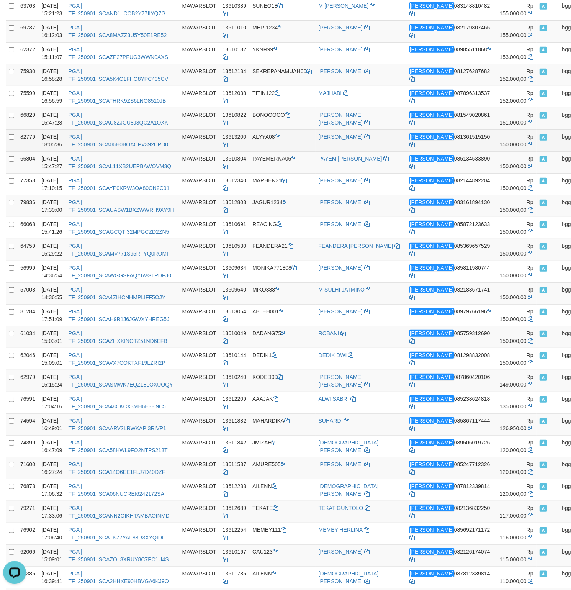
scroll to position [322, 0]
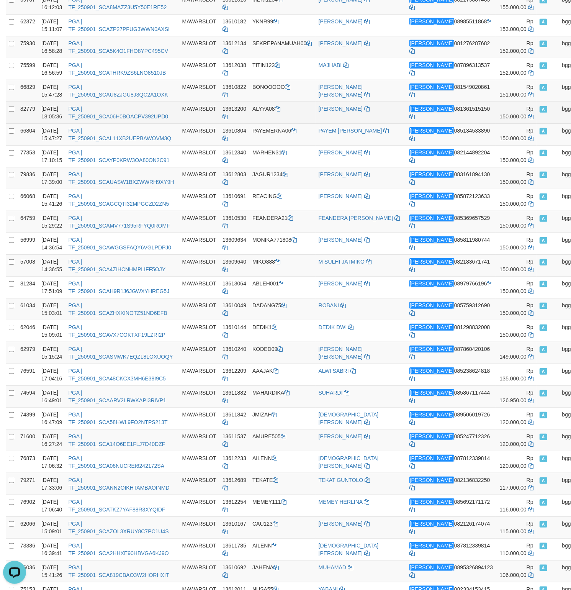
click span "Rp 150.000,00"
drag, startPoint x: 474, startPoint y: 219, endPoint x: 480, endPoint y: 219, distance: 6.5
click span "Rp 150.000,00"
copy span "150.000"
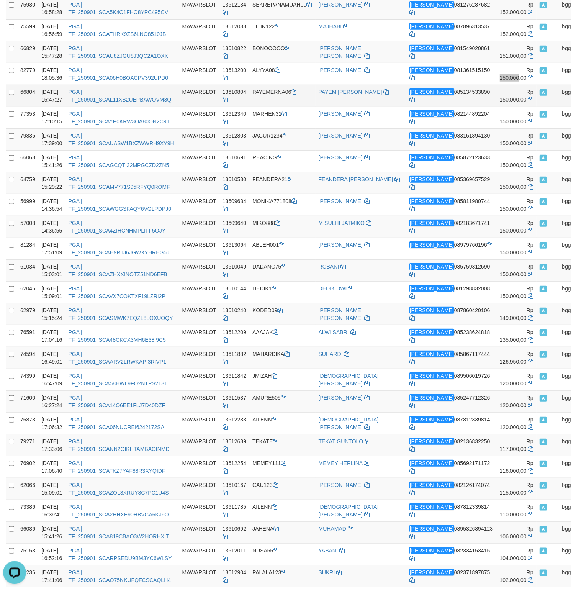
scroll to position [402, 0]
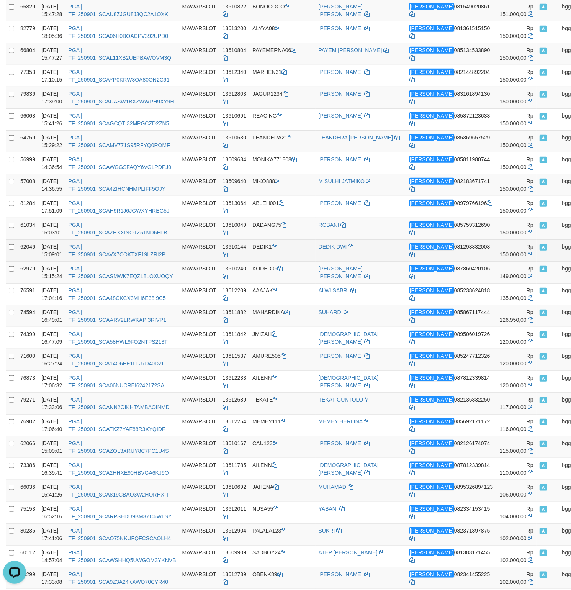
click td "A"
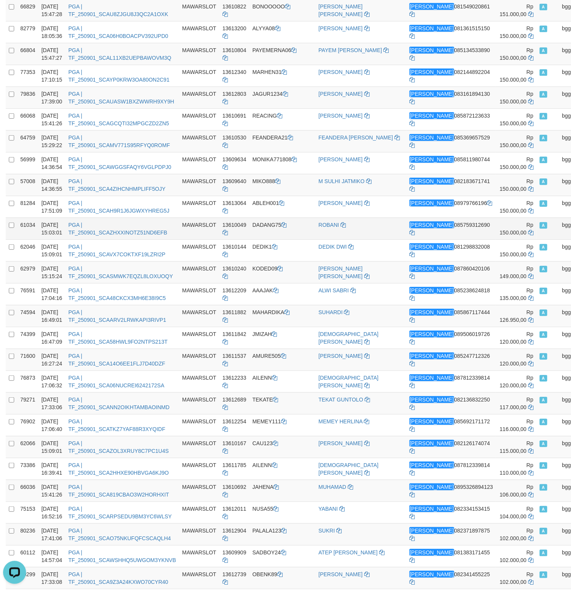
click td "A"
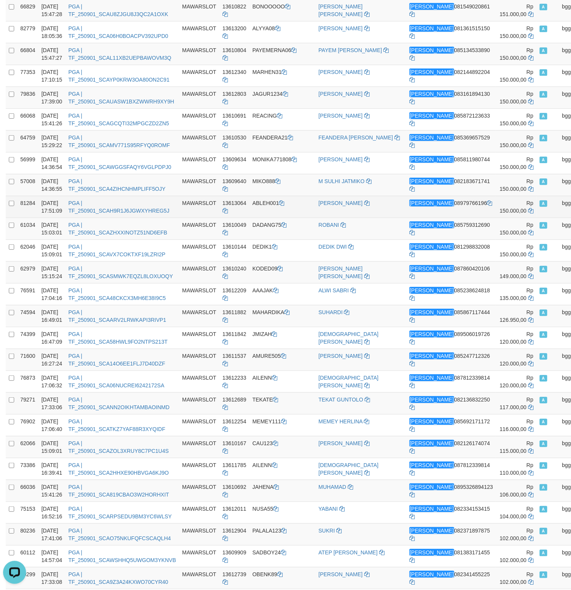
click td "A"
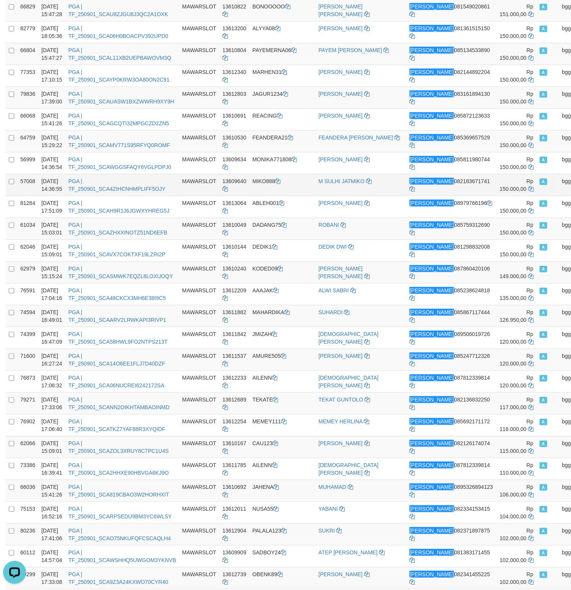
click td "A"
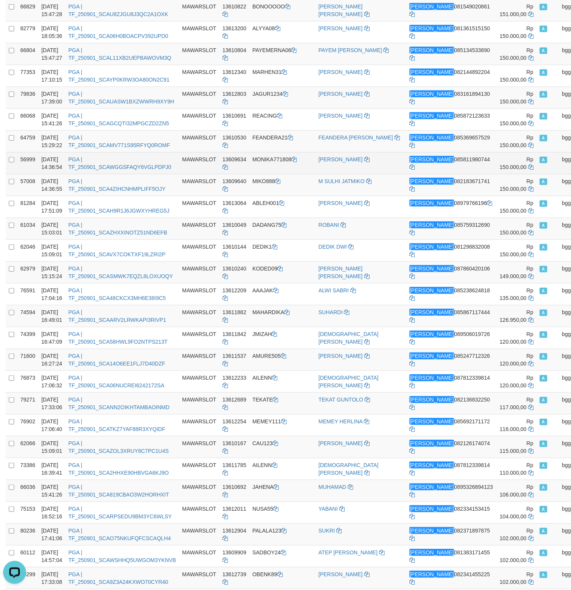
click td "A"
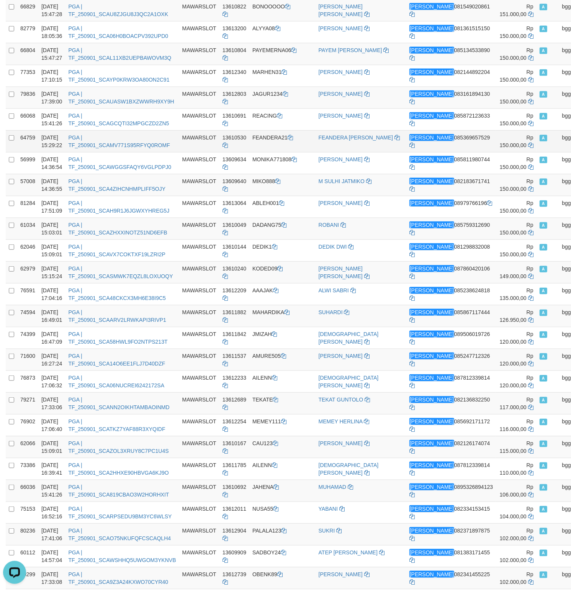
click td "A"
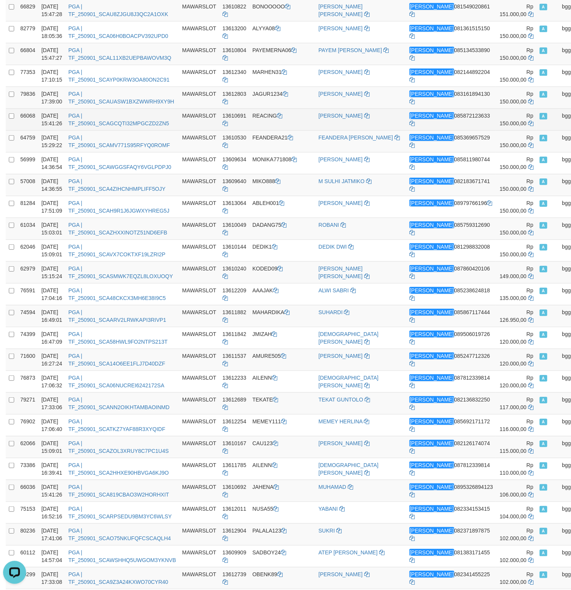
click td "A"
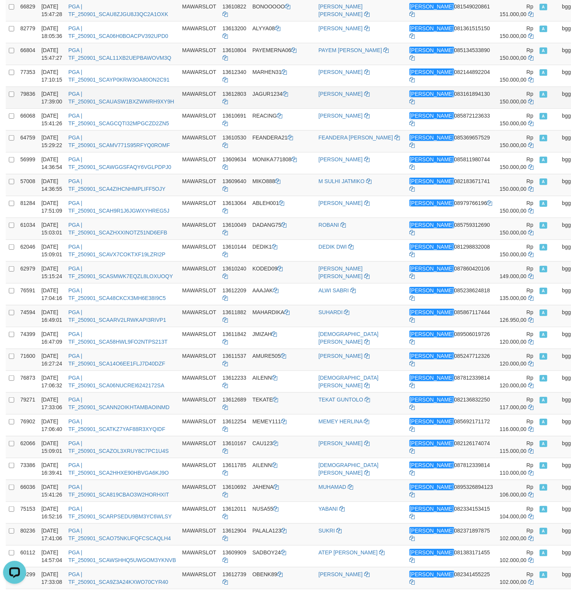
click td "A"
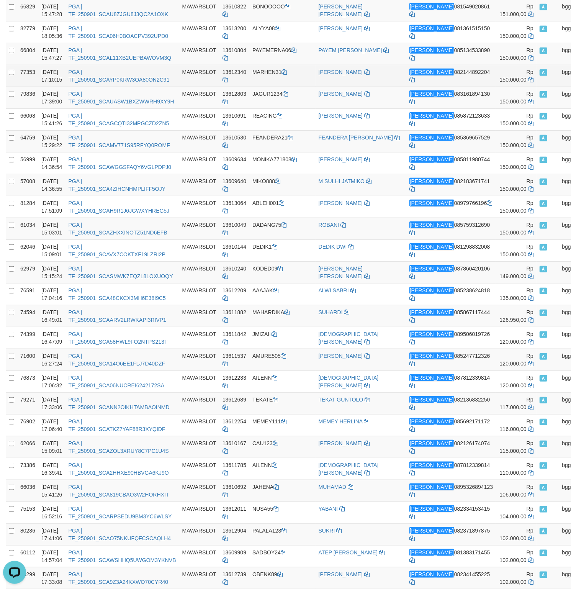
click td "A"
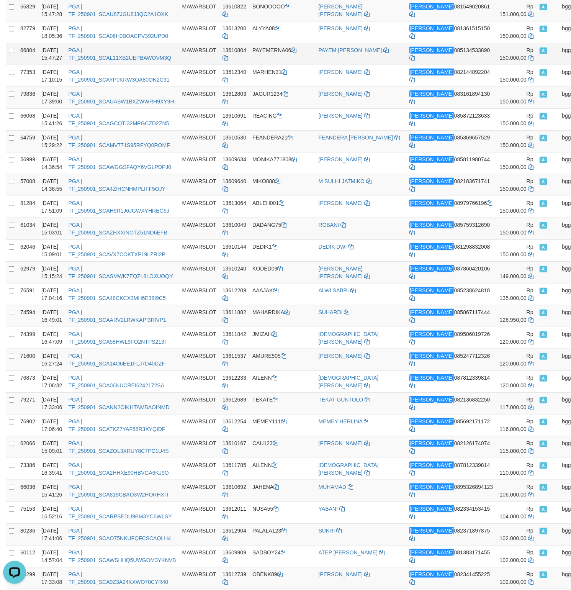
click td "A"
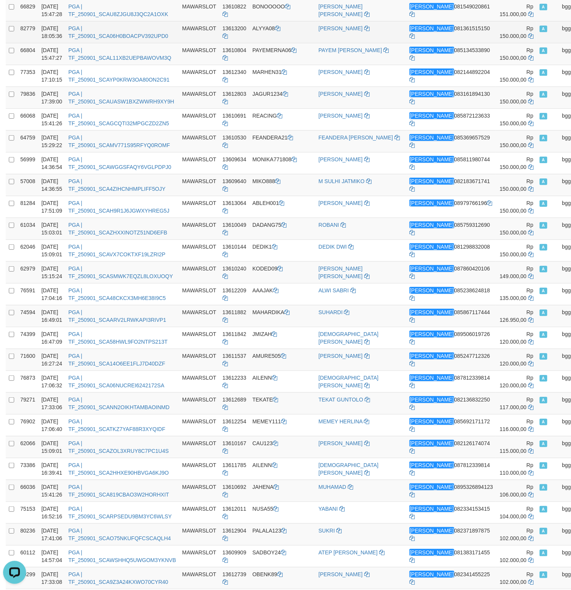
click td "A"
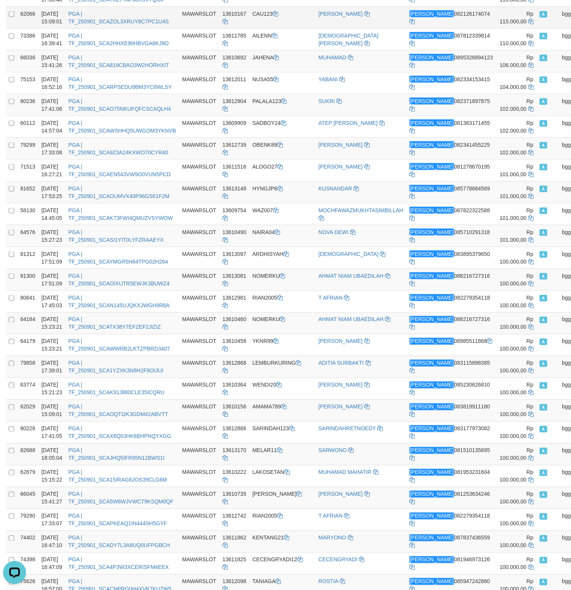
scroll to position [845, 0]
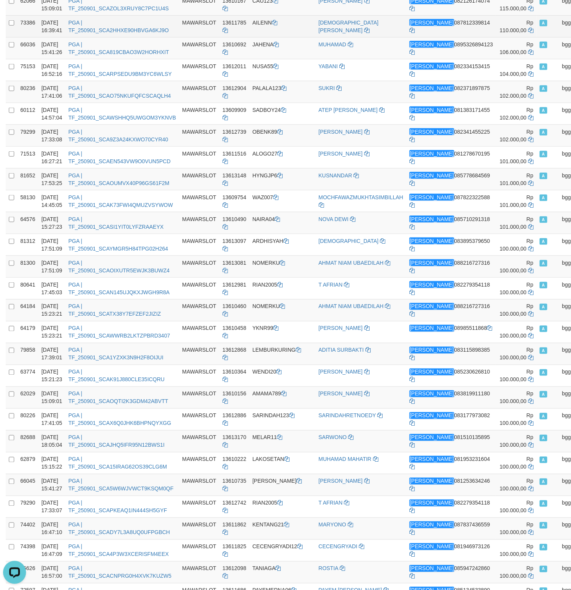
click td "A"
